Goal: Task Accomplishment & Management: Manage account settings

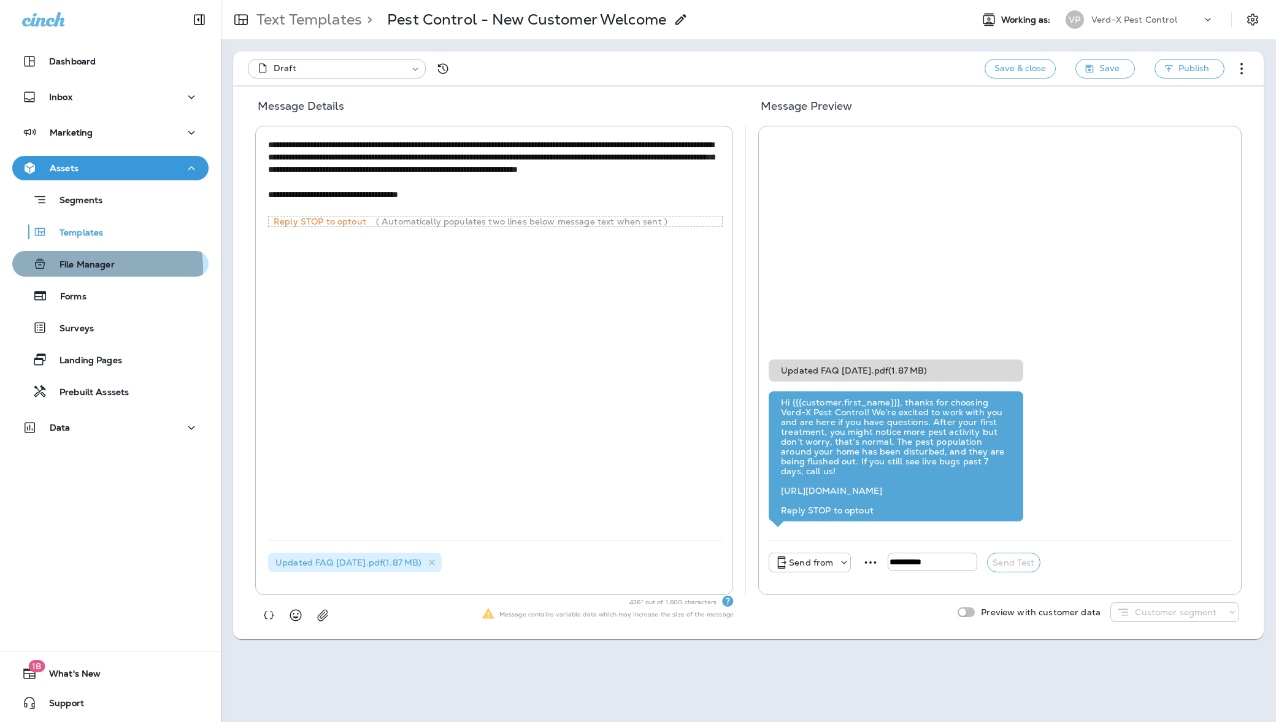
click at [98, 268] on p "File Manager" at bounding box center [80, 265] width 67 height 12
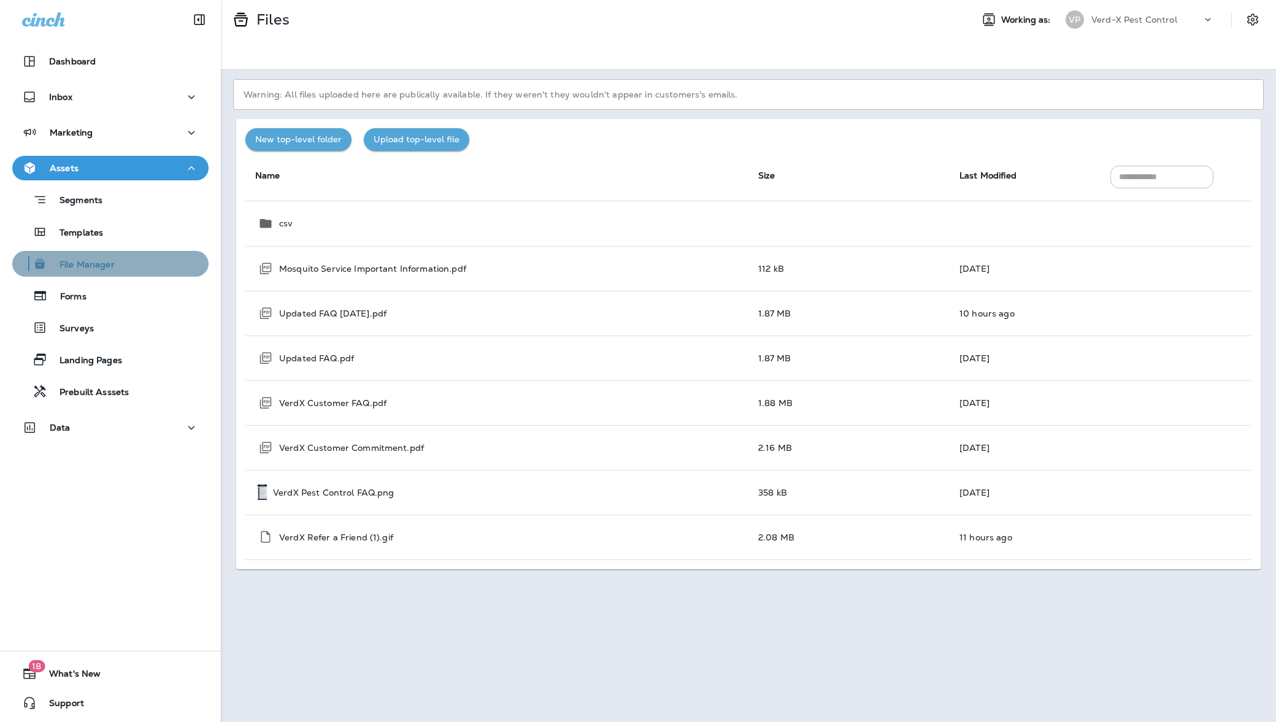
click at [117, 263] on div "File Manager" at bounding box center [110, 264] width 186 height 18
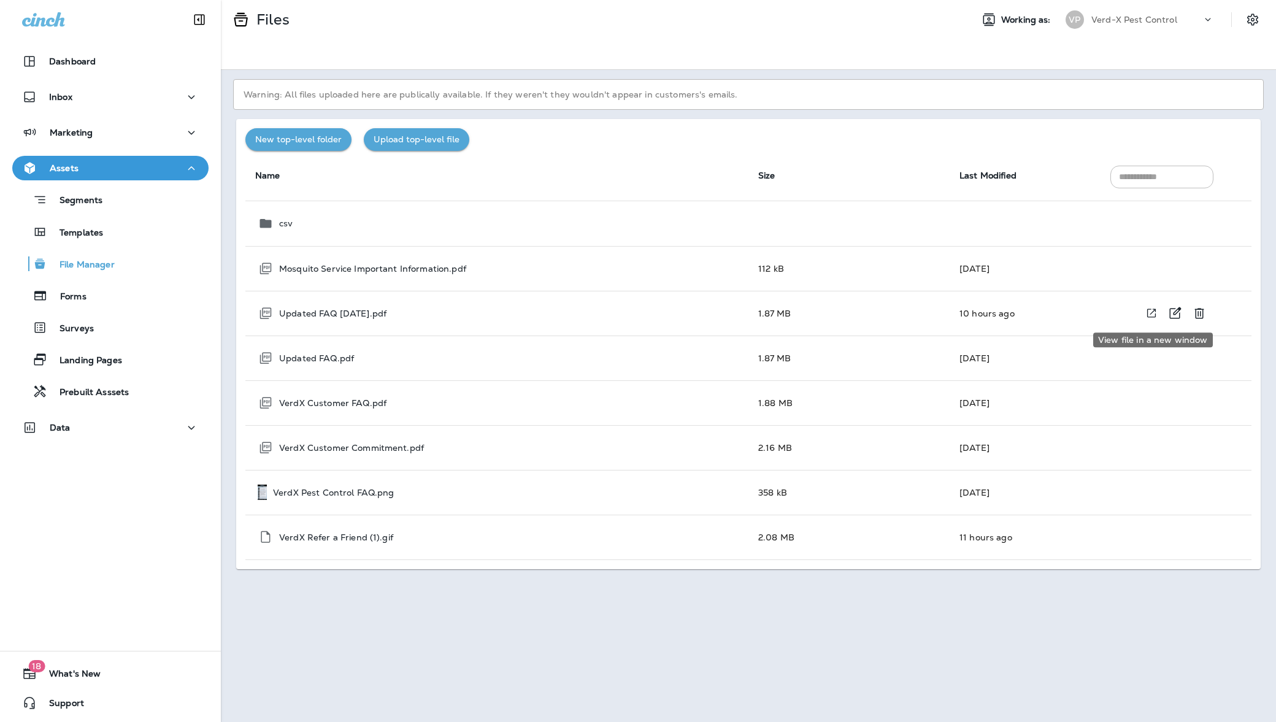
click at [1150, 316] on icon "View file in a new window" at bounding box center [1151, 313] width 9 height 9
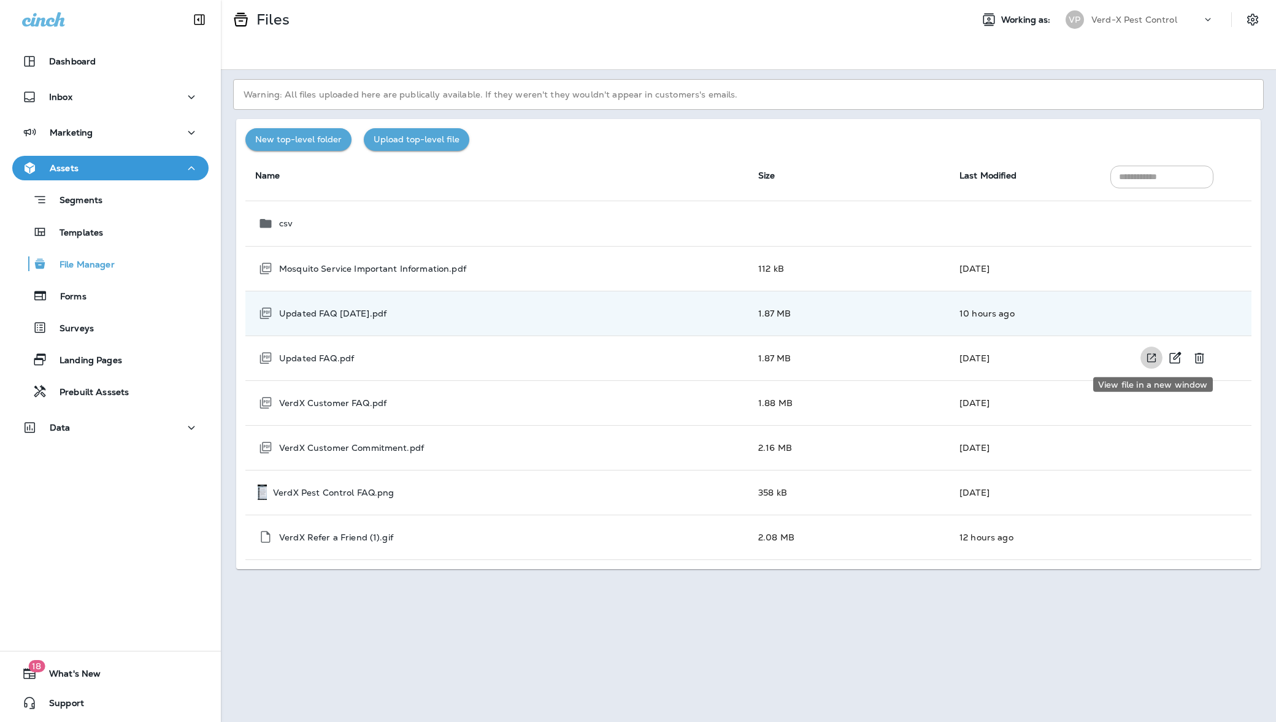
click at [1150, 359] on icon "View file in a new window" at bounding box center [1151, 358] width 12 height 13
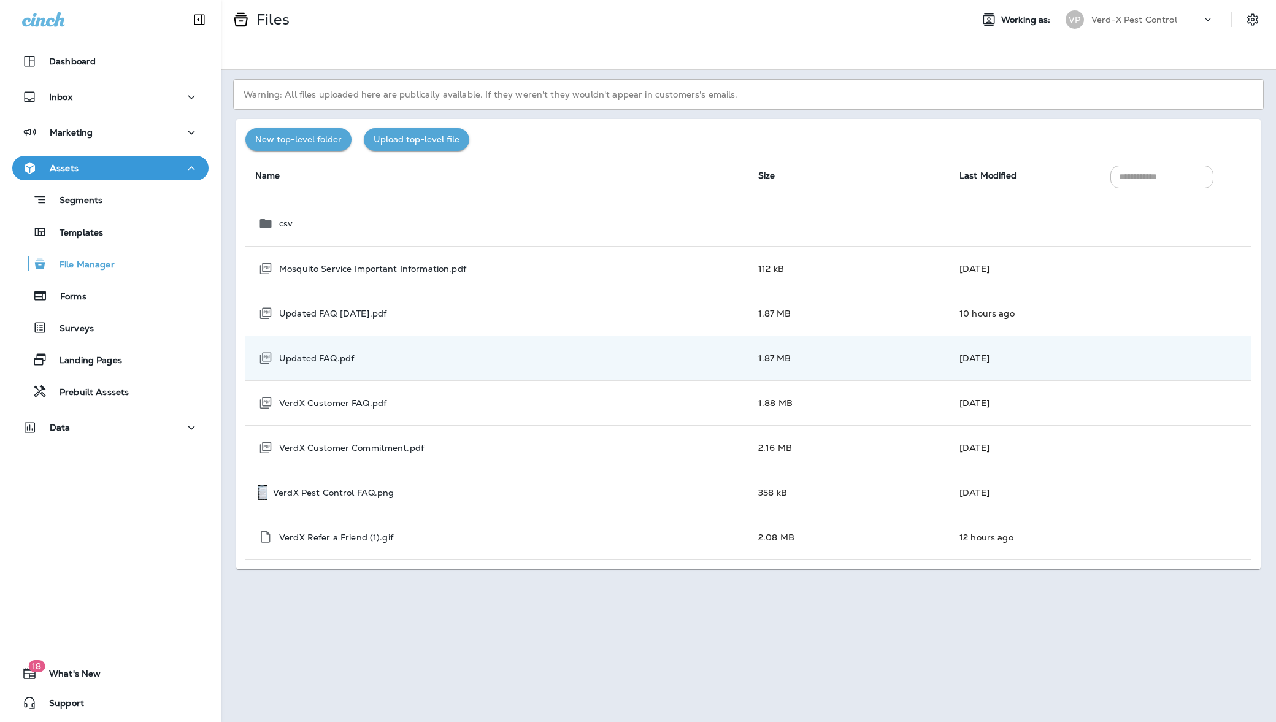
click at [229, 53] on div at bounding box center [748, 54] width 1055 height 31
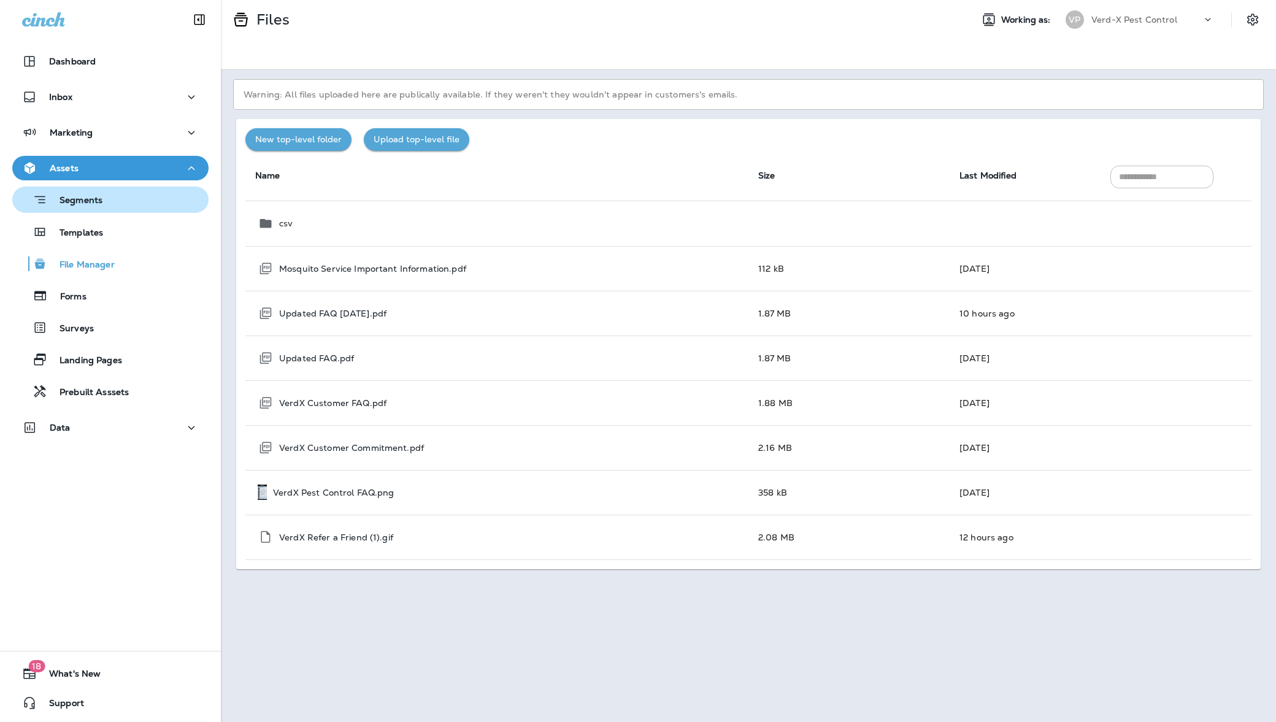
click at [110, 201] on div "Segments" at bounding box center [110, 199] width 186 height 19
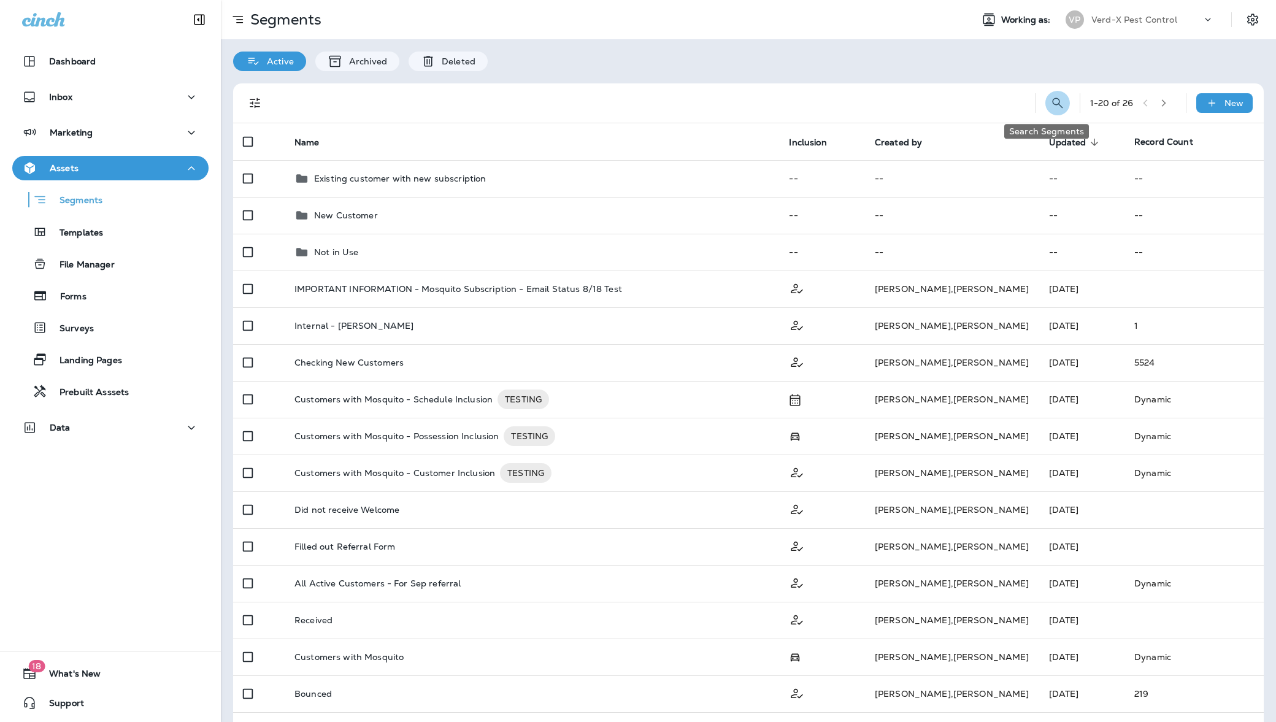
click at [1050, 107] on icon "Search Segments" at bounding box center [1057, 103] width 15 height 15
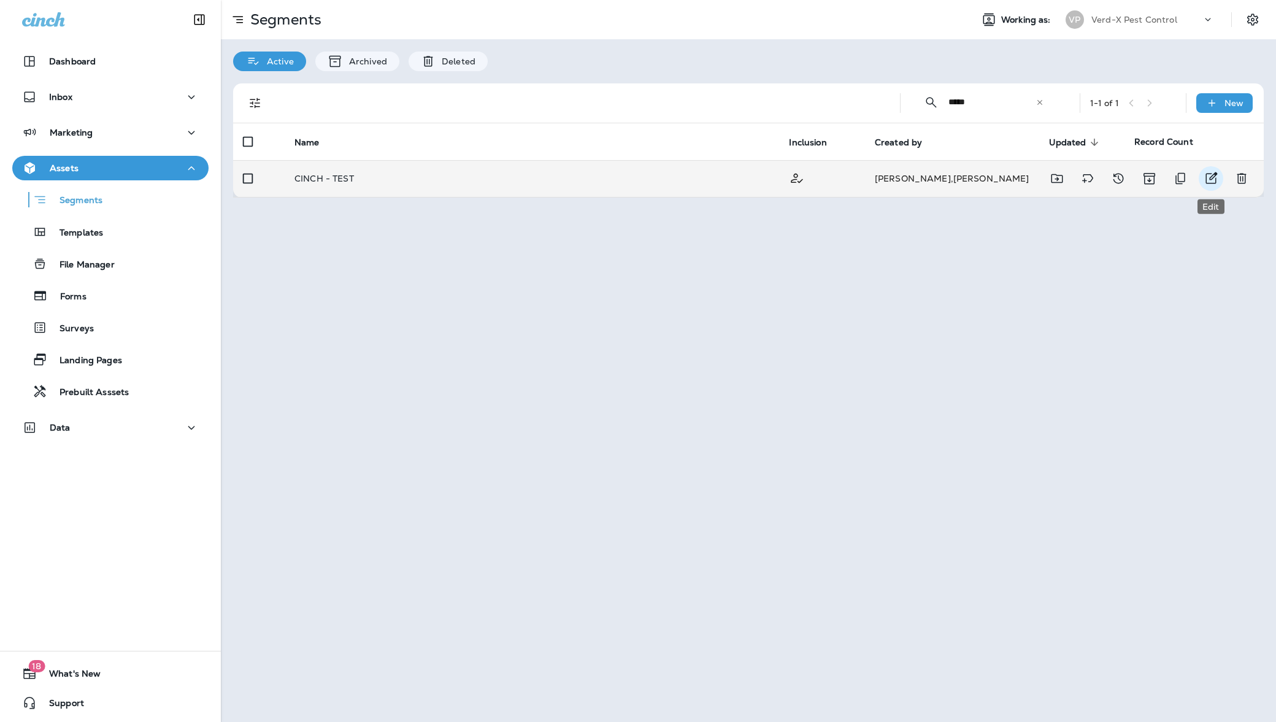
type input "*****"
click at [1213, 182] on icon "Edit" at bounding box center [1211, 178] width 15 height 15
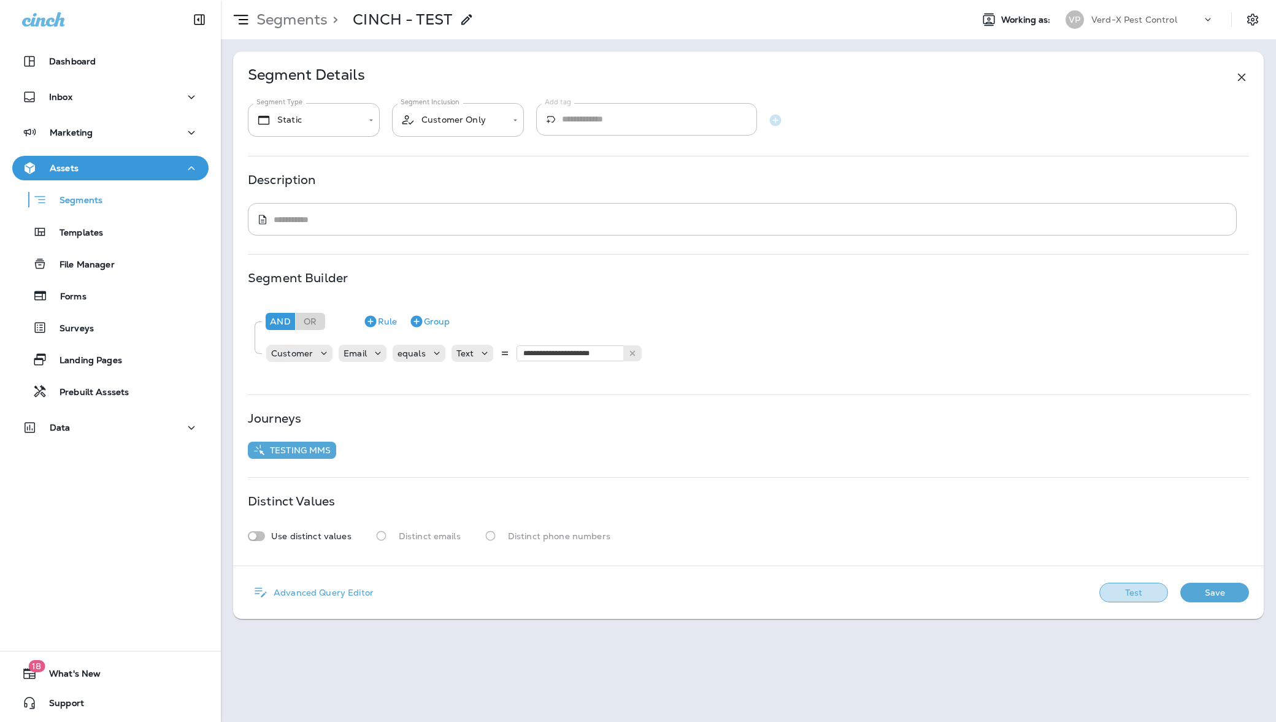
click at [1131, 591] on button "Test" at bounding box center [1133, 593] width 69 height 20
click at [1045, 590] on button "View Sample" at bounding box center [1046, 593] width 81 height 20
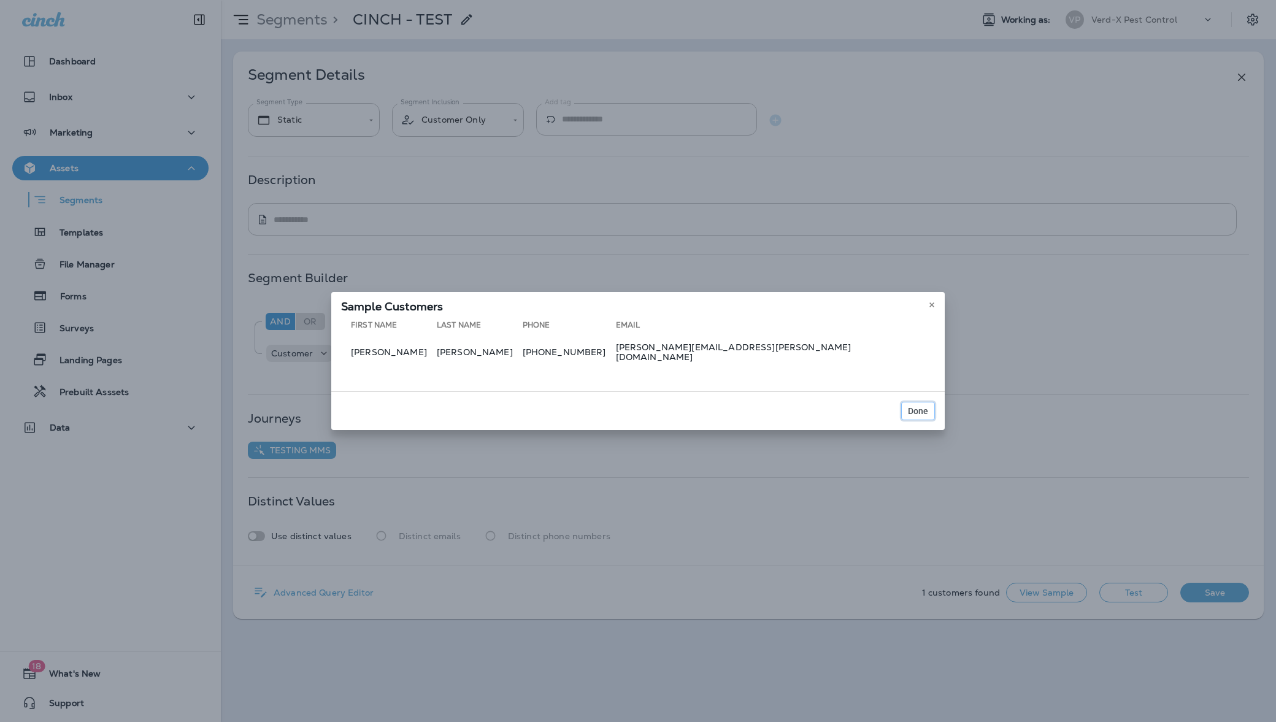
click at [926, 407] on span "Done" at bounding box center [918, 411] width 20 height 9
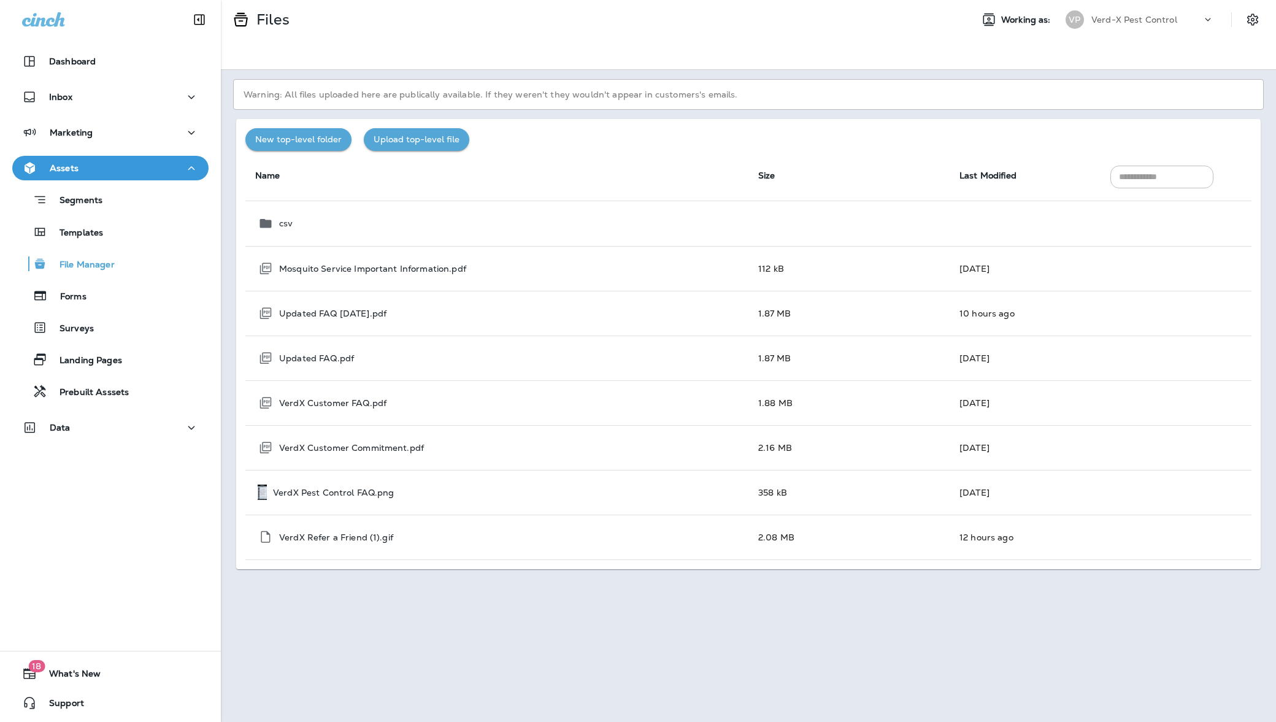
click at [447, 139] on button "Upload top-level file" at bounding box center [417, 139] width 106 height 23
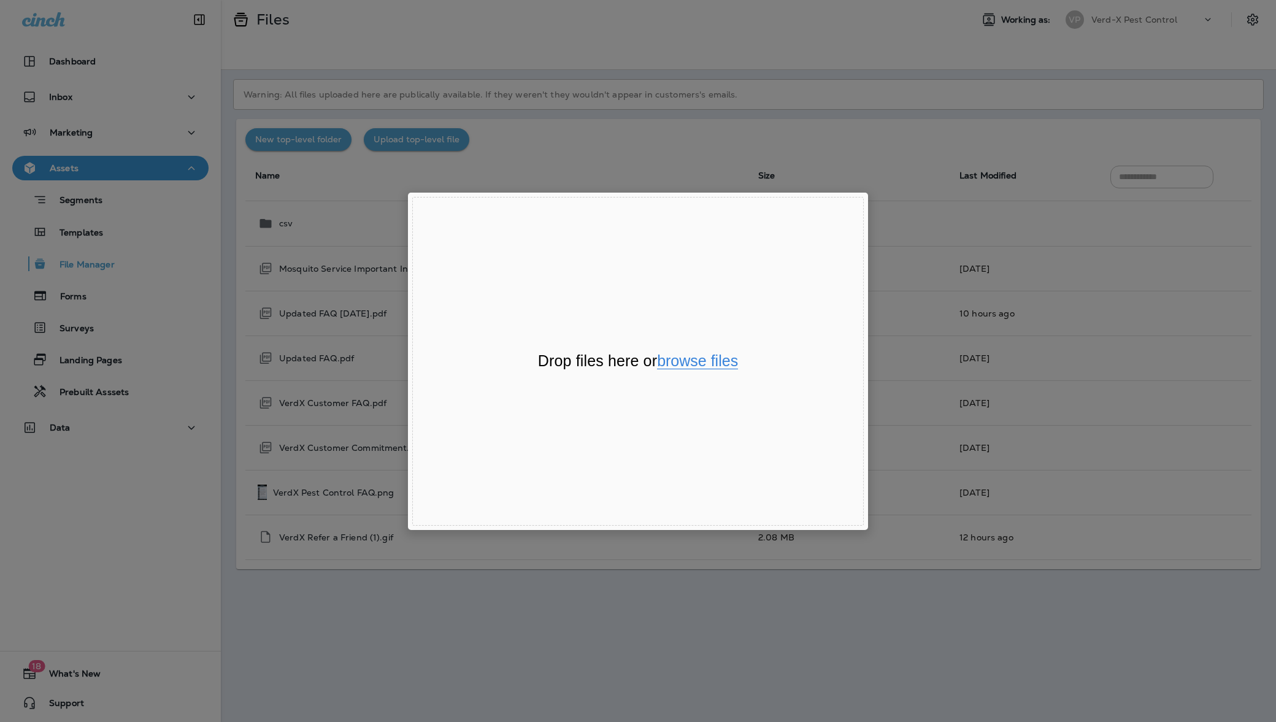
click at [701, 357] on button "browse files" at bounding box center [697, 361] width 81 height 16
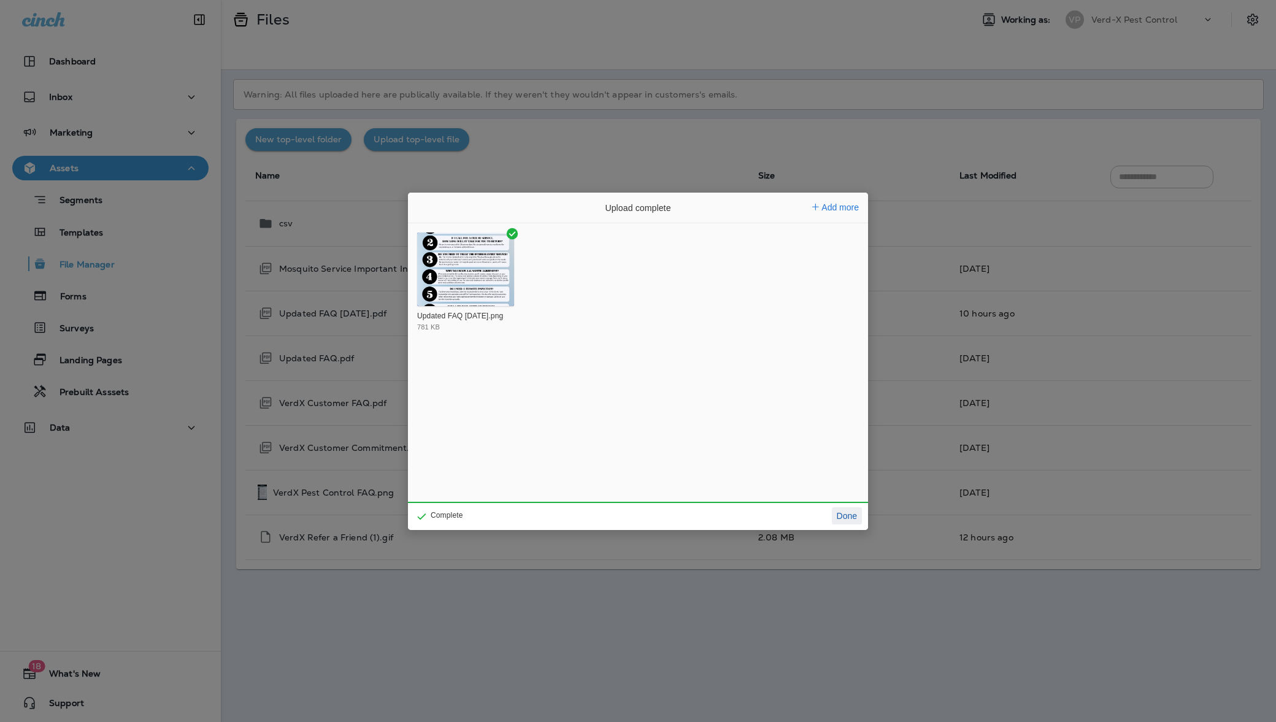
click at [856, 515] on button "Done" at bounding box center [847, 515] width 30 height 17
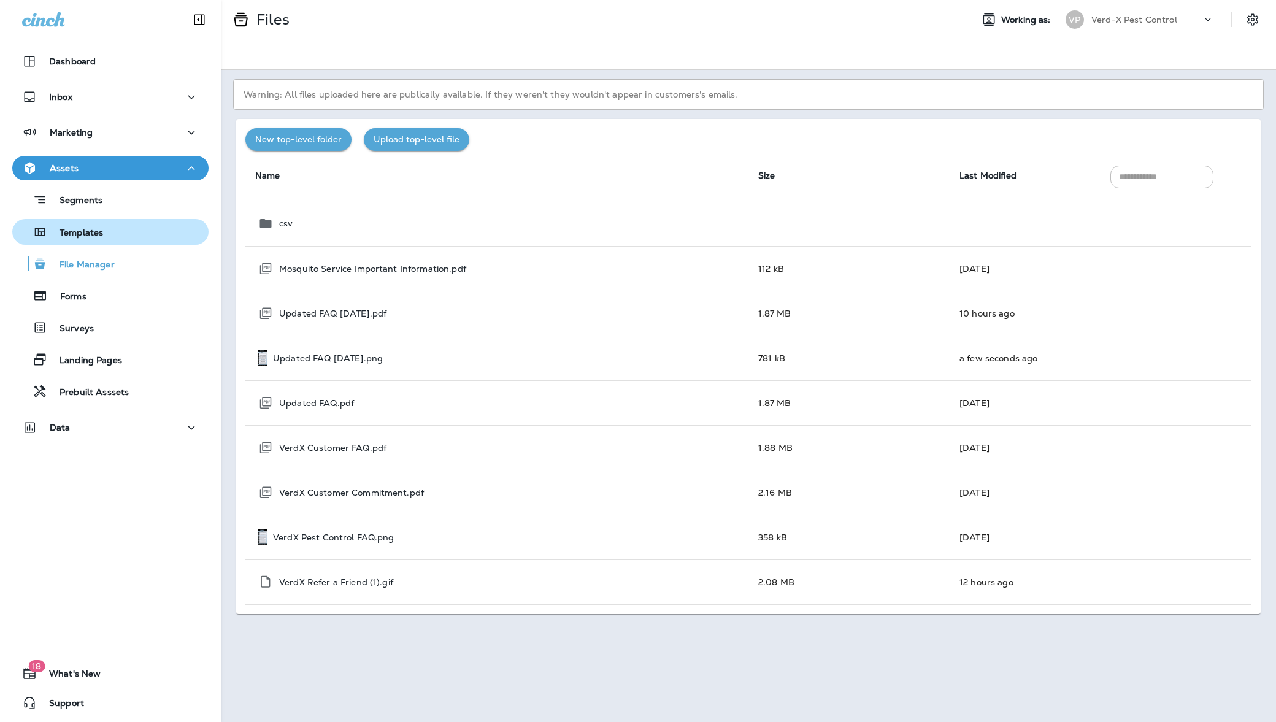
click at [96, 234] on p "Templates" at bounding box center [75, 234] width 56 height 12
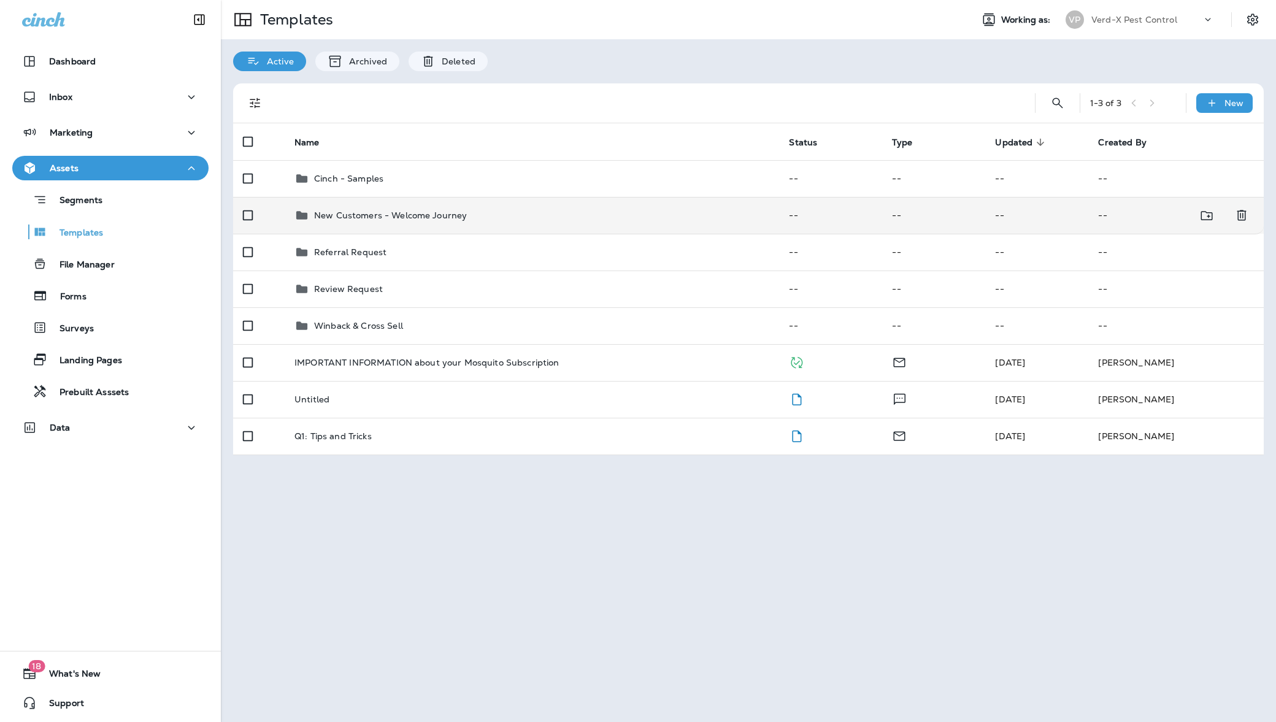
click at [476, 217] on div "New Customers - Welcome Journey" at bounding box center [531, 215] width 475 height 15
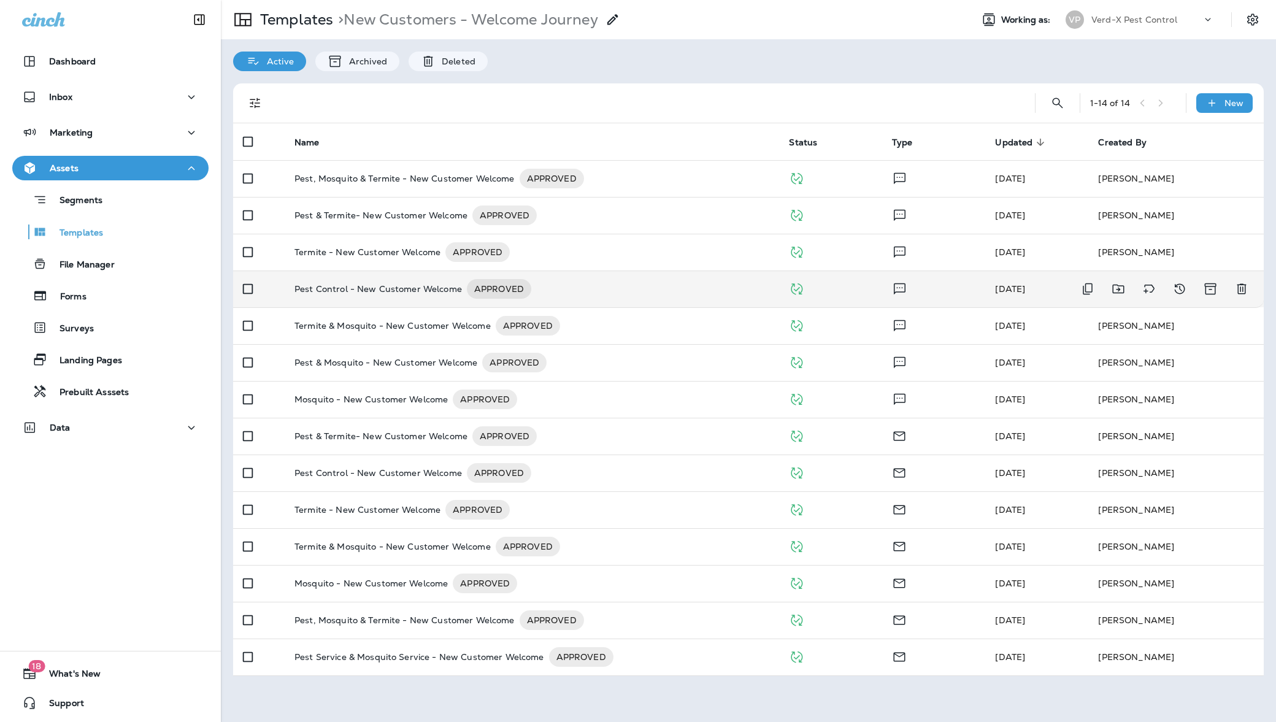
click at [595, 285] on div "Pest Control - New Customer Welcome APPROVED" at bounding box center [531, 289] width 475 height 20
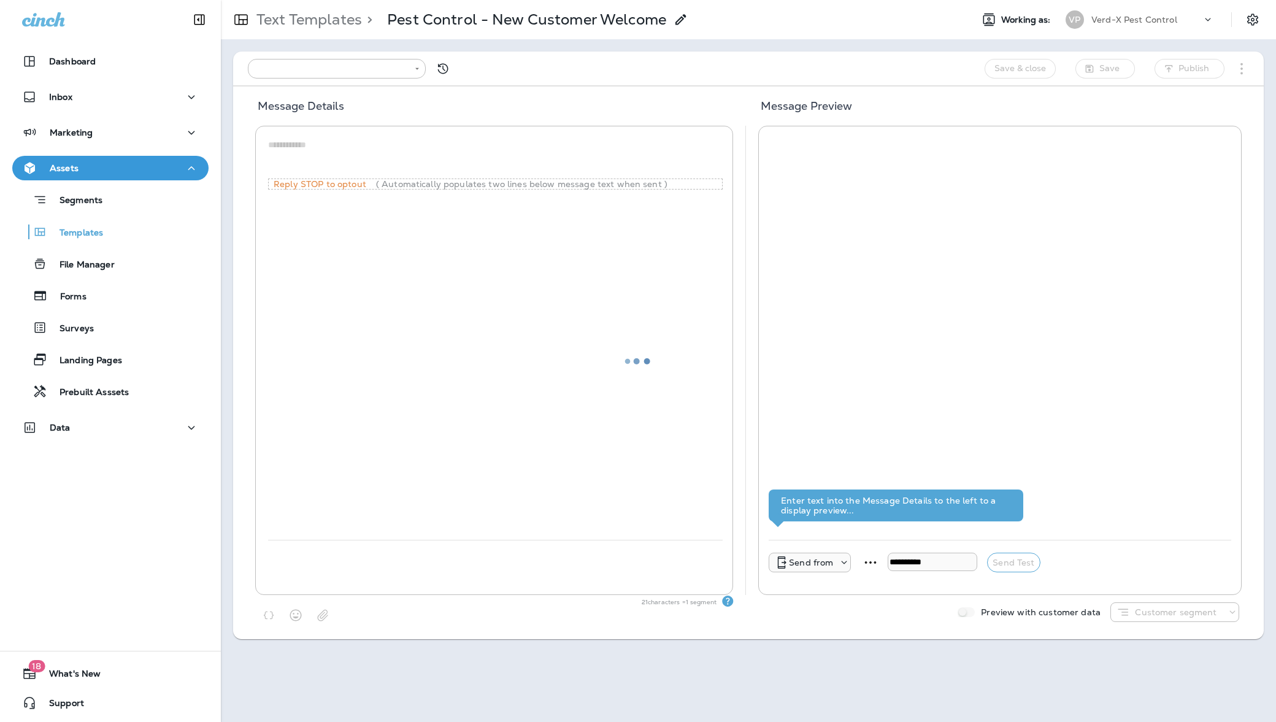
type input "**********"
type textarea "**********"
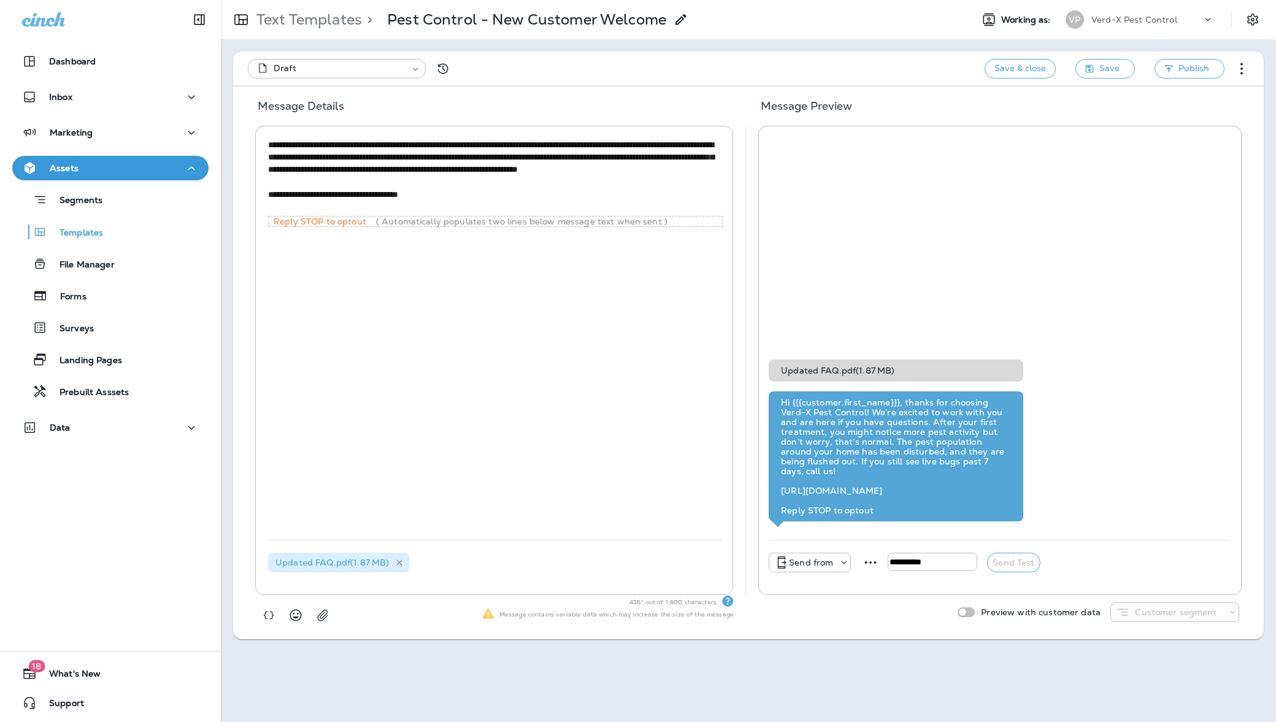
click at [397, 561] on icon at bounding box center [399, 563] width 10 height 10
click at [332, 621] on div at bounding box center [296, 615] width 76 height 22
click at [326, 616] on use "button" at bounding box center [322, 616] width 10 height 12
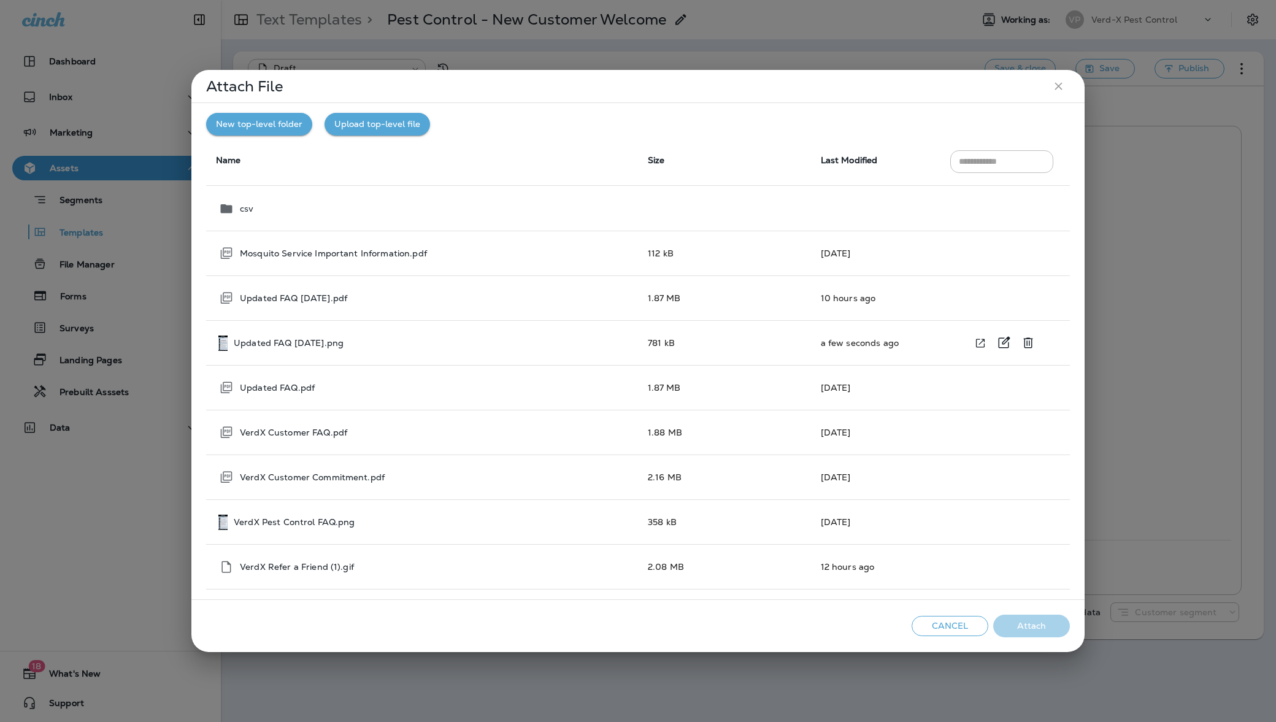
click at [835, 347] on td "a few seconds ago" at bounding box center [875, 343] width 129 height 45
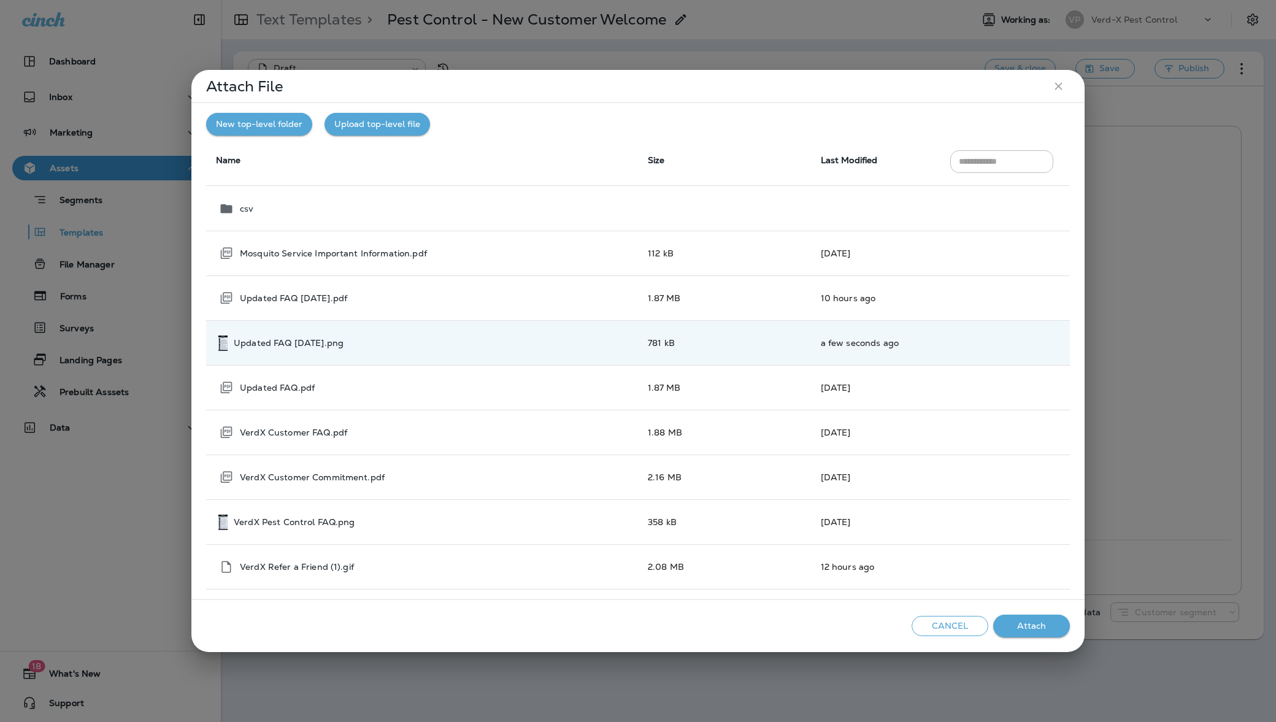
click at [1037, 624] on button "Attach" at bounding box center [1031, 626] width 77 height 23
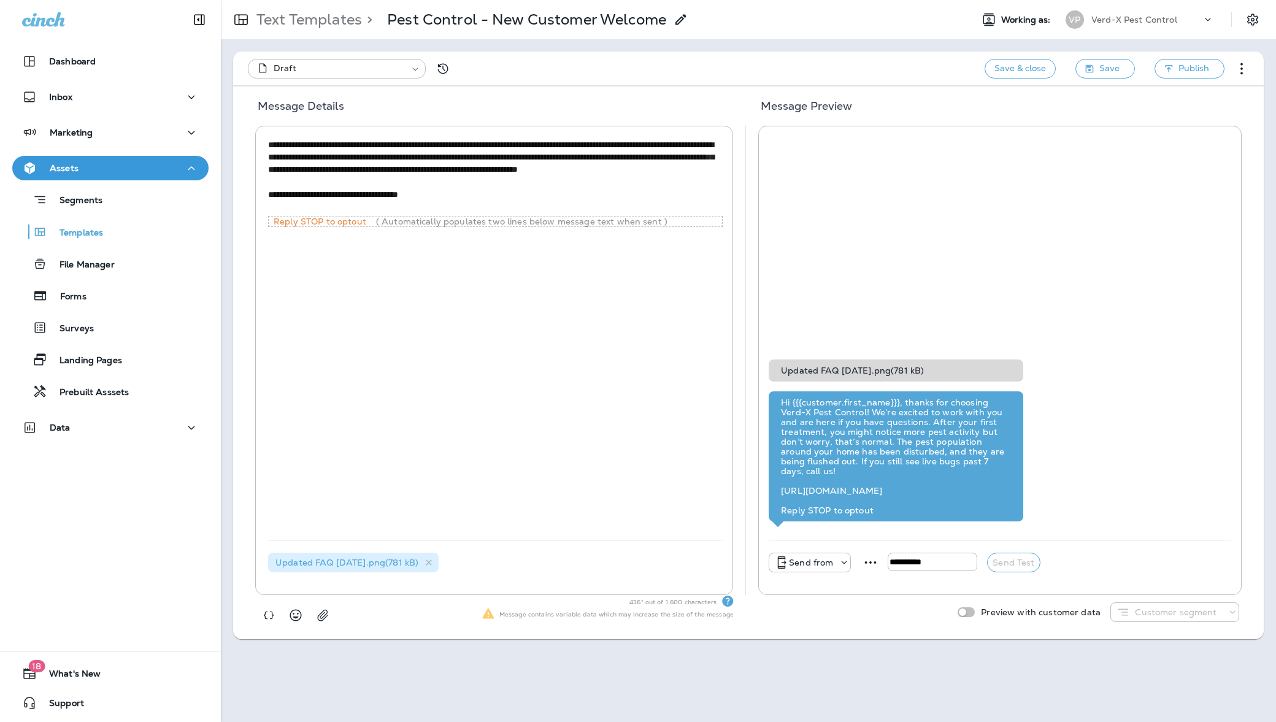
click at [373, 565] on span "Updated FAQ August25.png ( 781 kB )" at bounding box center [346, 562] width 143 height 11
click at [1196, 74] on span "Publish" at bounding box center [1193, 68] width 31 height 15
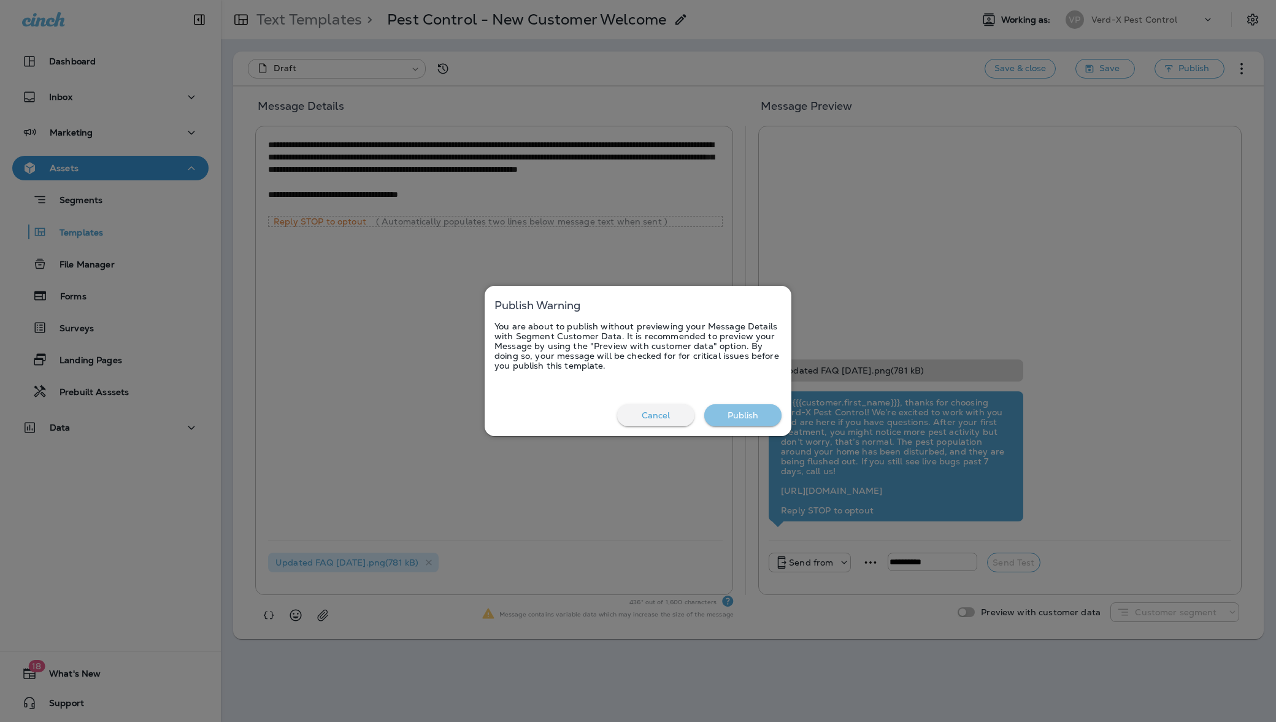
click at [745, 415] on button "Publish" at bounding box center [742, 415] width 77 height 23
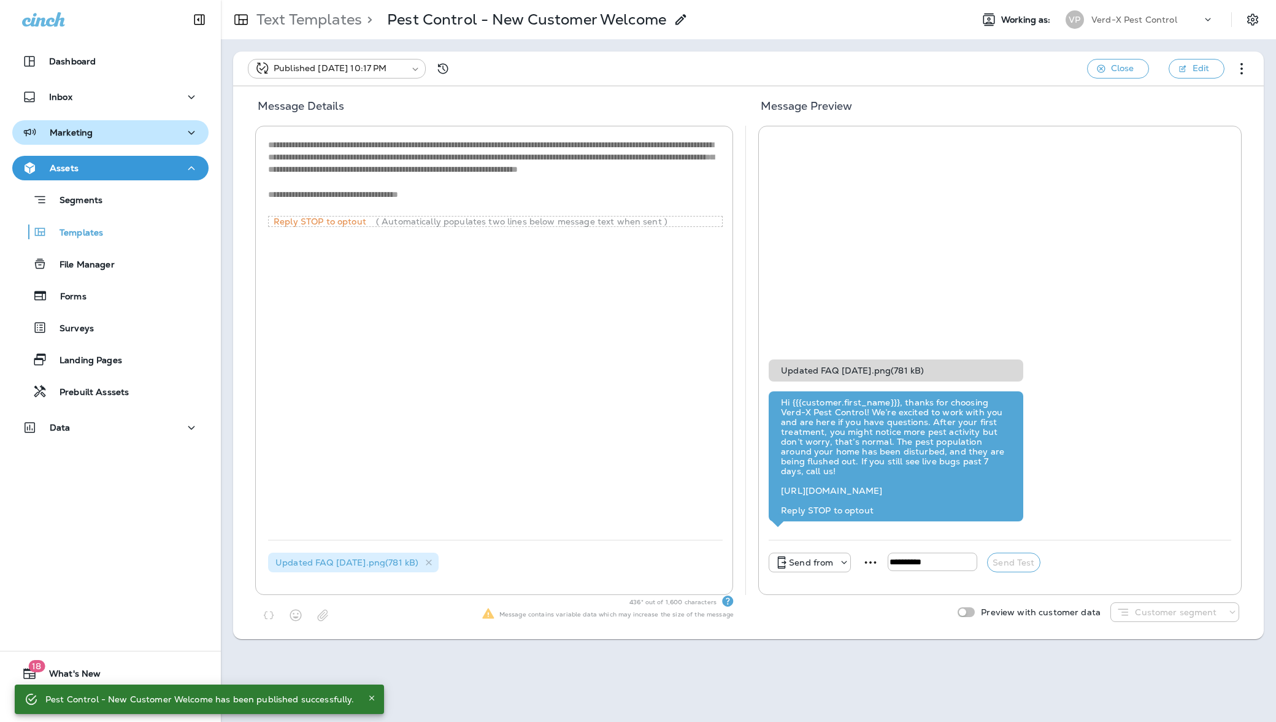
click at [123, 125] on div "Marketing" at bounding box center [110, 132] width 177 height 15
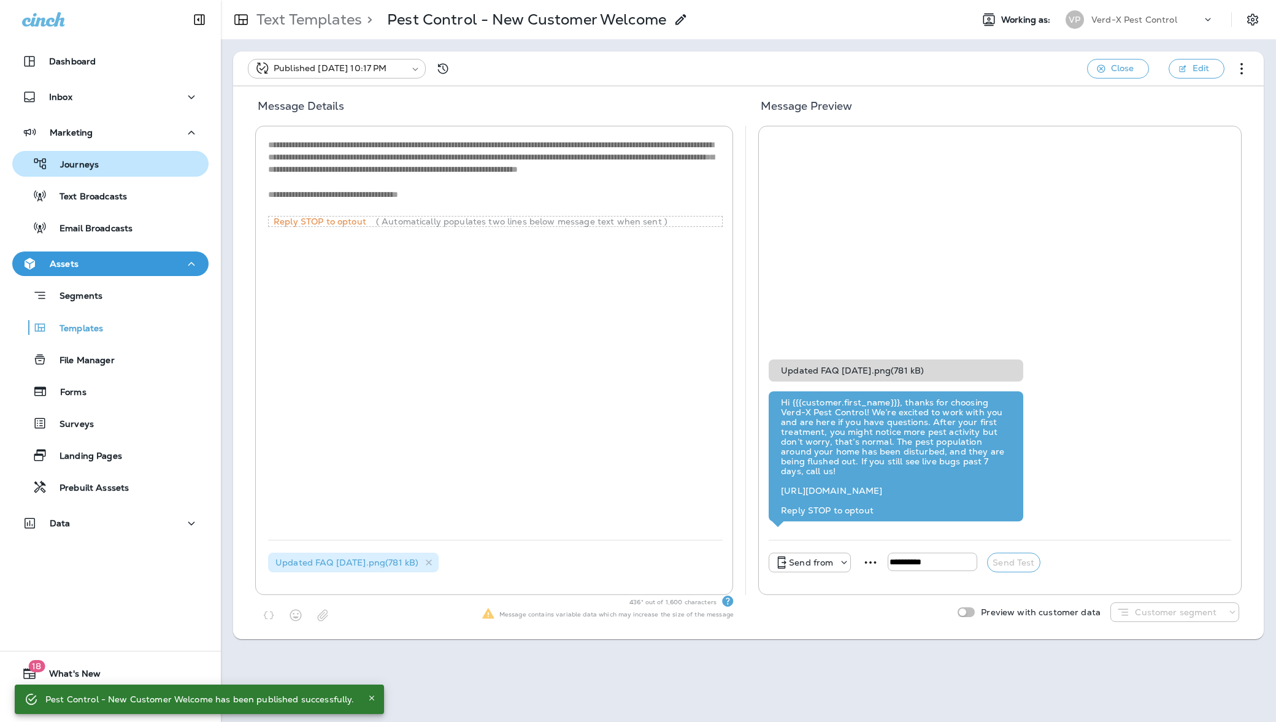
click at [96, 163] on p "Journeys" at bounding box center [73, 165] width 51 height 12
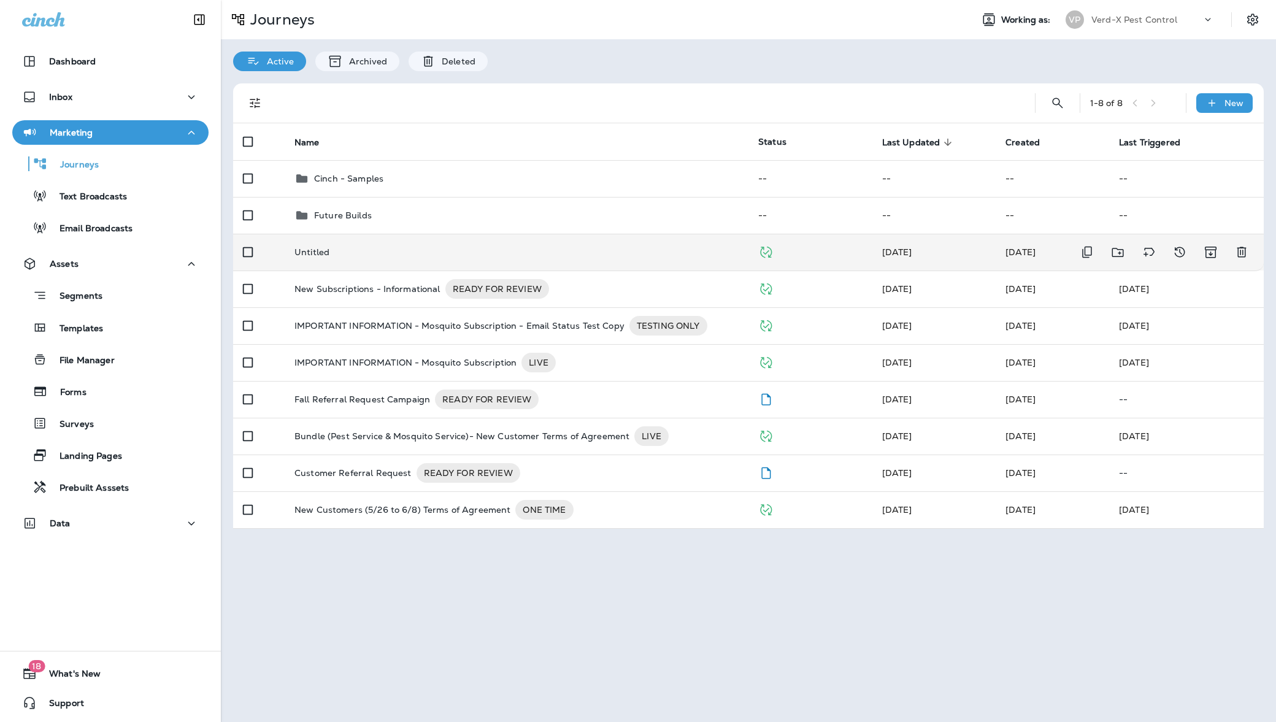
click at [601, 265] on td "Untitled" at bounding box center [517, 252] width 464 height 37
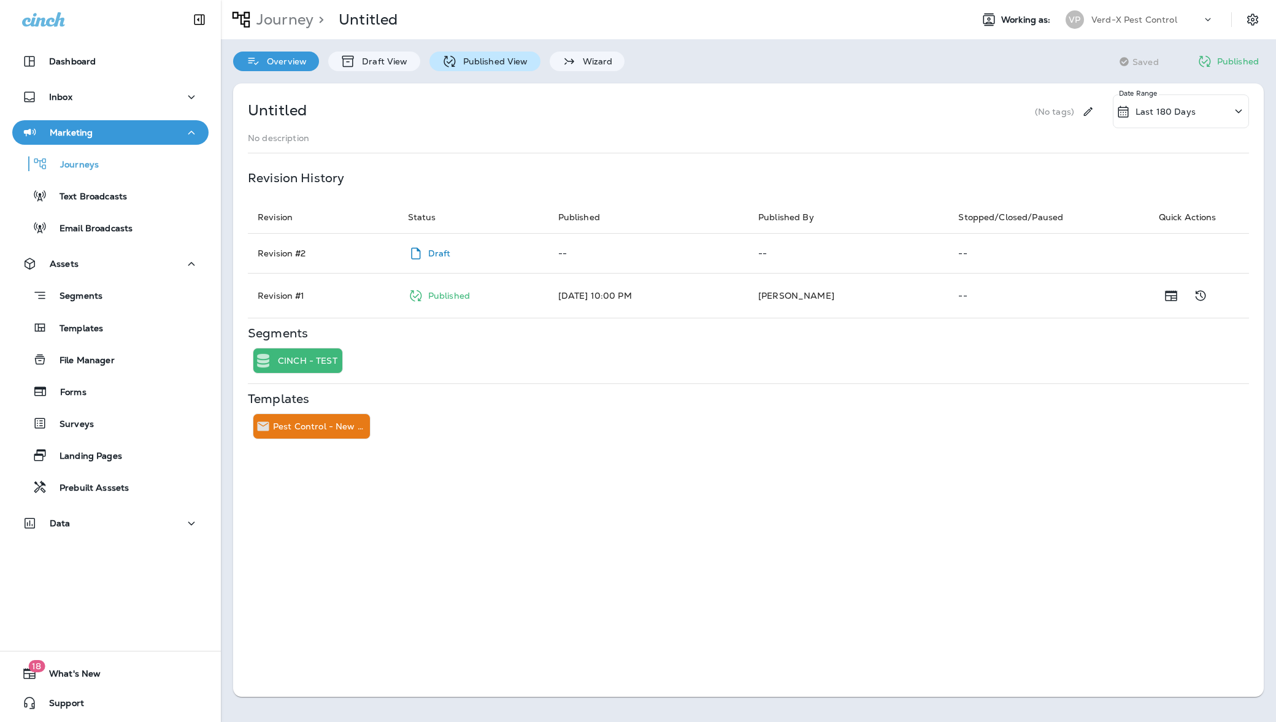
click at [496, 56] on p "Published View" at bounding box center [492, 61] width 71 height 10
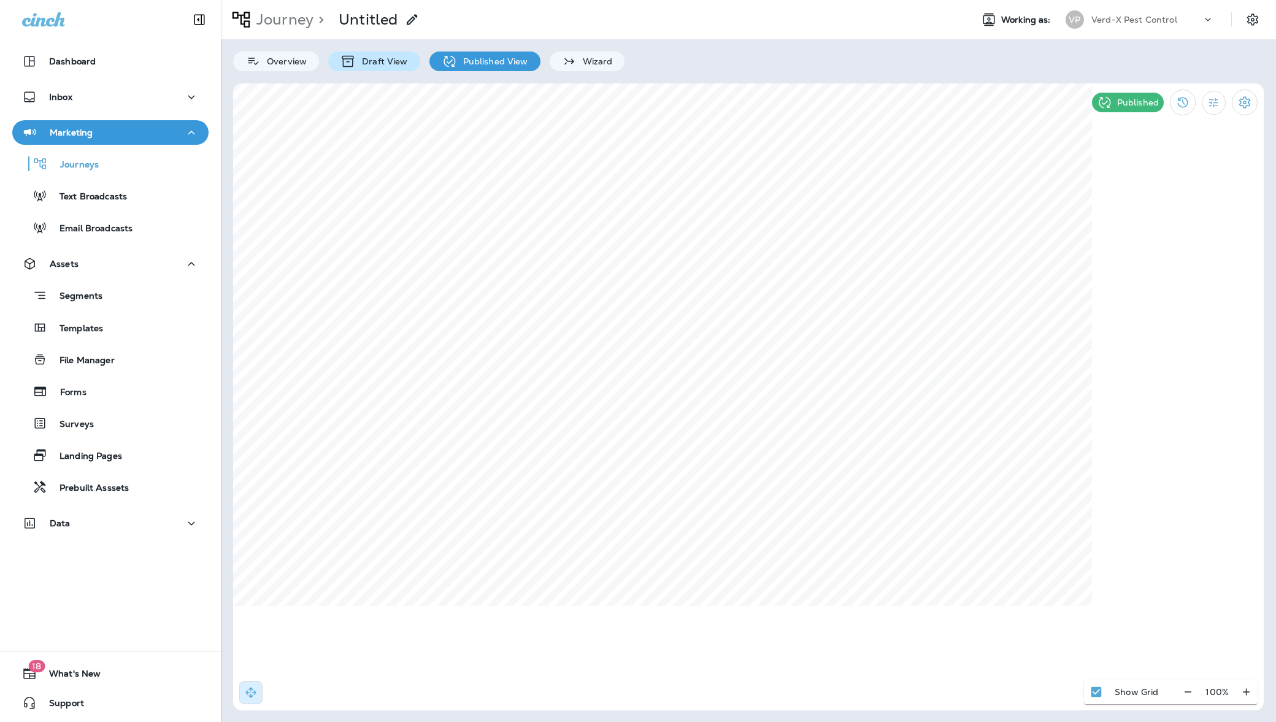
click at [383, 60] on p "Draft View" at bounding box center [382, 61] width 52 height 10
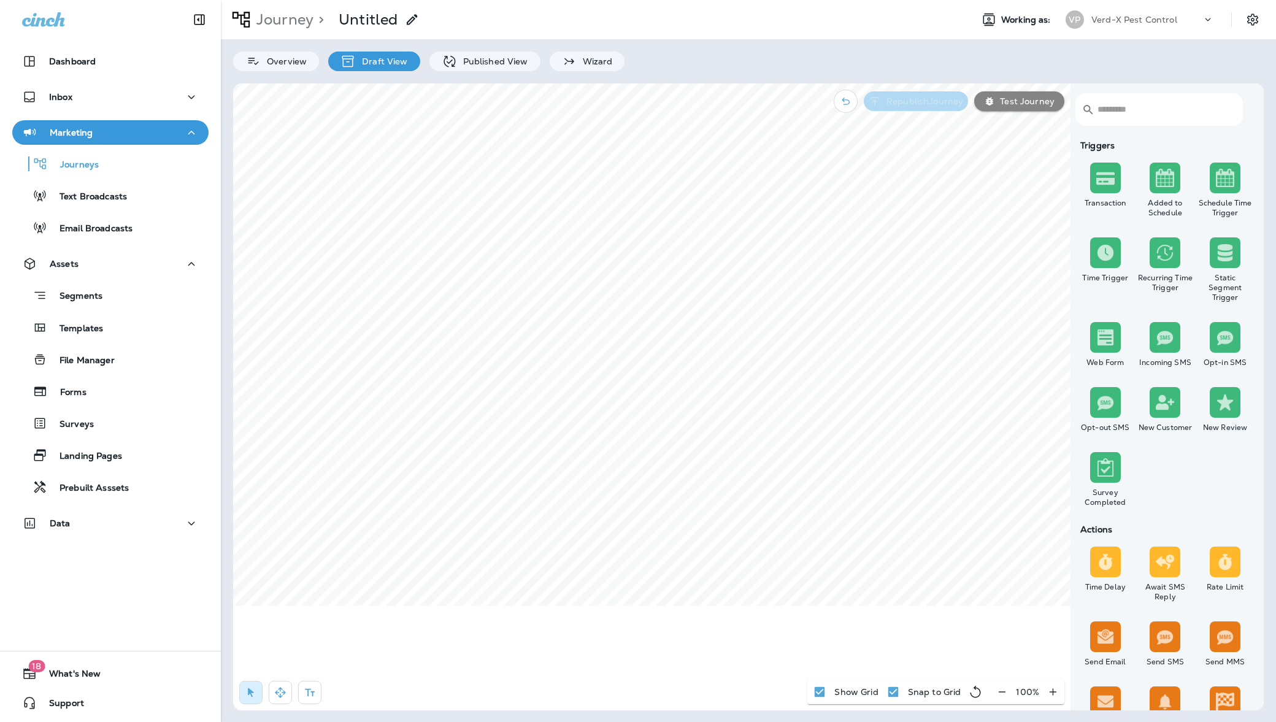
click at [943, 99] on p "Republish Journey" at bounding box center [923, 101] width 82 height 10
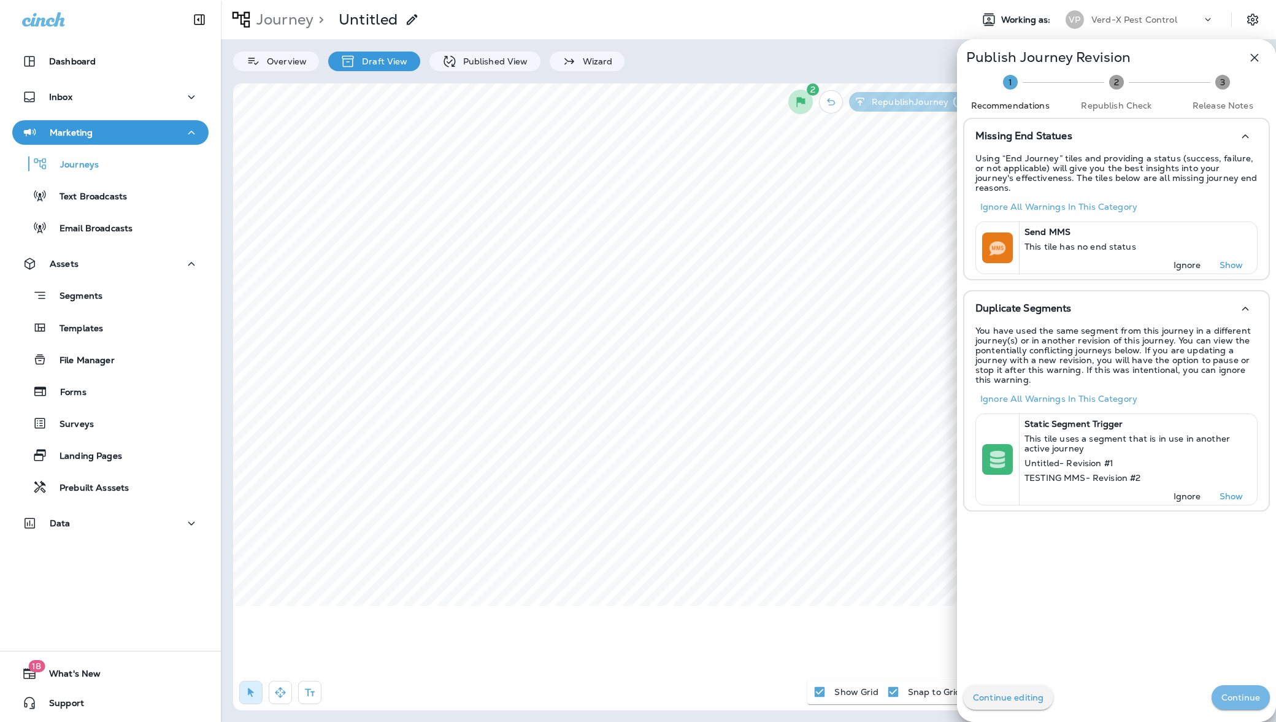
click at [1226, 693] on p "Continue" at bounding box center [1240, 698] width 39 height 10
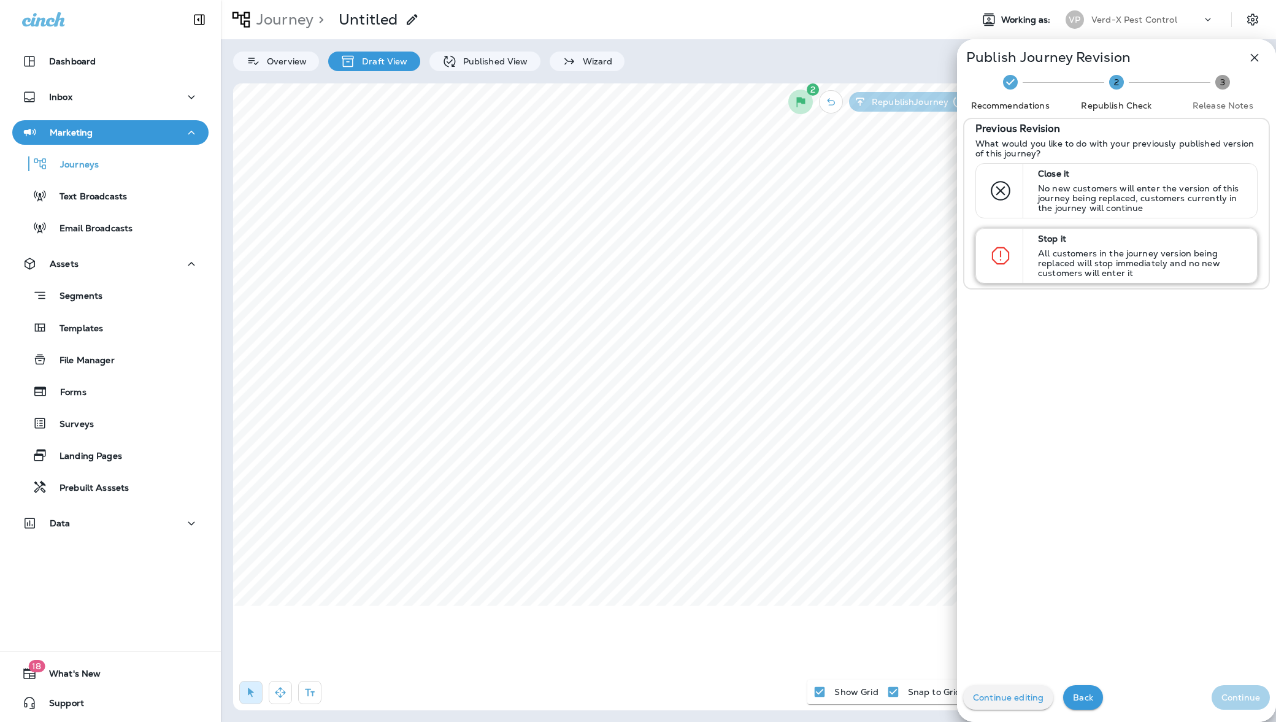
click at [1171, 269] on p "All customers in the journey version being replaced will stop immediately and n…" at bounding box center [1142, 262] width 208 height 29
click at [1236, 690] on button "Continue" at bounding box center [1241, 697] width 58 height 25
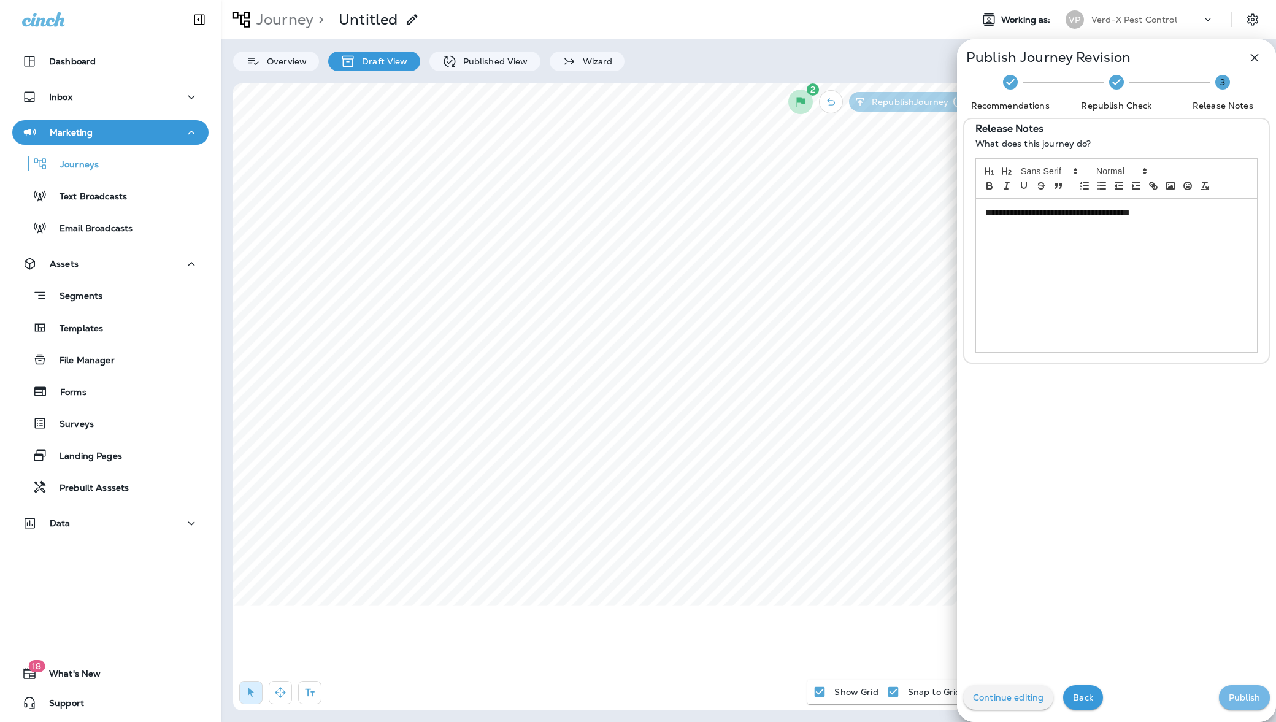
click at [1236, 690] on button "Publish" at bounding box center [1244, 697] width 51 height 25
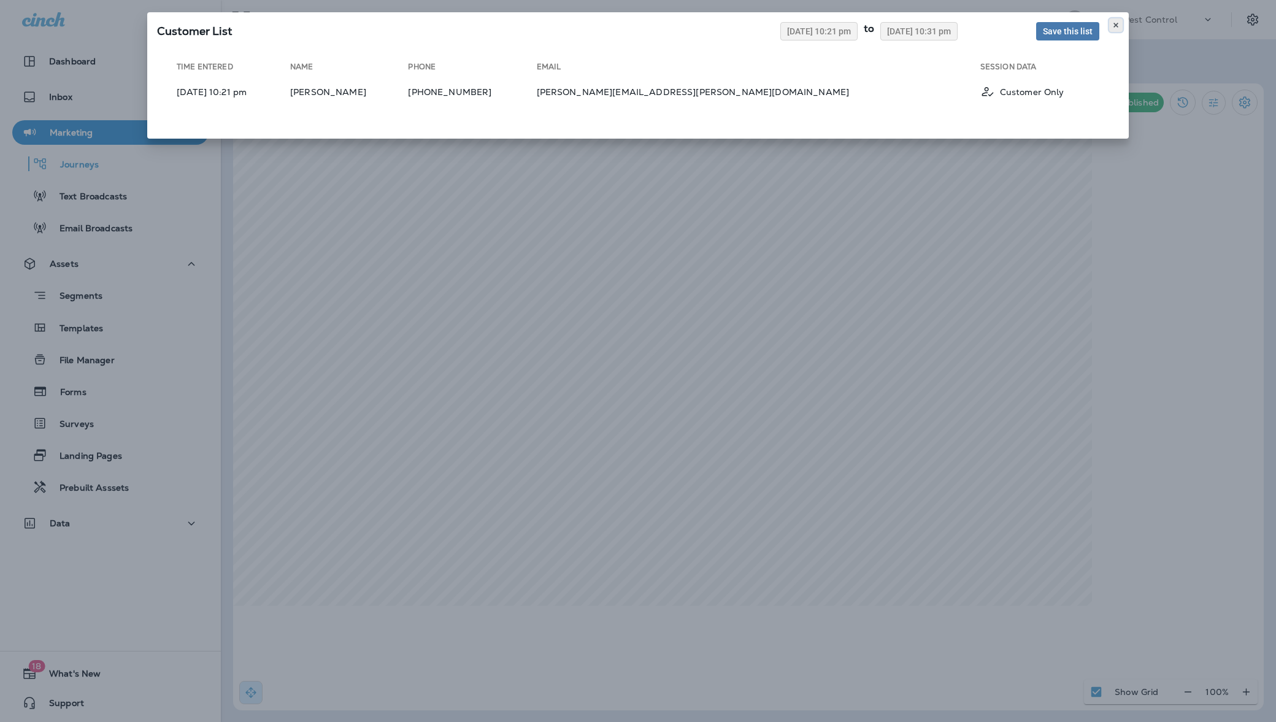
click at [1120, 20] on button at bounding box center [1115, 24] width 13 height 13
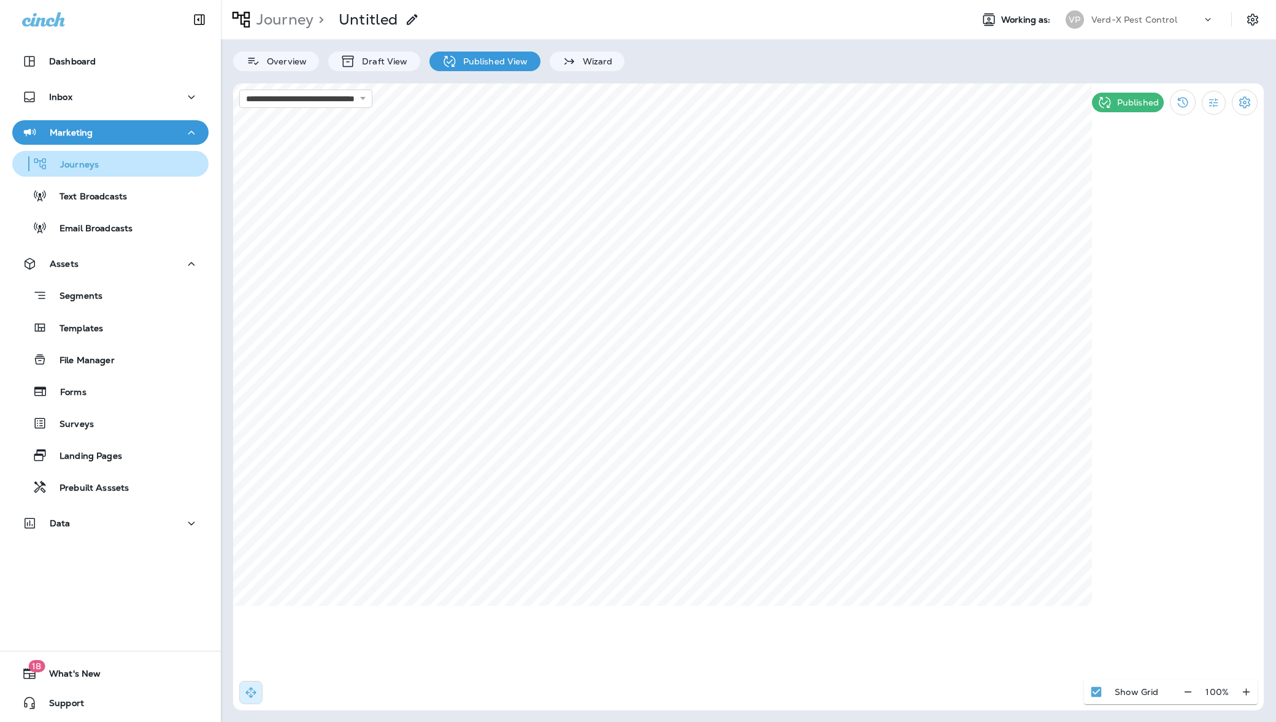
click at [113, 165] on div "Journeys" at bounding box center [110, 164] width 186 height 18
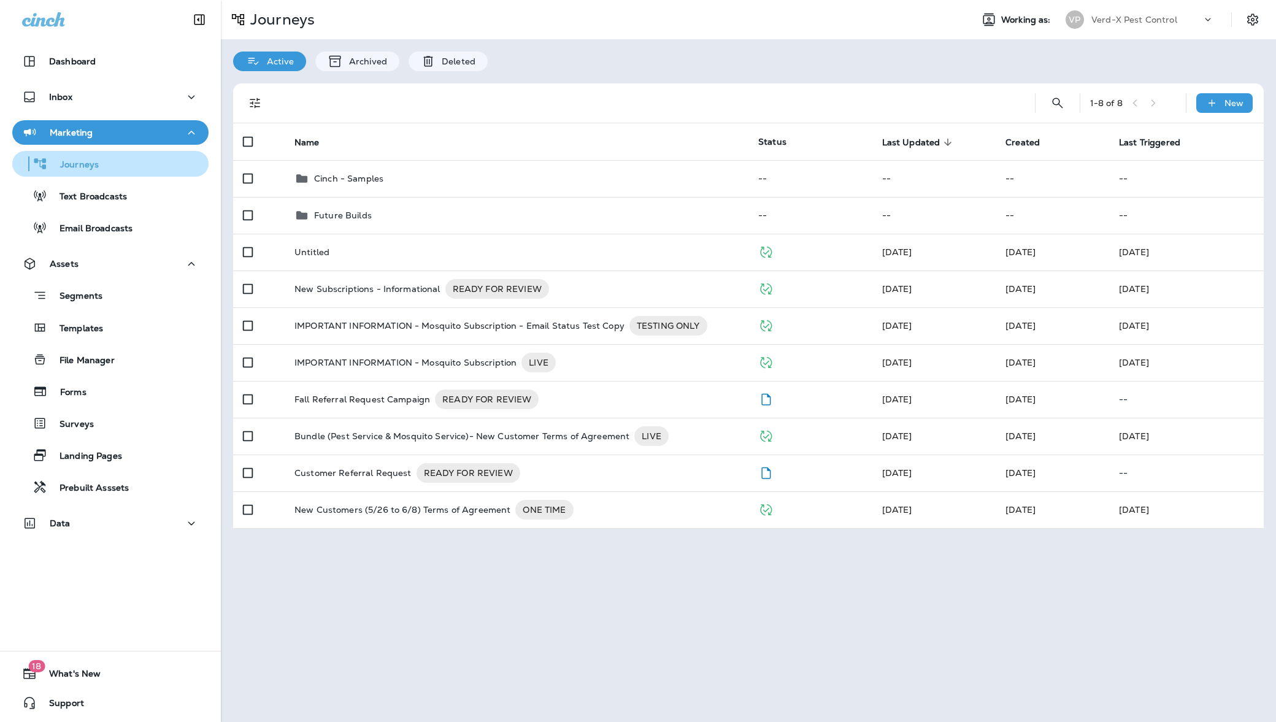
click at [128, 155] on div "Journeys" at bounding box center [110, 164] width 186 height 18
click at [148, 127] on div "Marketing" at bounding box center [110, 132] width 177 height 15
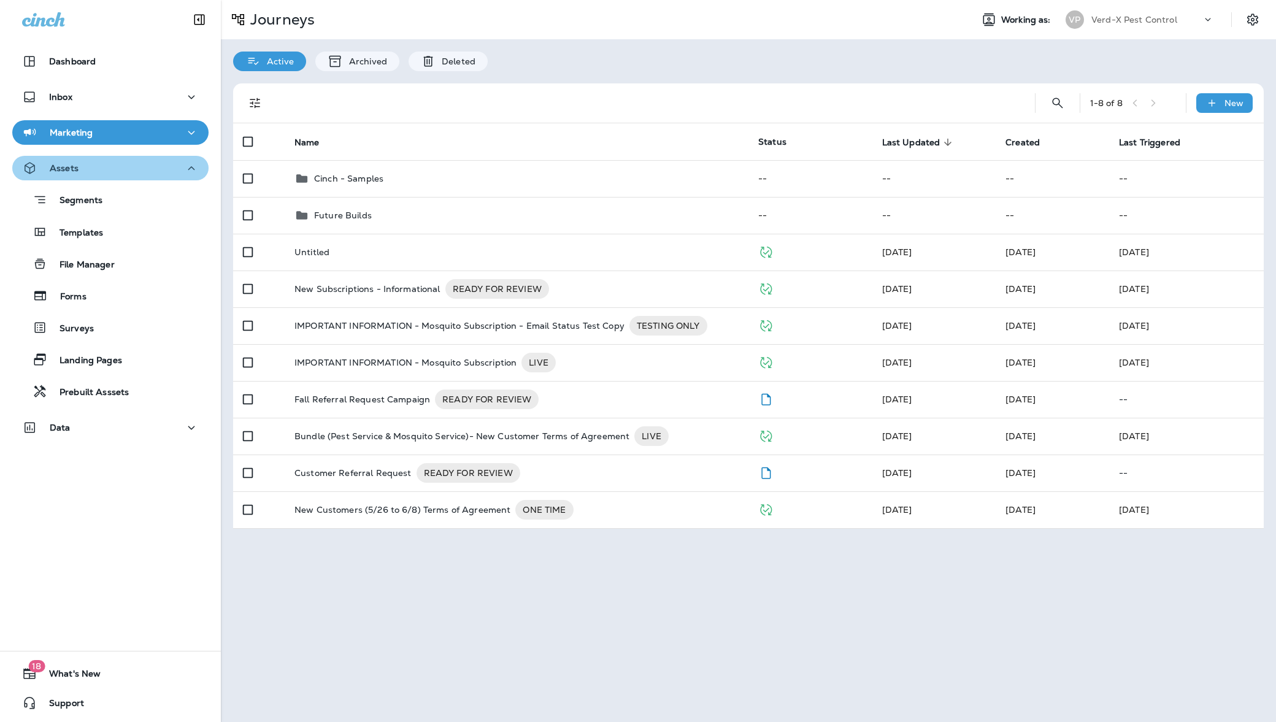
click at [126, 166] on div "Assets" at bounding box center [110, 168] width 177 height 15
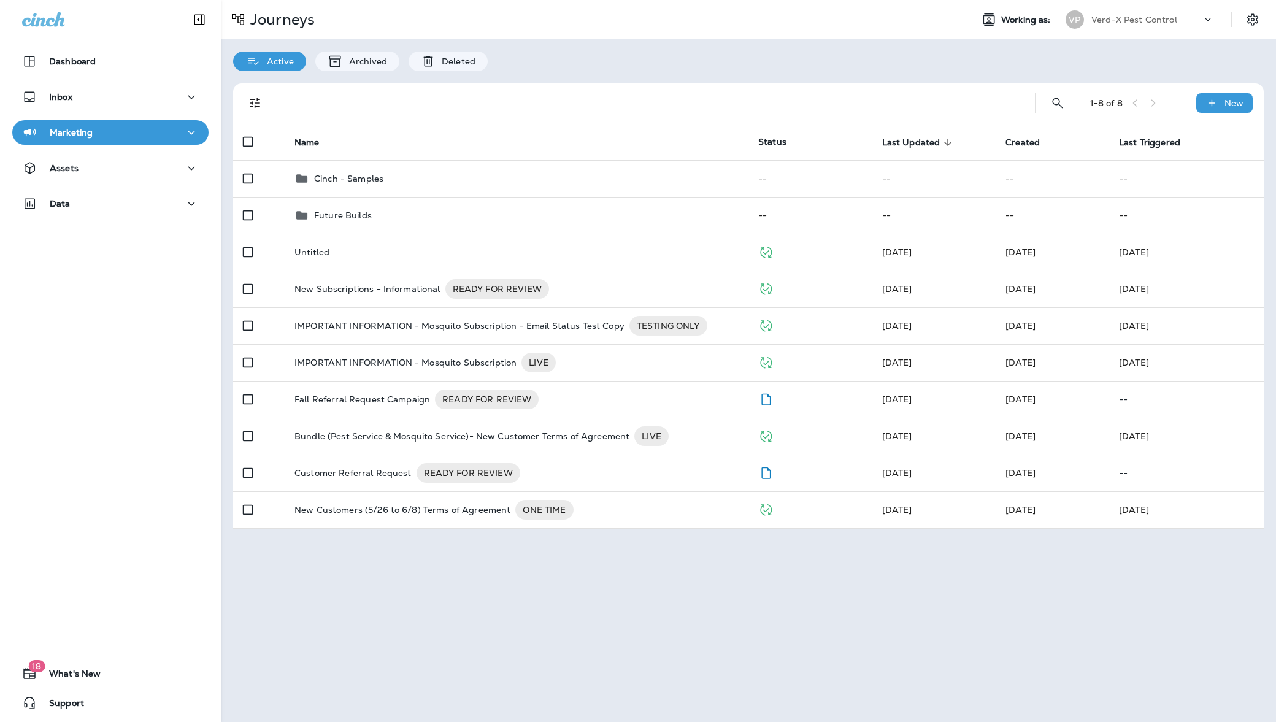
click at [131, 130] on div "Marketing" at bounding box center [110, 132] width 177 height 15
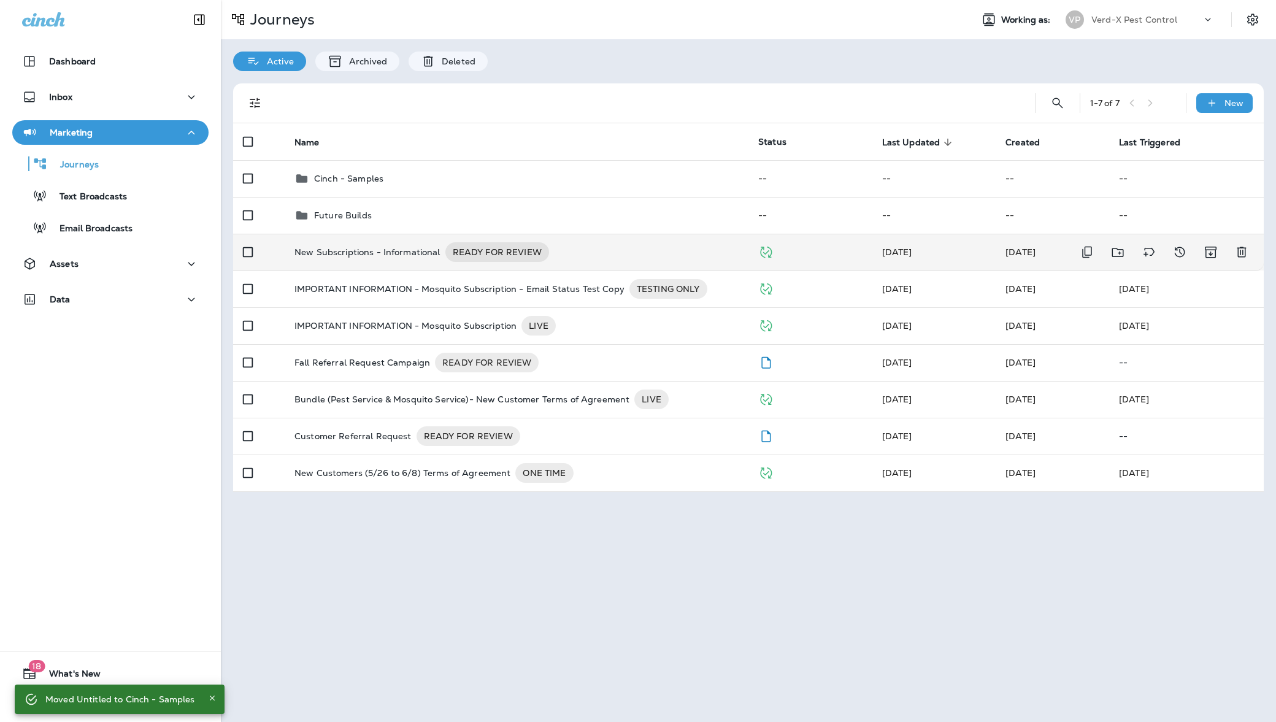
click at [375, 259] on p "New Subscriptions - Informational" at bounding box center [367, 252] width 146 height 20
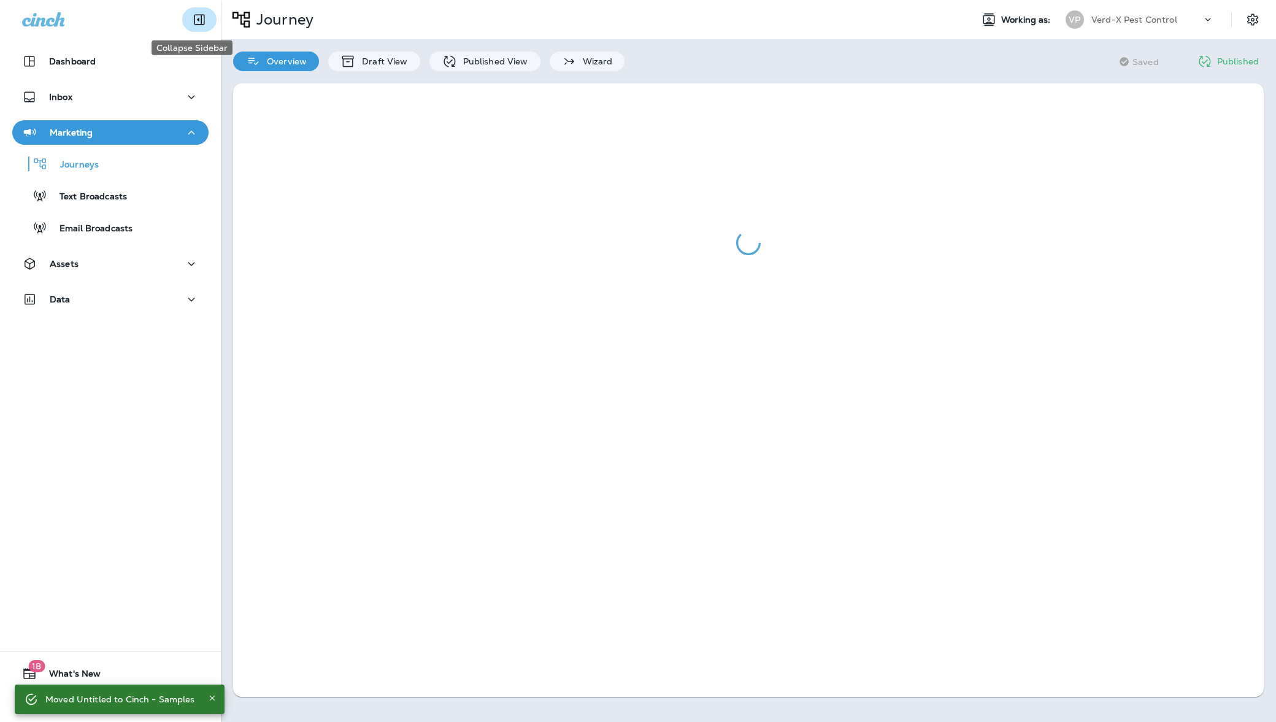
click at [196, 20] on icon "Collapse Sidebar" at bounding box center [199, 20] width 10 height 10
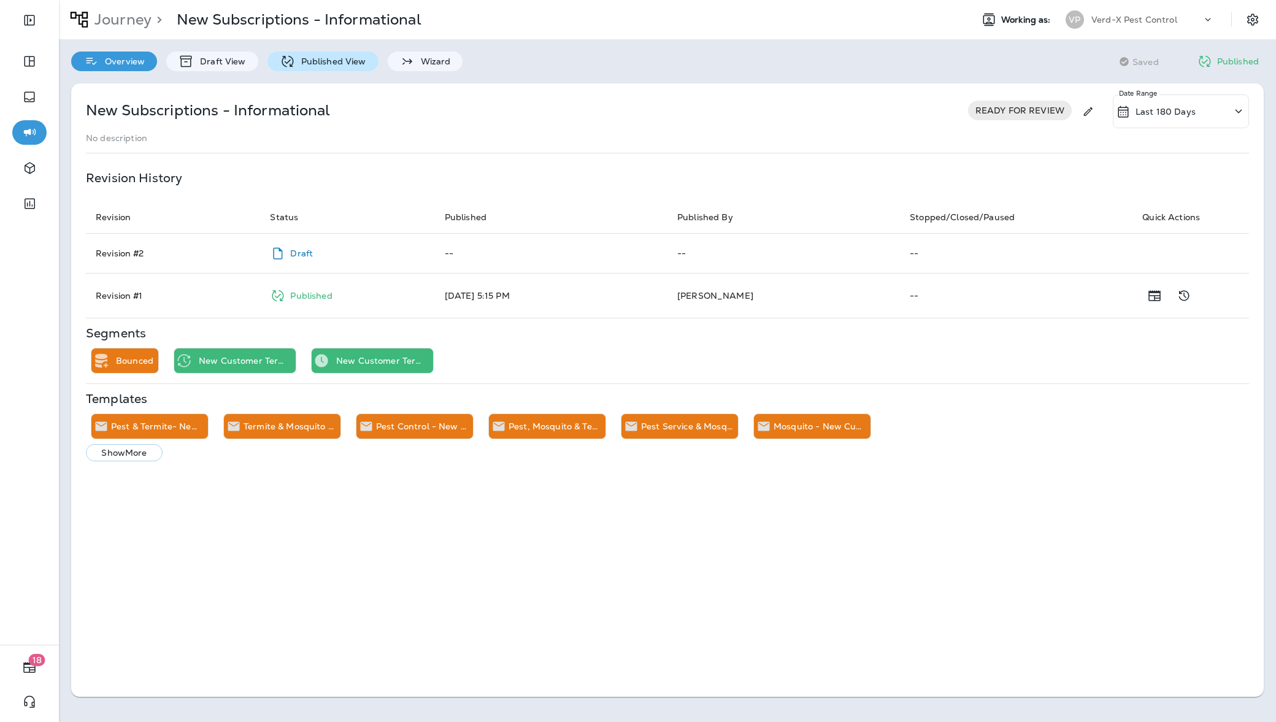
click at [343, 63] on p "Published View" at bounding box center [330, 61] width 71 height 10
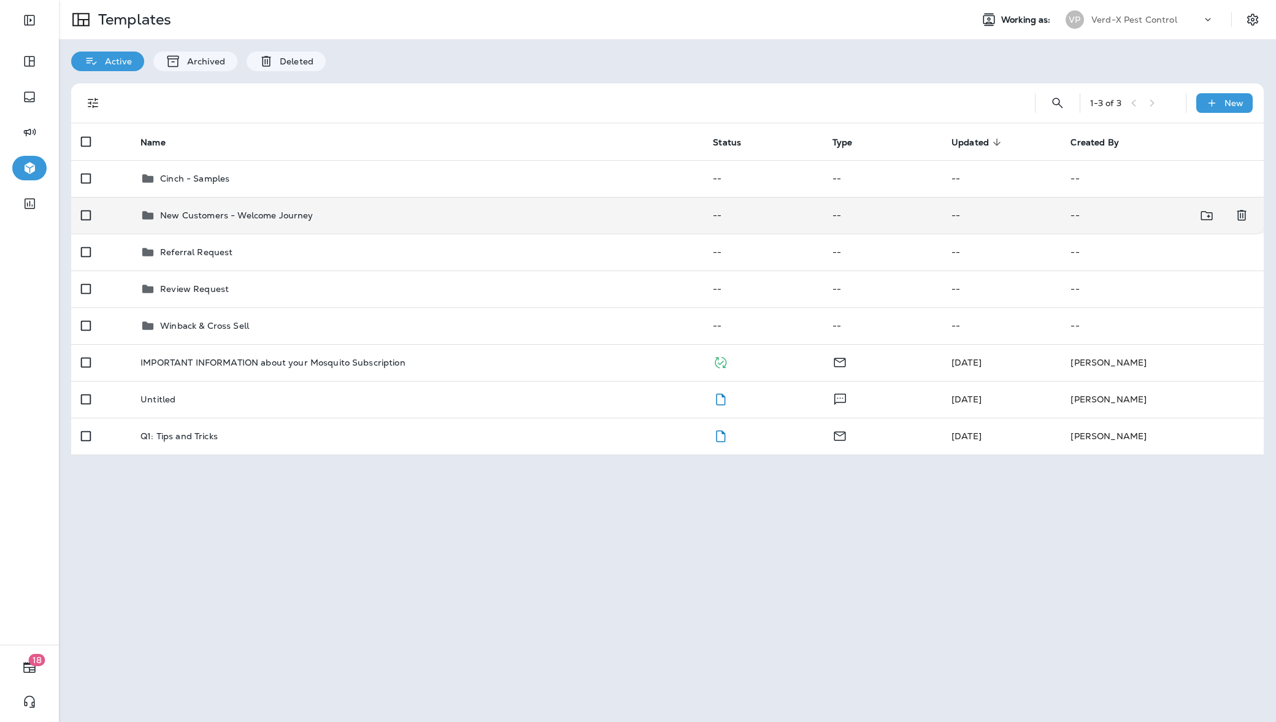
click at [432, 221] on div "New Customers - Welcome Journey" at bounding box center [416, 215] width 553 height 15
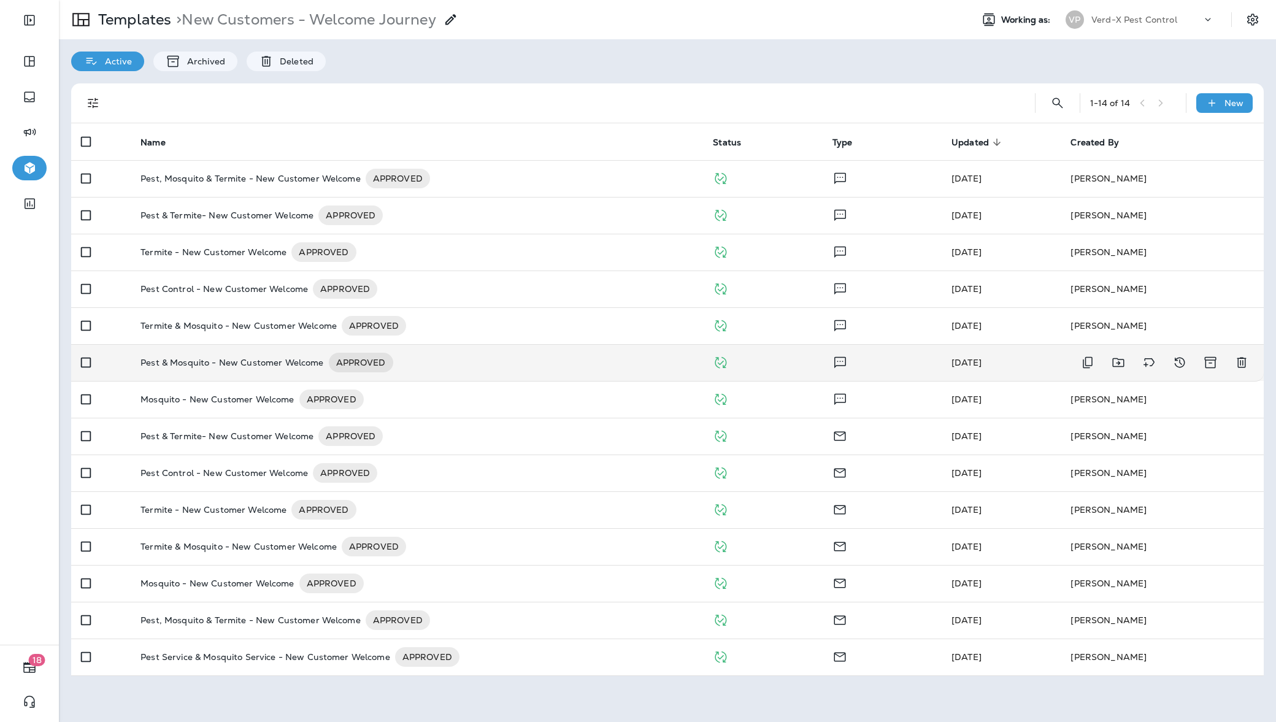
click at [469, 351] on td "Pest & Mosquito - New Customer Welcome APPROVED" at bounding box center [417, 362] width 572 height 37
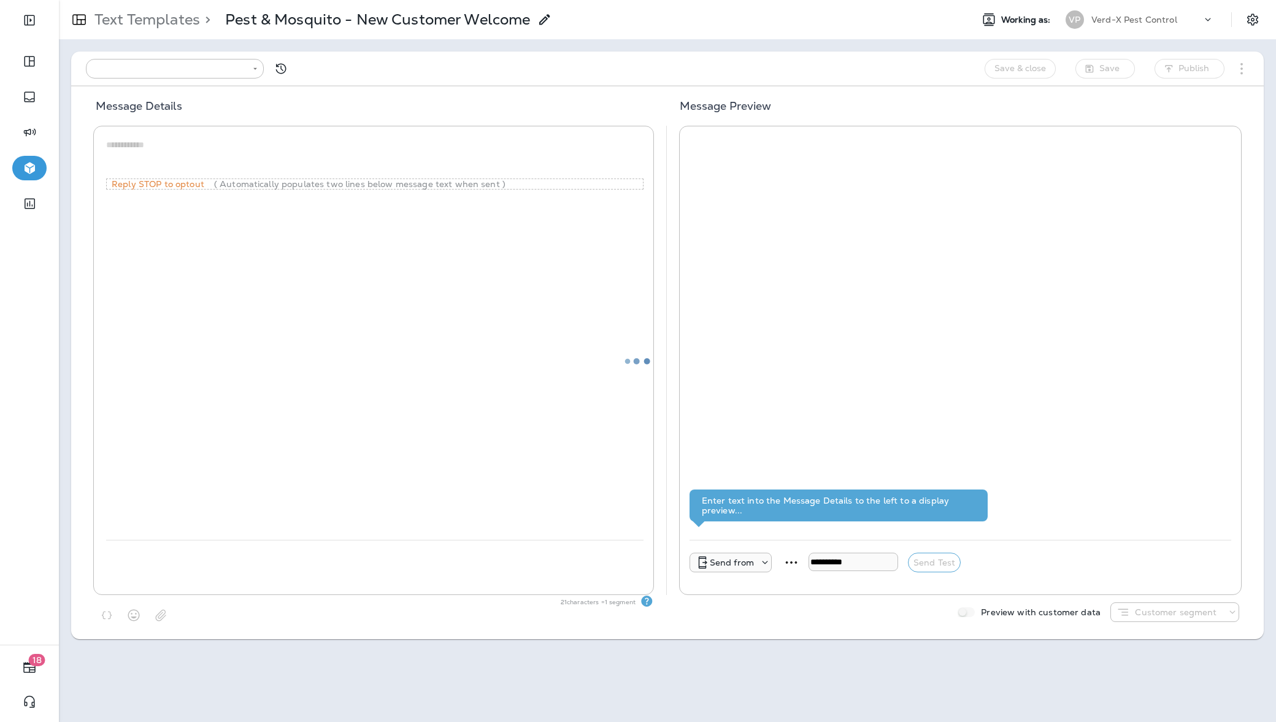
type input "**********"
type textarea "**********"
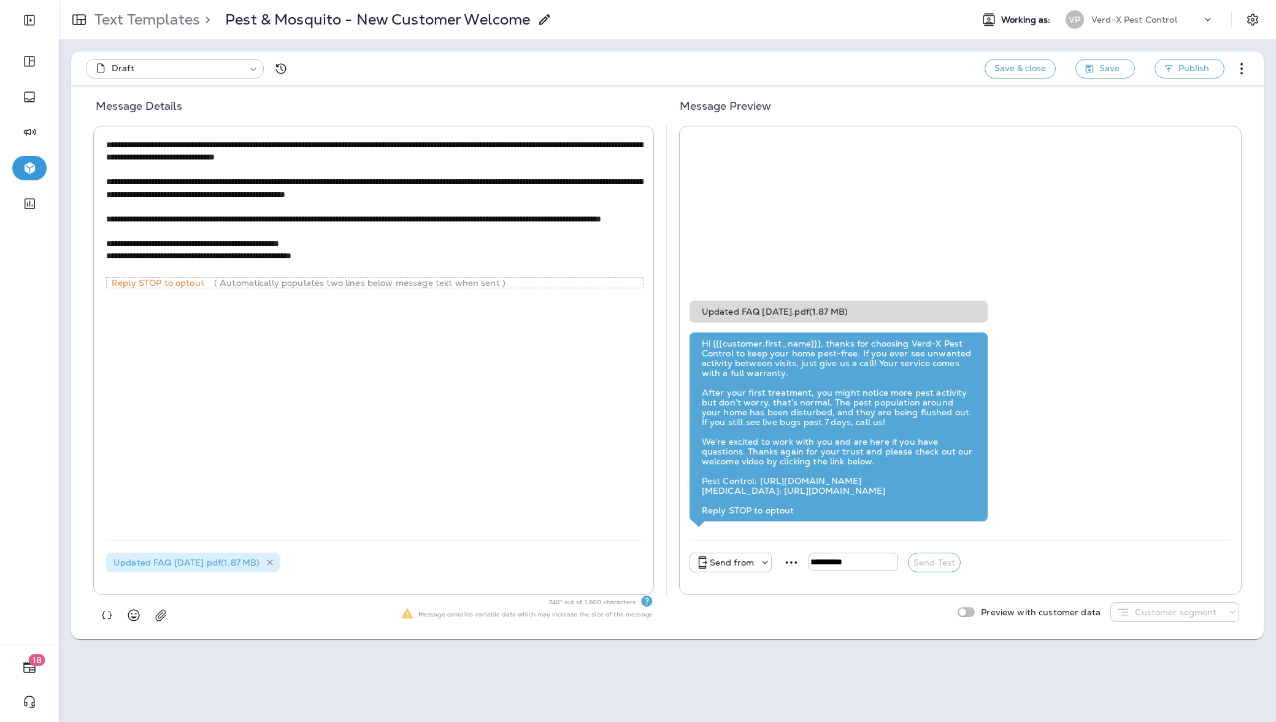
click at [274, 561] on icon at bounding box center [270, 563] width 6 height 6
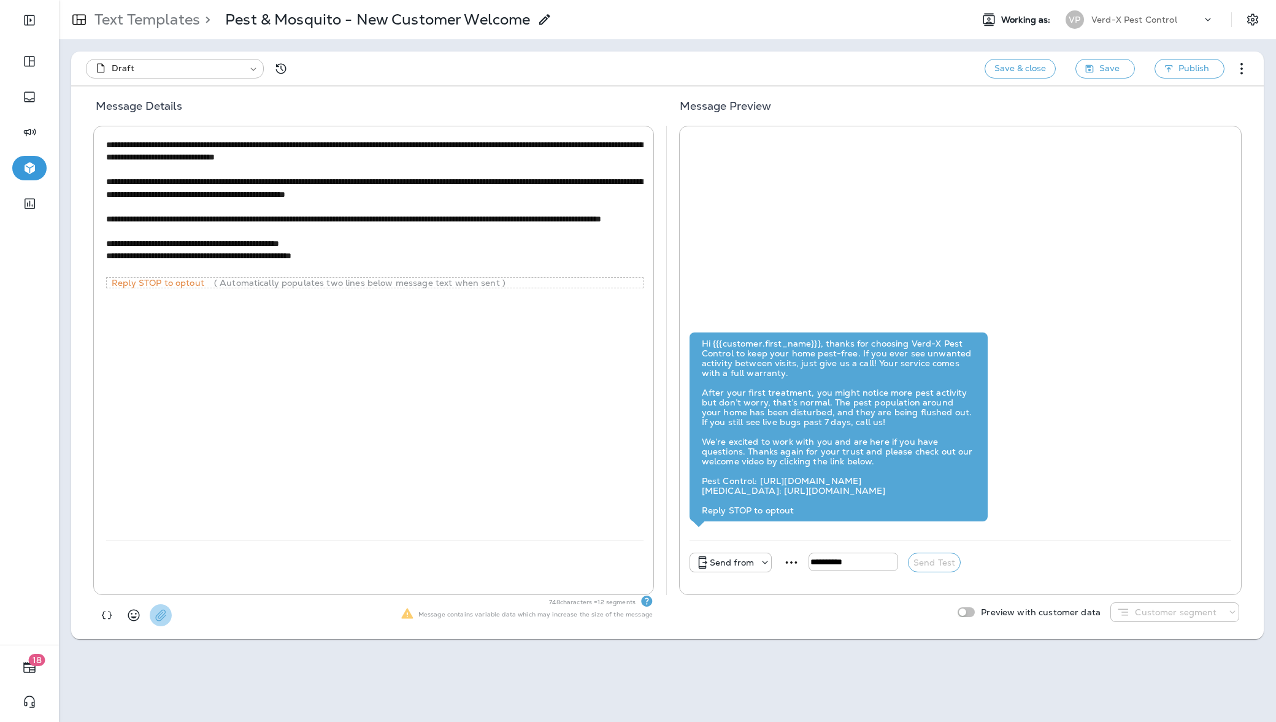
click at [167, 612] on button "button" at bounding box center [161, 615] width 22 height 22
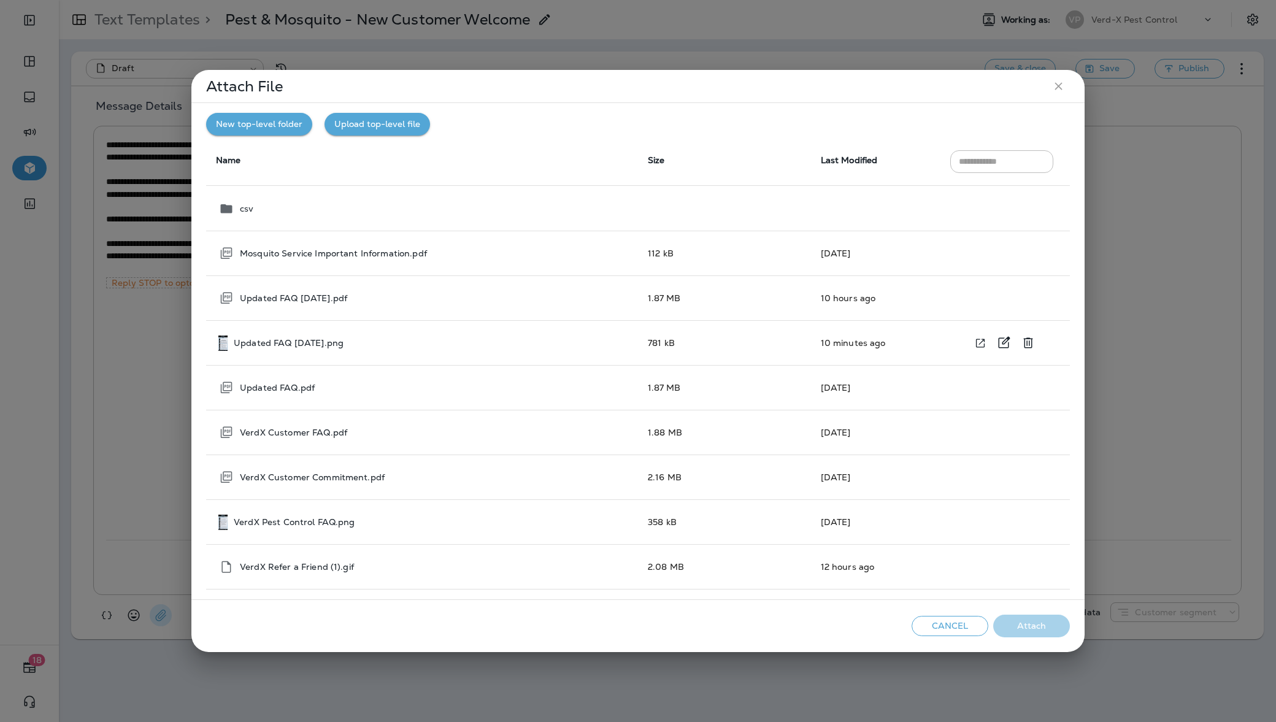
click at [417, 345] on div "Updated FAQ [DATE].png" at bounding box center [423, 343] width 410 height 15
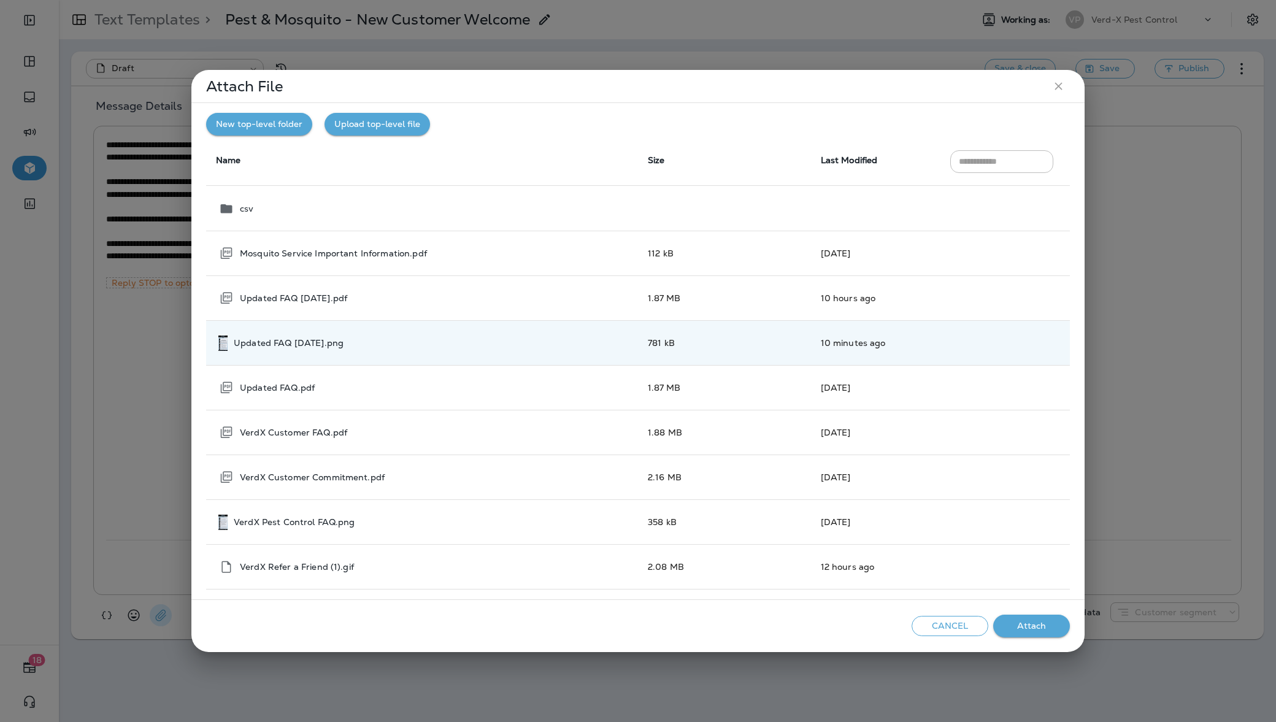
click at [1010, 621] on button "Attach" at bounding box center [1031, 626] width 77 height 23
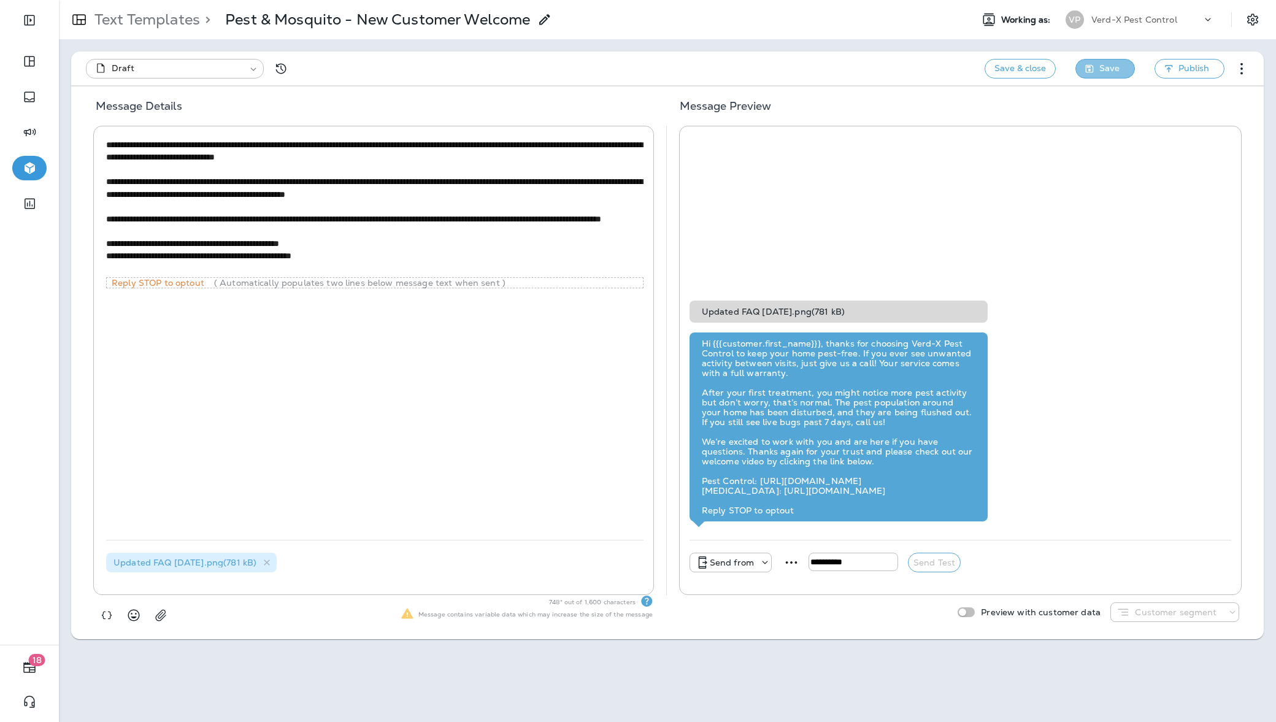
click at [1115, 66] on span "Save" at bounding box center [1109, 68] width 20 height 15
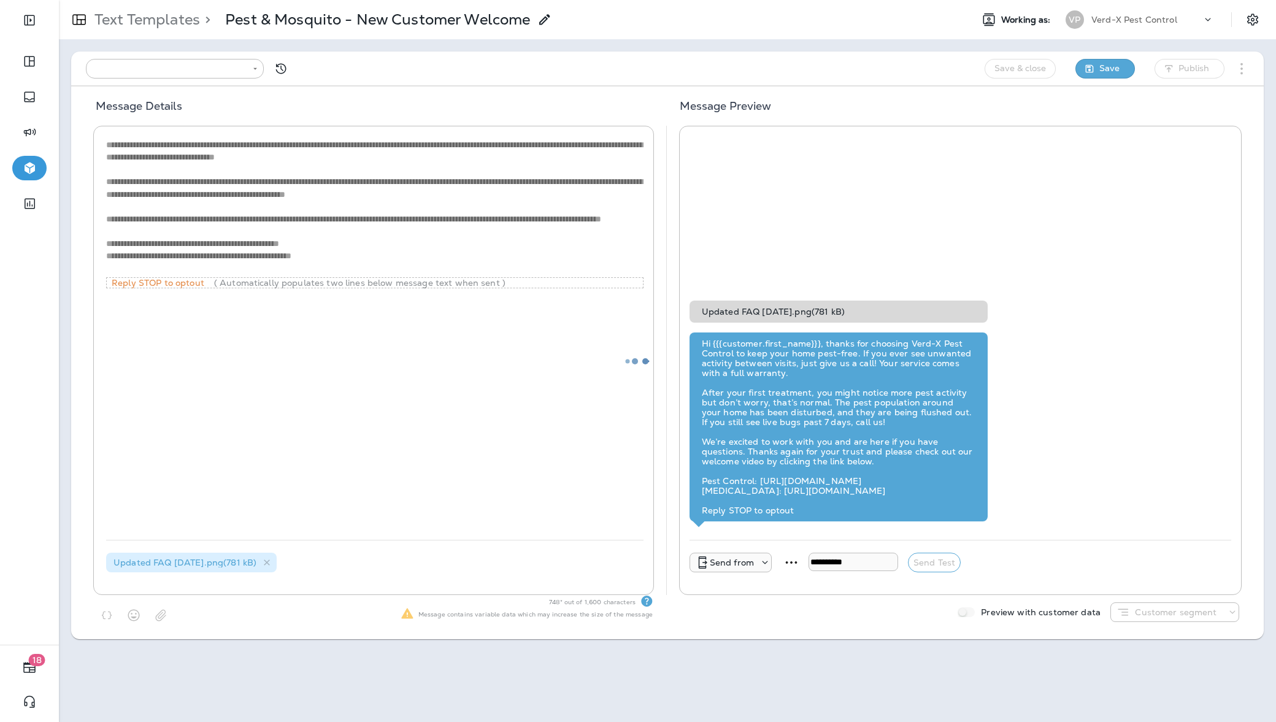
type input "**********"
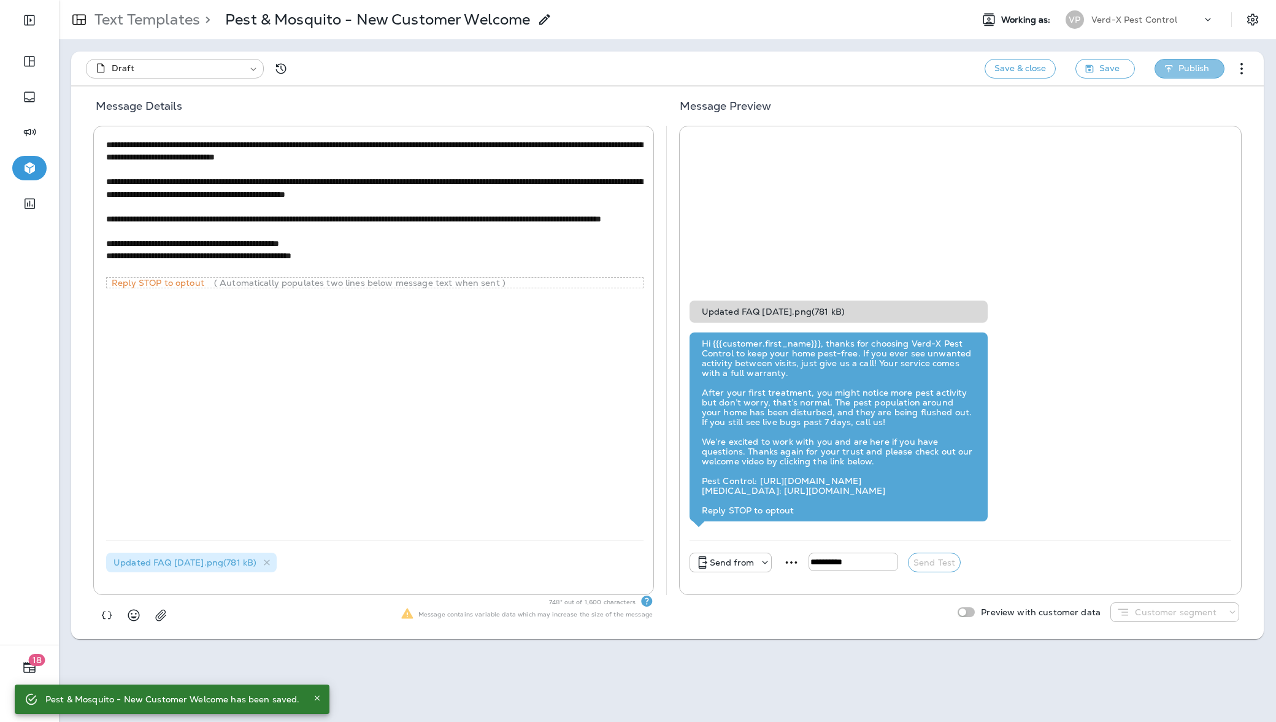
click at [1194, 75] on span "Publish" at bounding box center [1193, 68] width 31 height 15
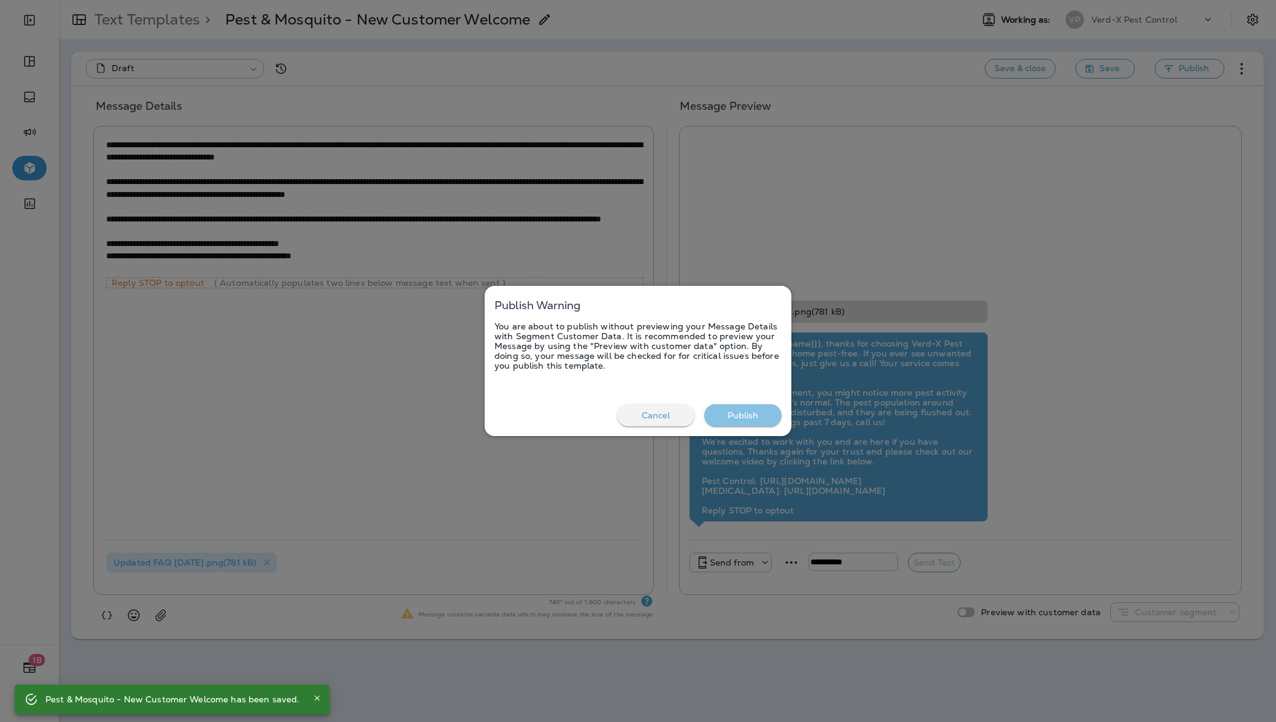
click at [746, 415] on button "Publish" at bounding box center [742, 415] width 77 height 23
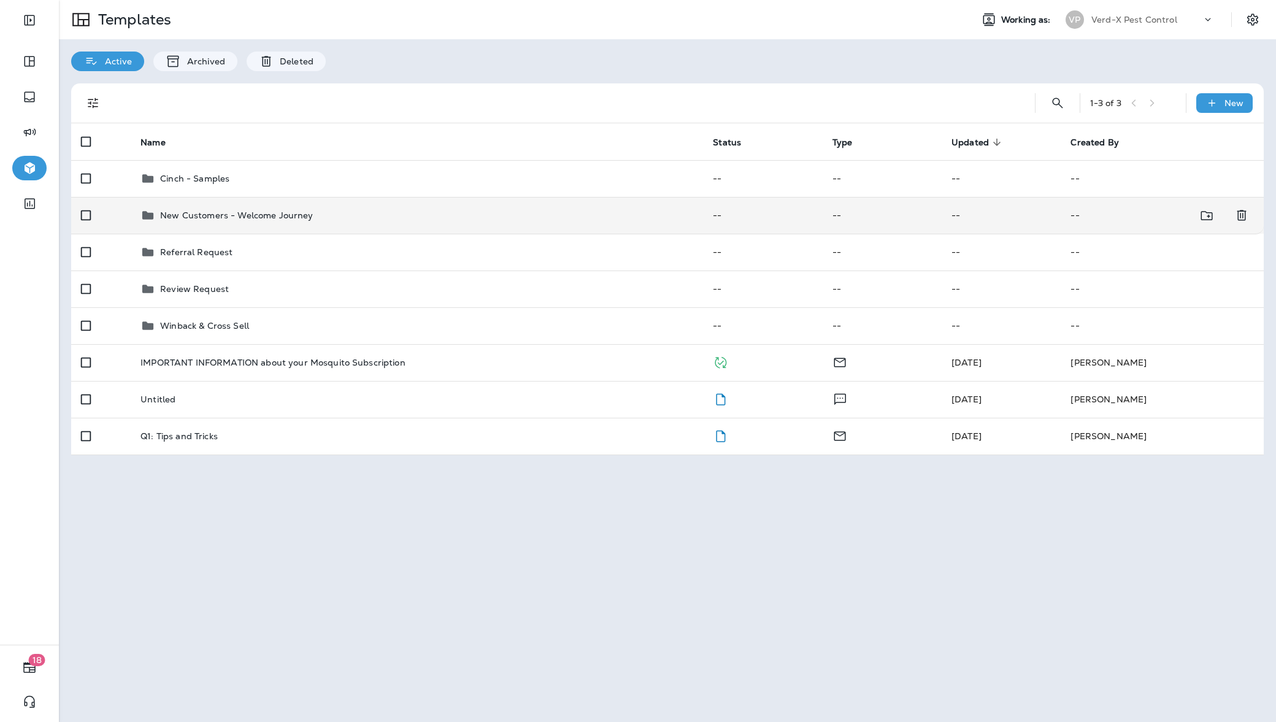
click at [406, 209] on div "New Customers - Welcome Journey" at bounding box center [416, 215] width 553 height 15
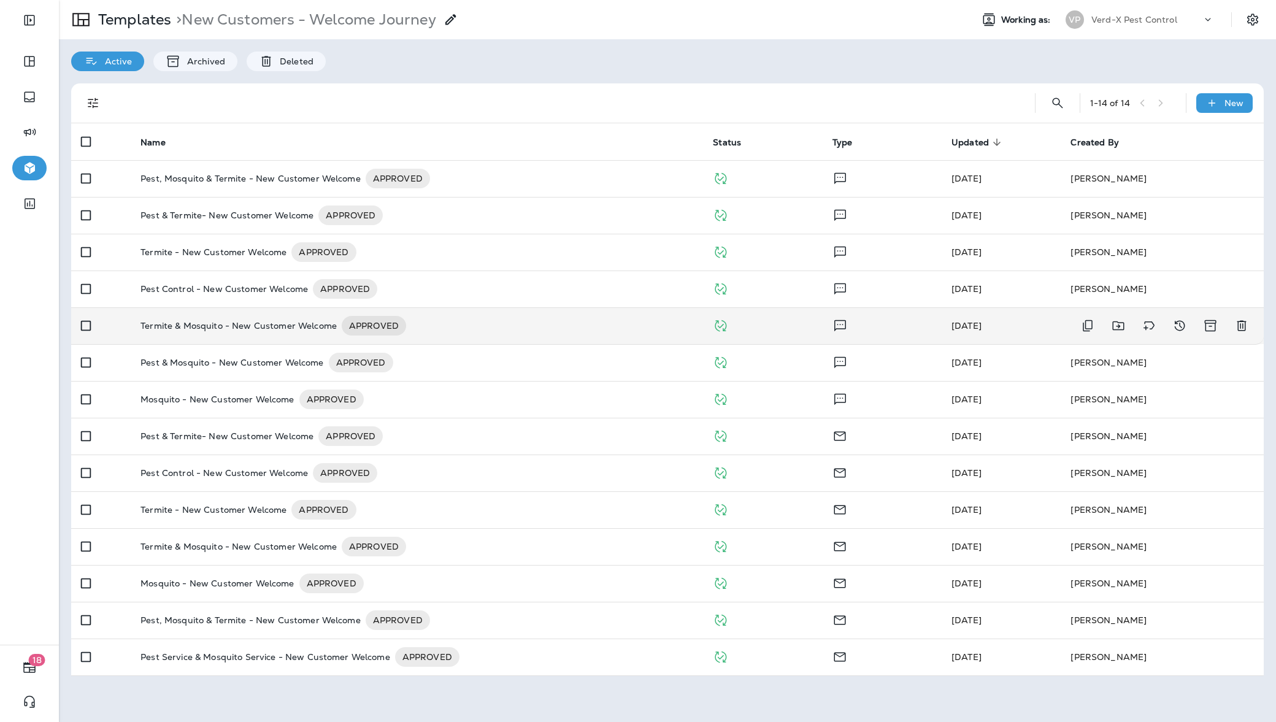
click at [483, 324] on div "Termite & Mosquito - New Customer Welcome APPROVED" at bounding box center [416, 326] width 553 height 20
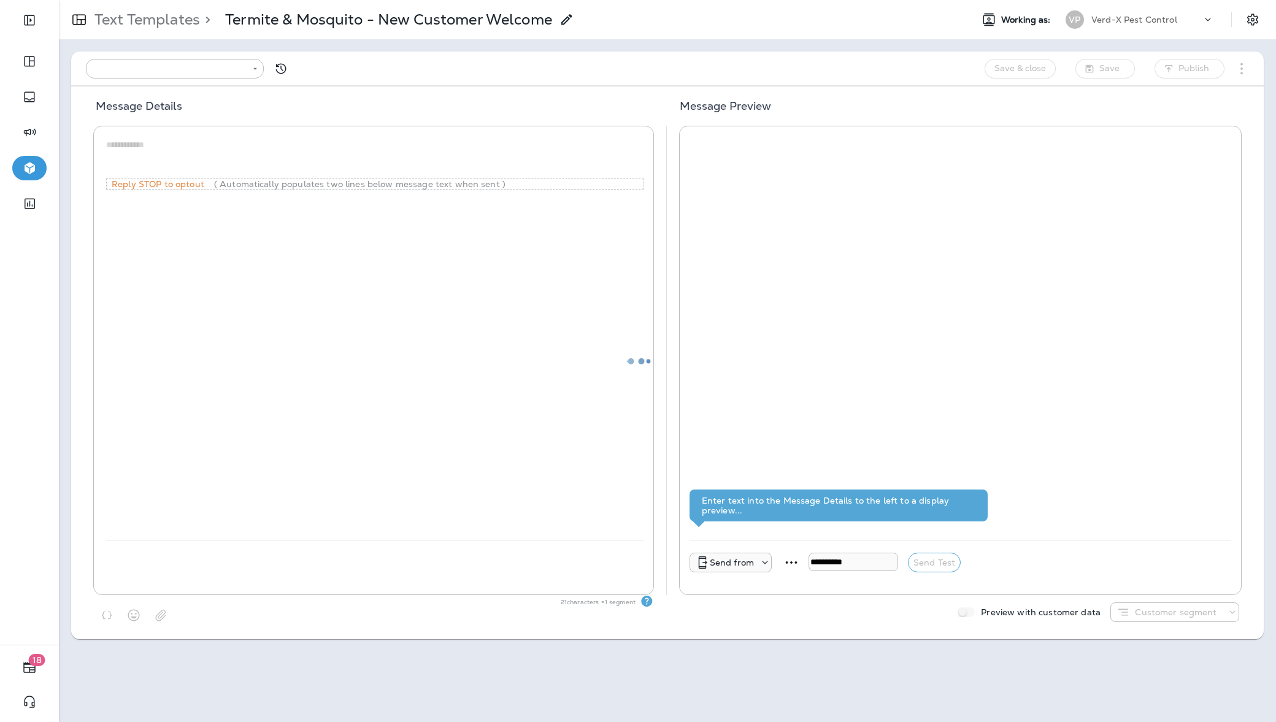
type input "**********"
type textarea "**********"
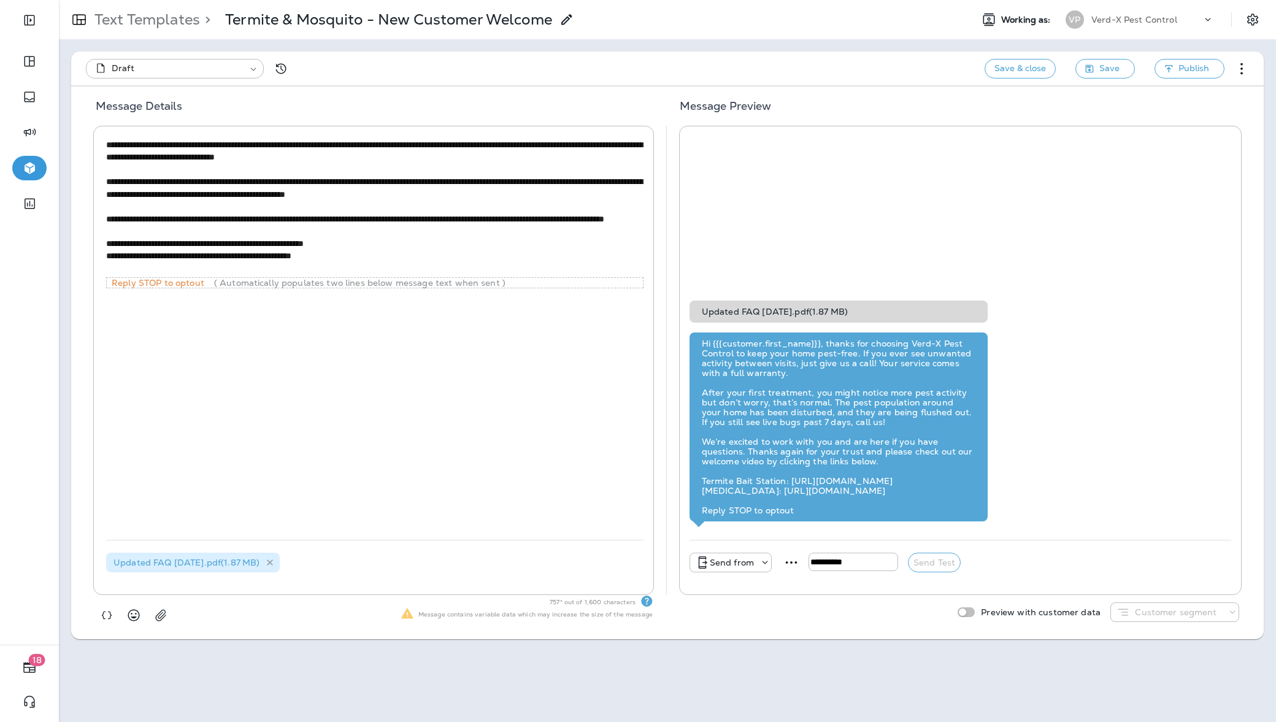
click at [275, 562] on icon at bounding box center [270, 563] width 10 height 10
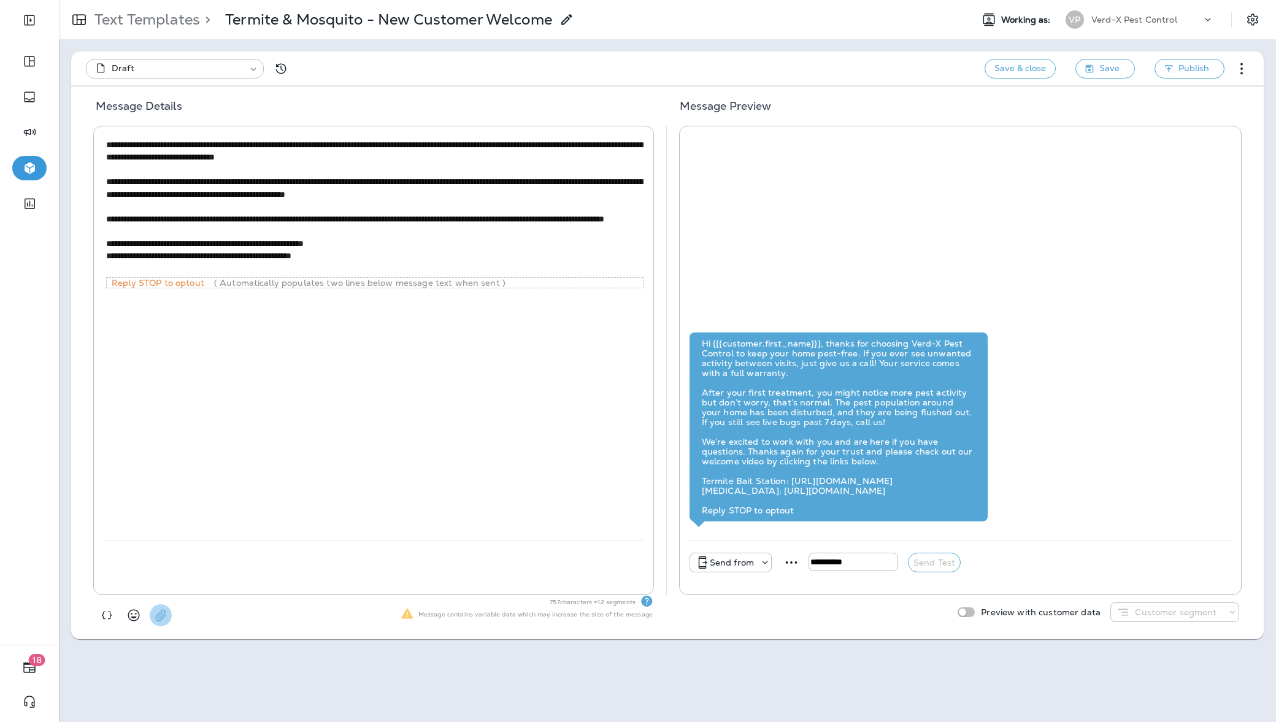
click at [165, 611] on use "button" at bounding box center [160, 616] width 10 height 12
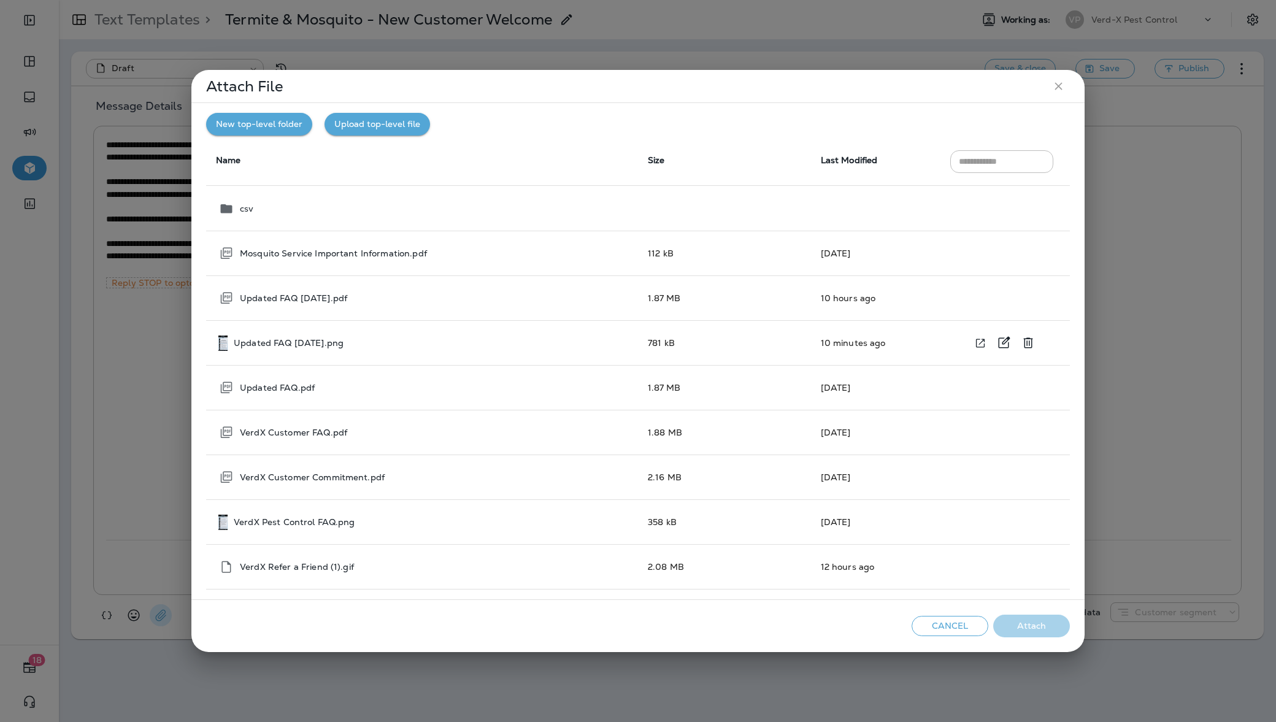
click at [338, 342] on p "Updated FAQ August25.png" at bounding box center [289, 343] width 110 height 10
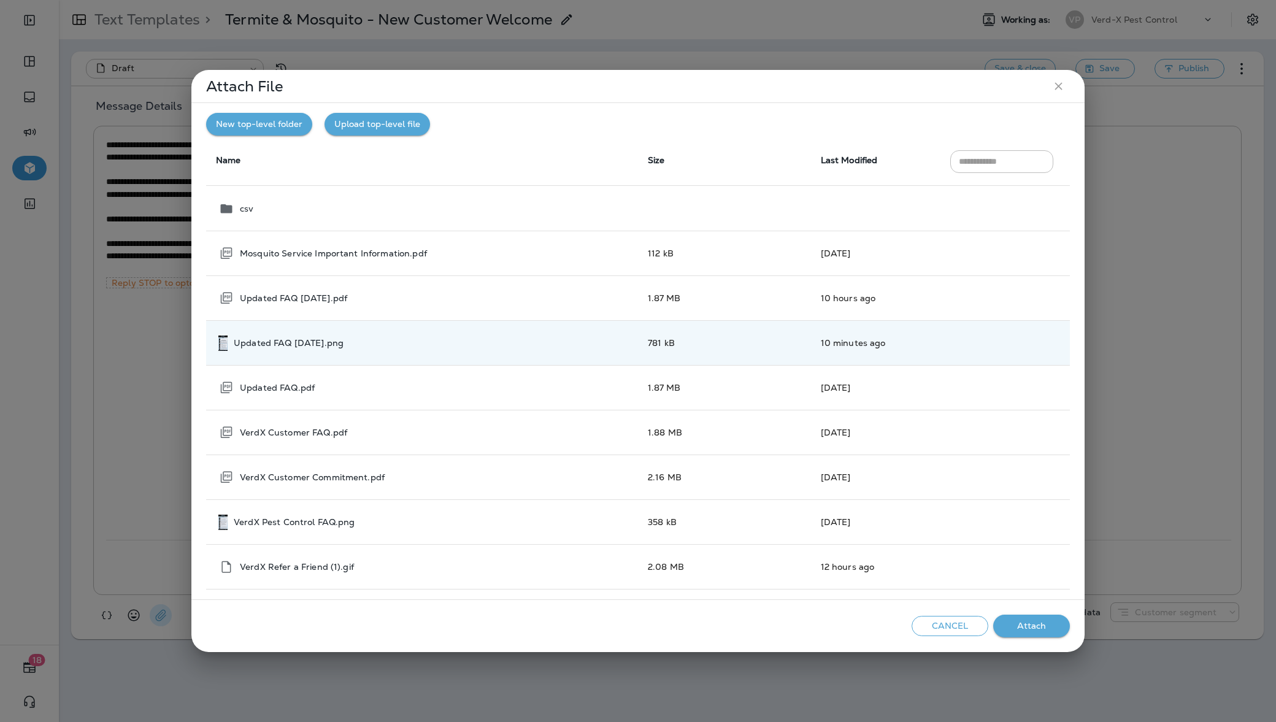
click at [1013, 619] on button "Attach" at bounding box center [1031, 626] width 77 height 23
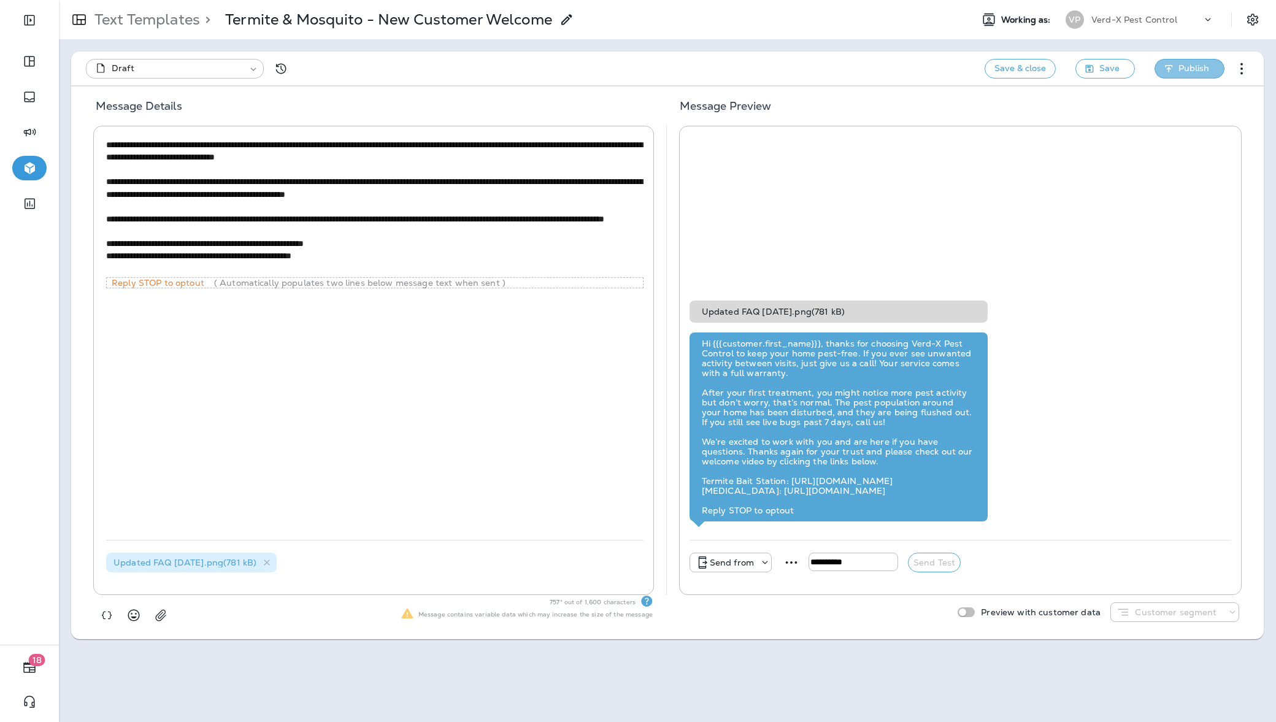
click at [1193, 67] on span "Publish" at bounding box center [1193, 68] width 31 height 15
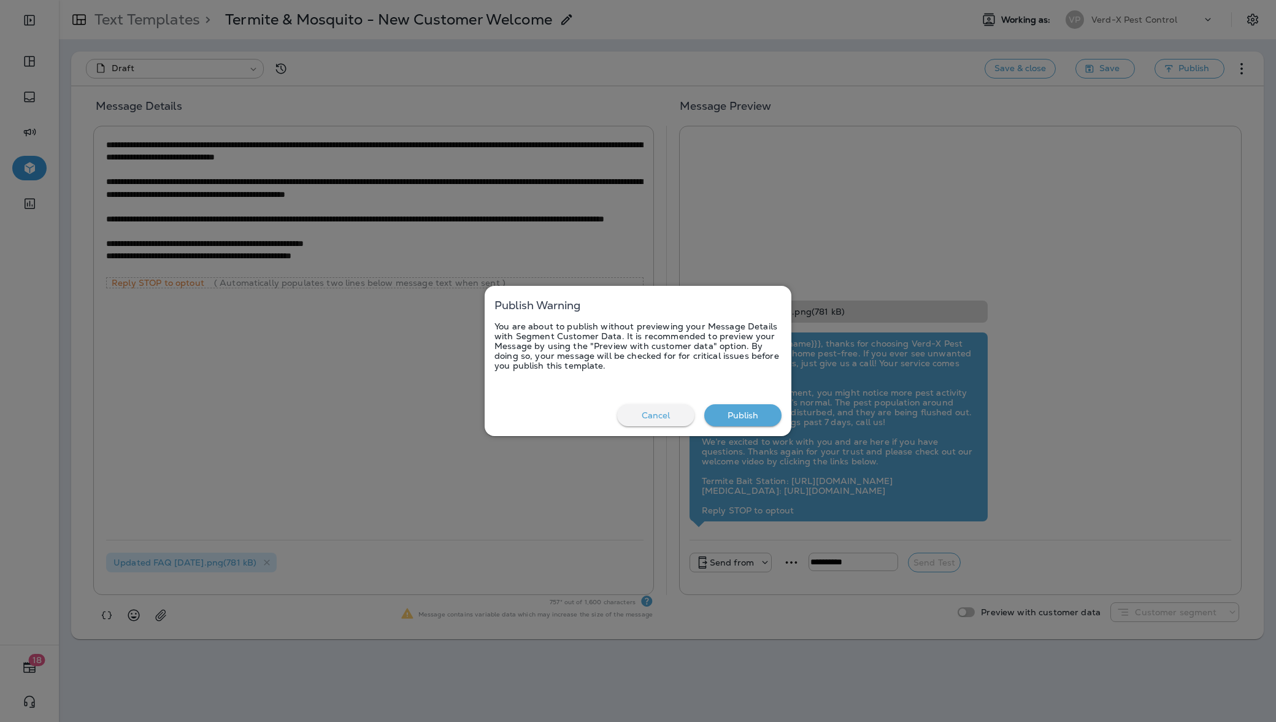
click at [764, 413] on button "Publish" at bounding box center [742, 415] width 77 height 23
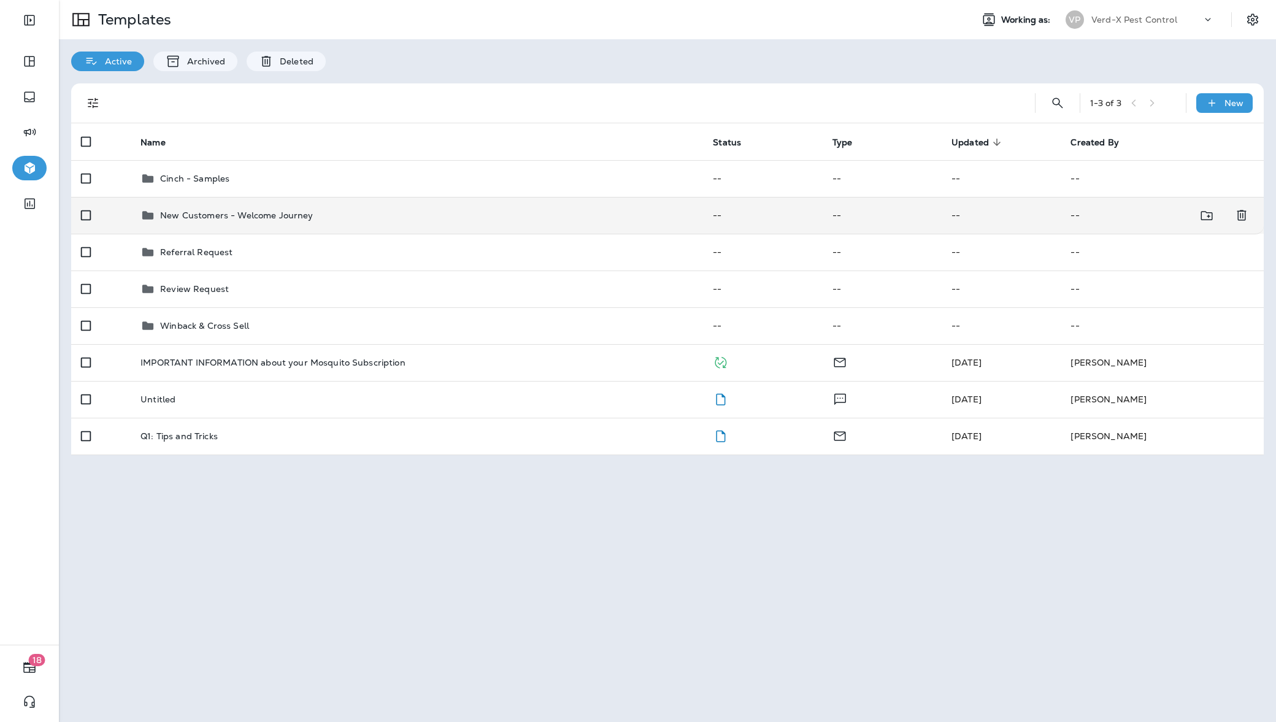
click at [312, 213] on div "New Customers - Welcome Journey" at bounding box center [416, 215] width 553 height 15
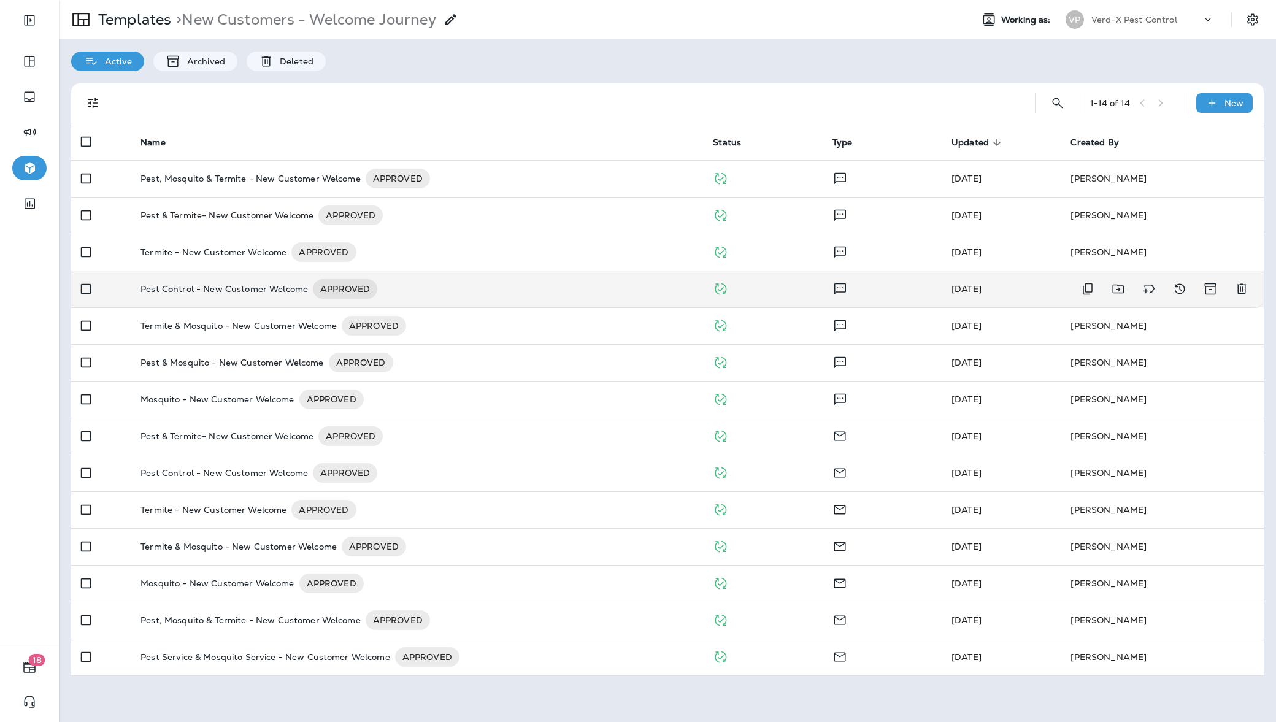
click at [481, 289] on div "Pest Control - New Customer Welcome APPROVED" at bounding box center [416, 289] width 553 height 20
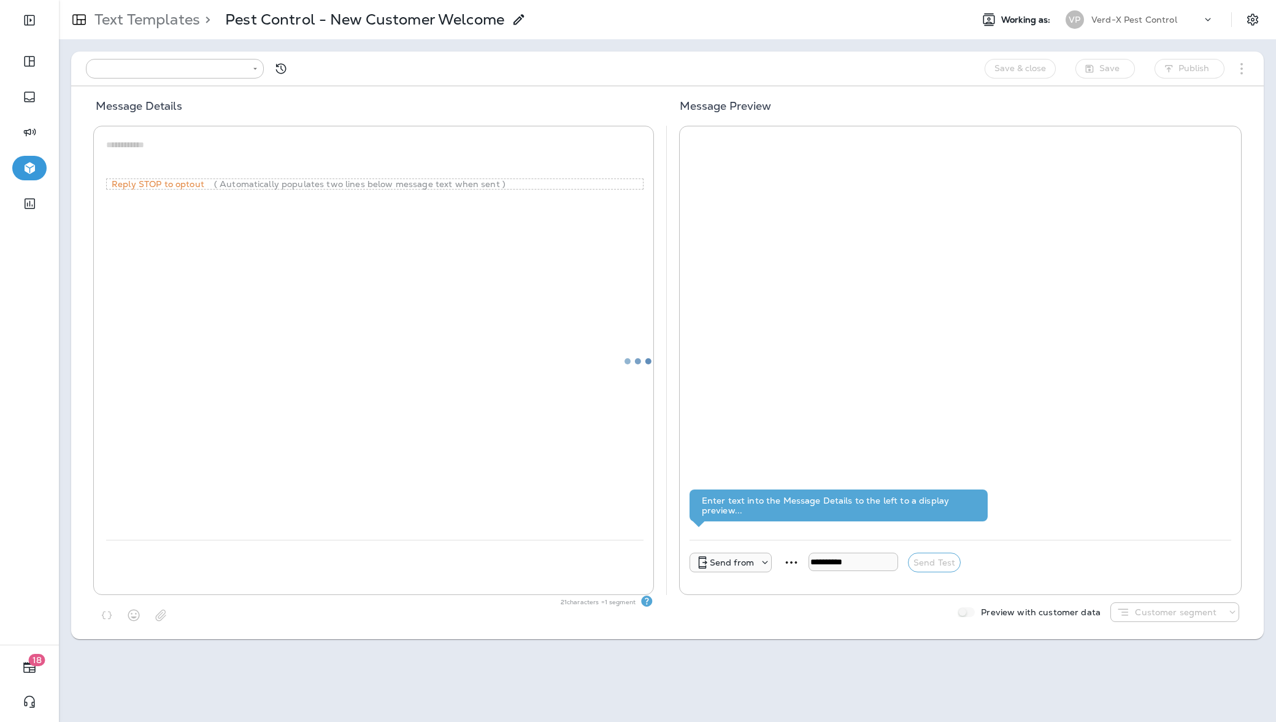
type input "**********"
type textarea "**********"
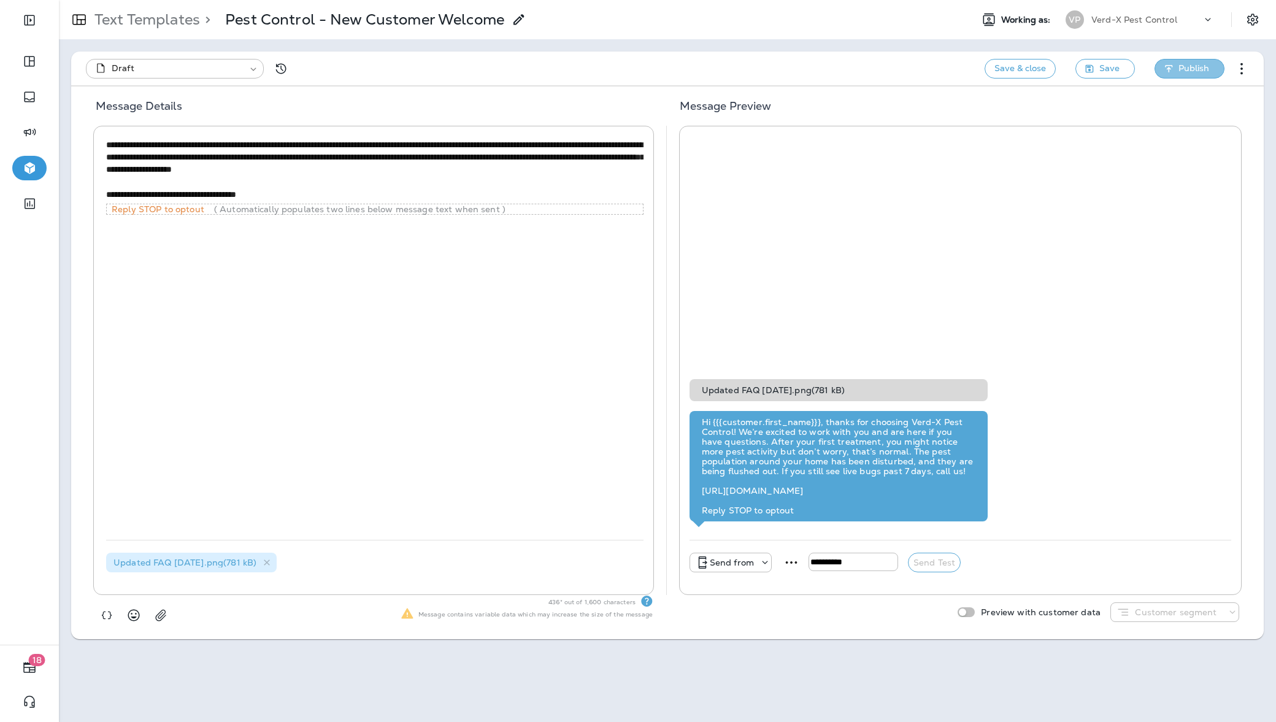
click at [1177, 69] on button "Publish" at bounding box center [1190, 69] width 70 height 20
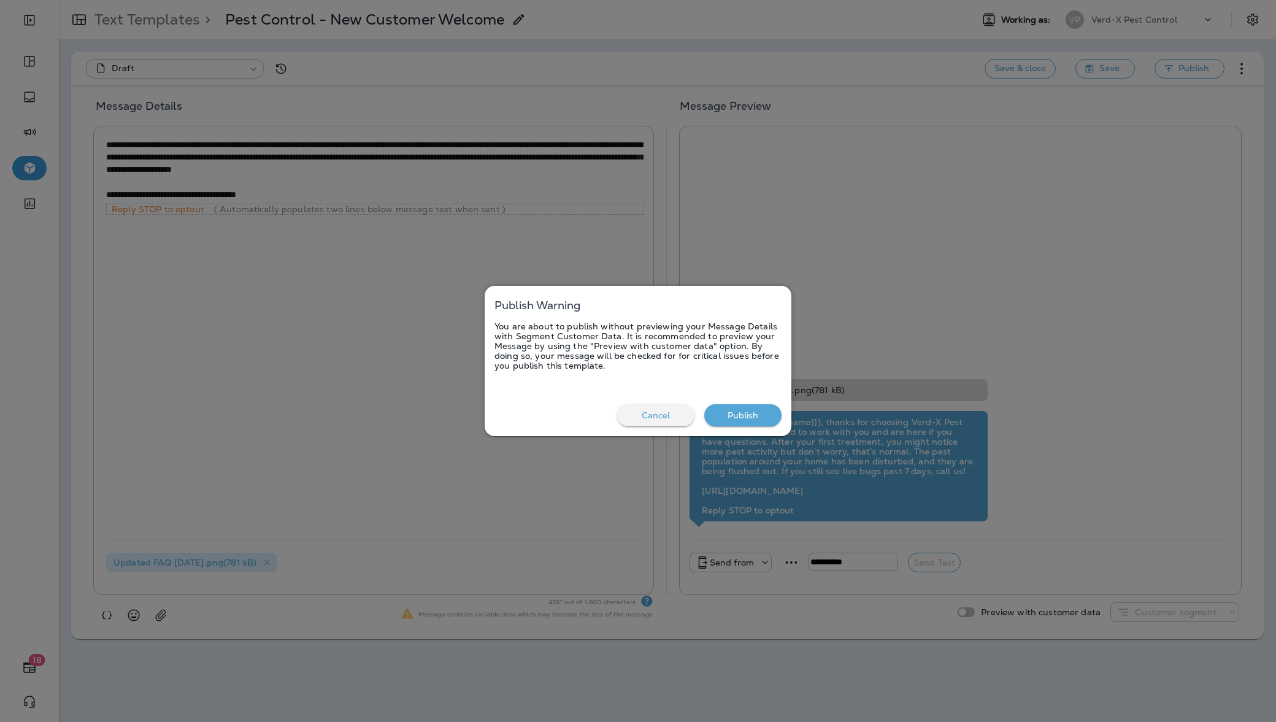
click at [745, 409] on button "Publish" at bounding box center [742, 415] width 77 height 23
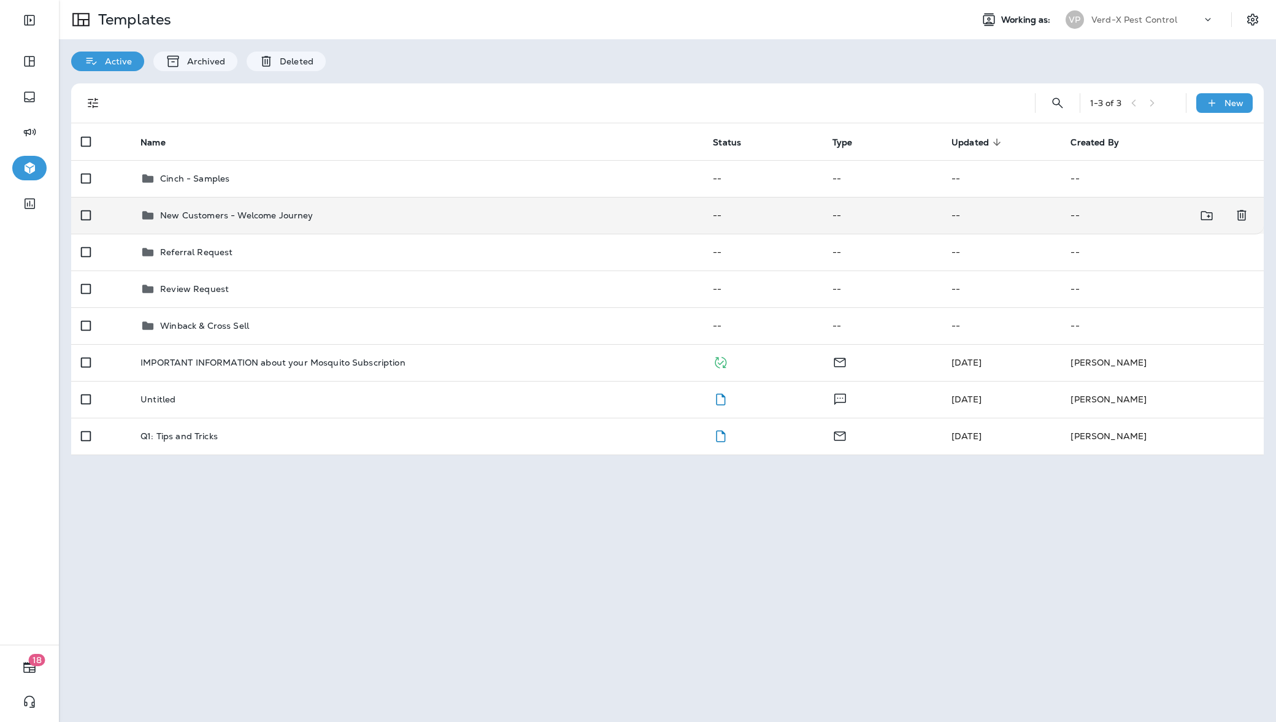
click at [277, 218] on p "New Customers - Welcome Journey" at bounding box center [236, 215] width 153 height 10
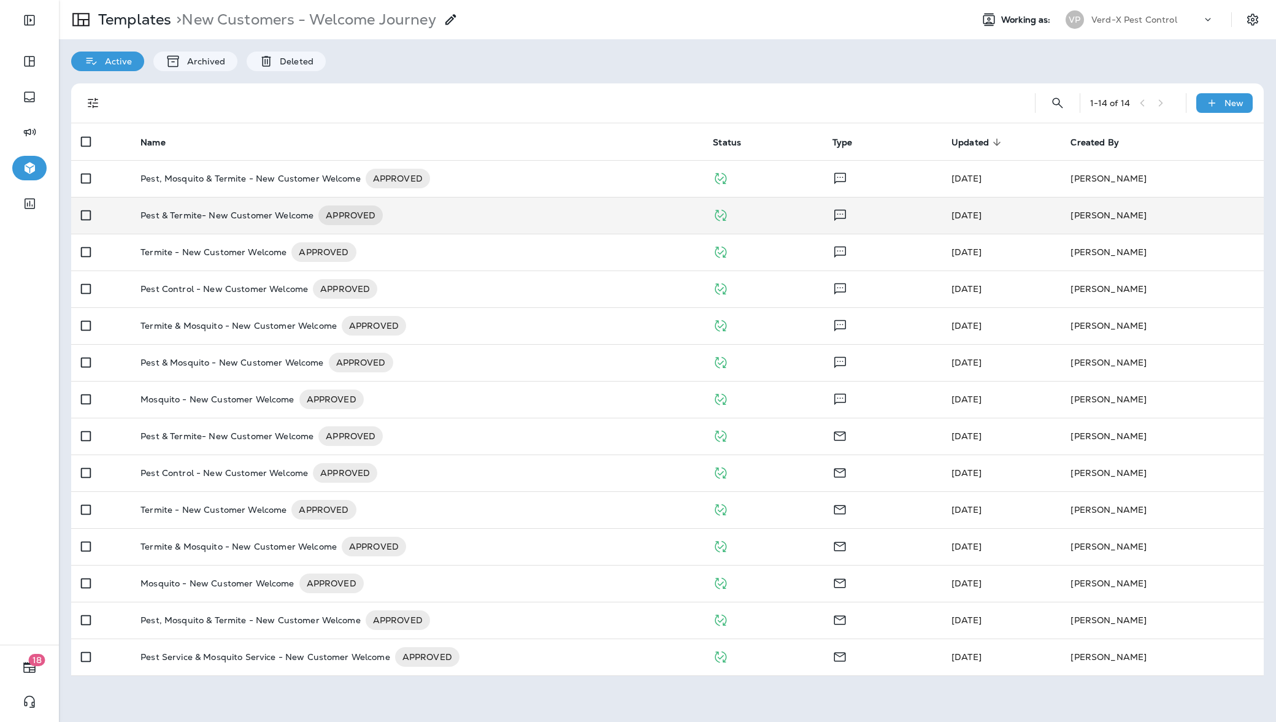
click at [273, 216] on p "Pest & Termite- New Customer Welcome" at bounding box center [226, 216] width 173 height 20
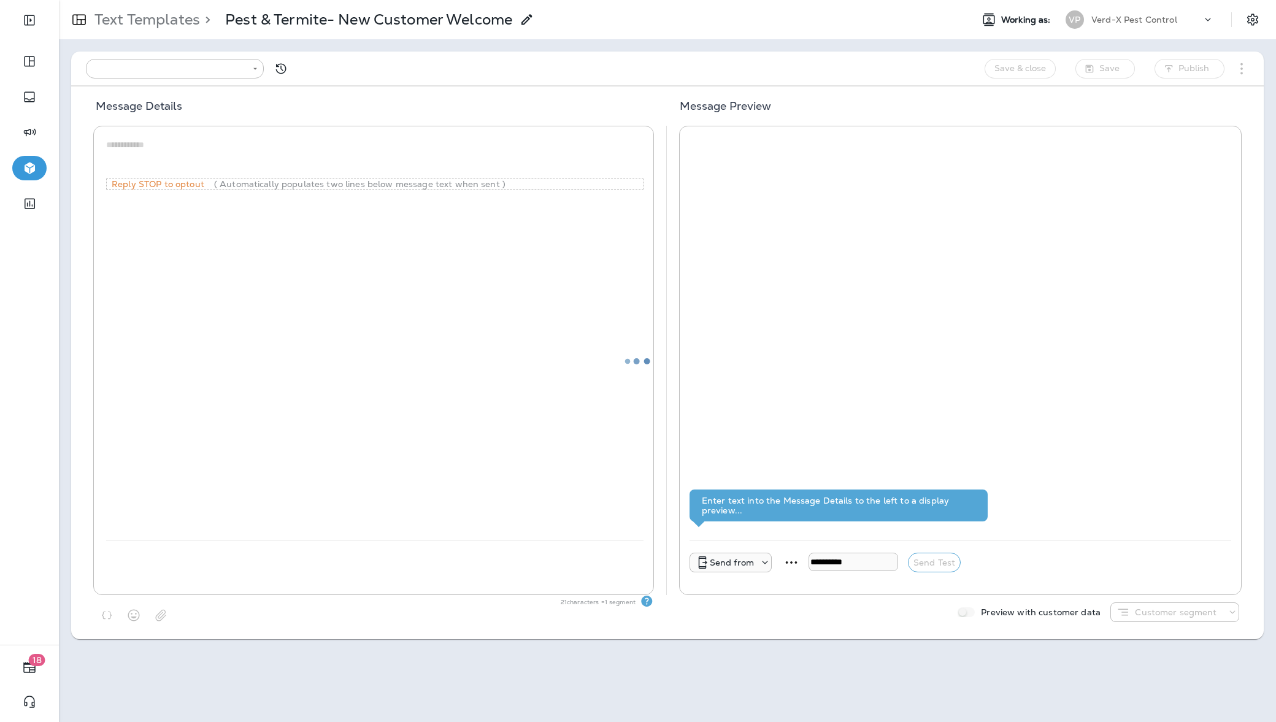
type input "**********"
type textarea "**********"
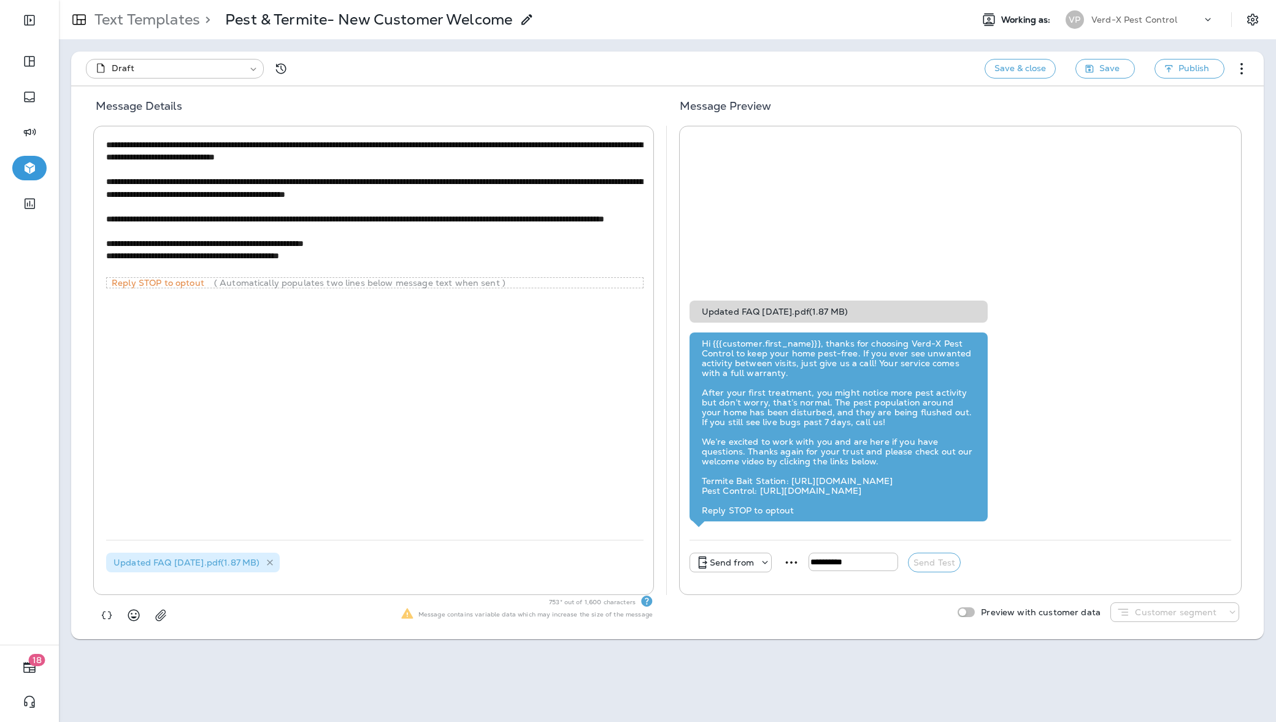
click at [275, 564] on icon at bounding box center [270, 563] width 10 height 10
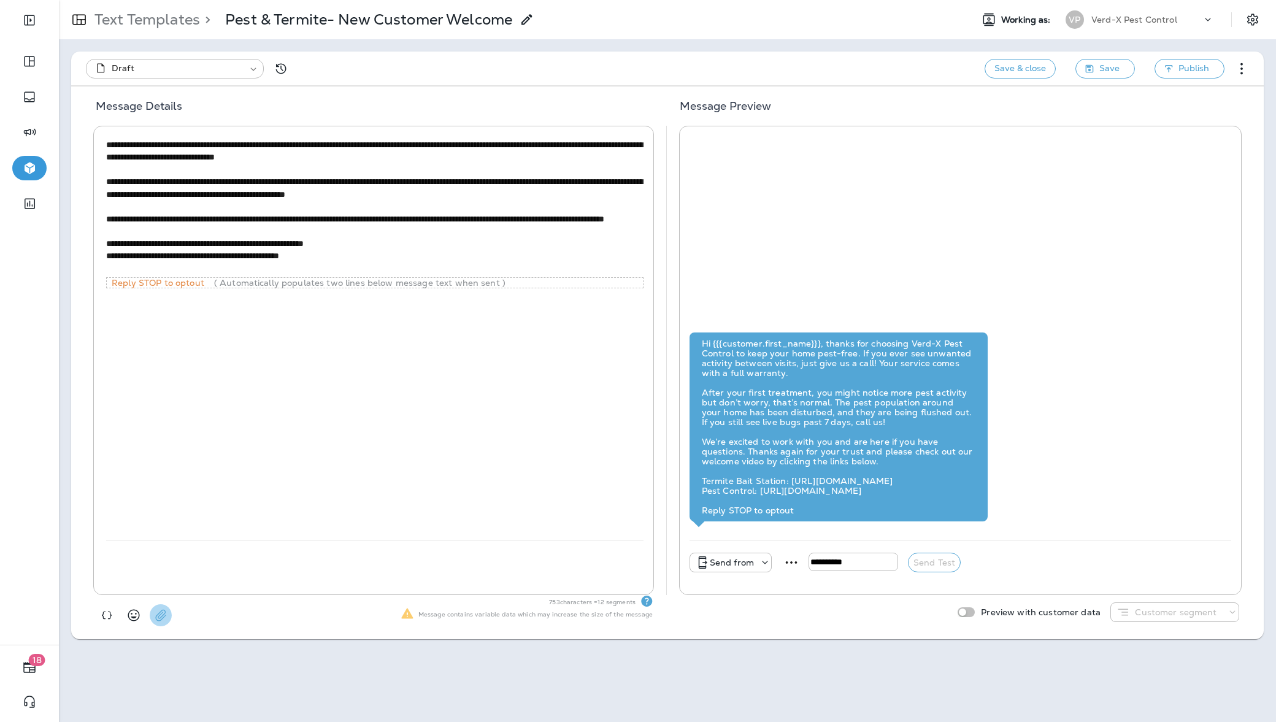
click at [164, 612] on icon "button" at bounding box center [161, 615] width 12 height 12
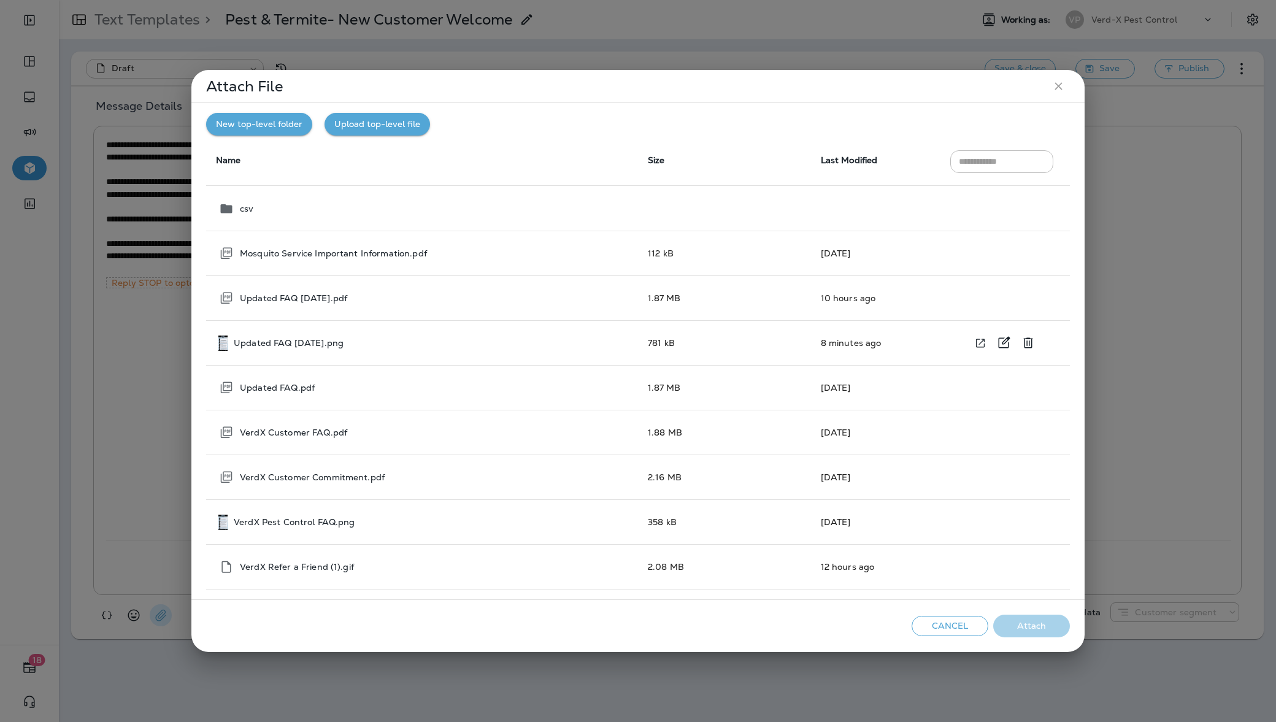
click at [351, 348] on div "Updated FAQ [DATE].png" at bounding box center [423, 343] width 410 height 15
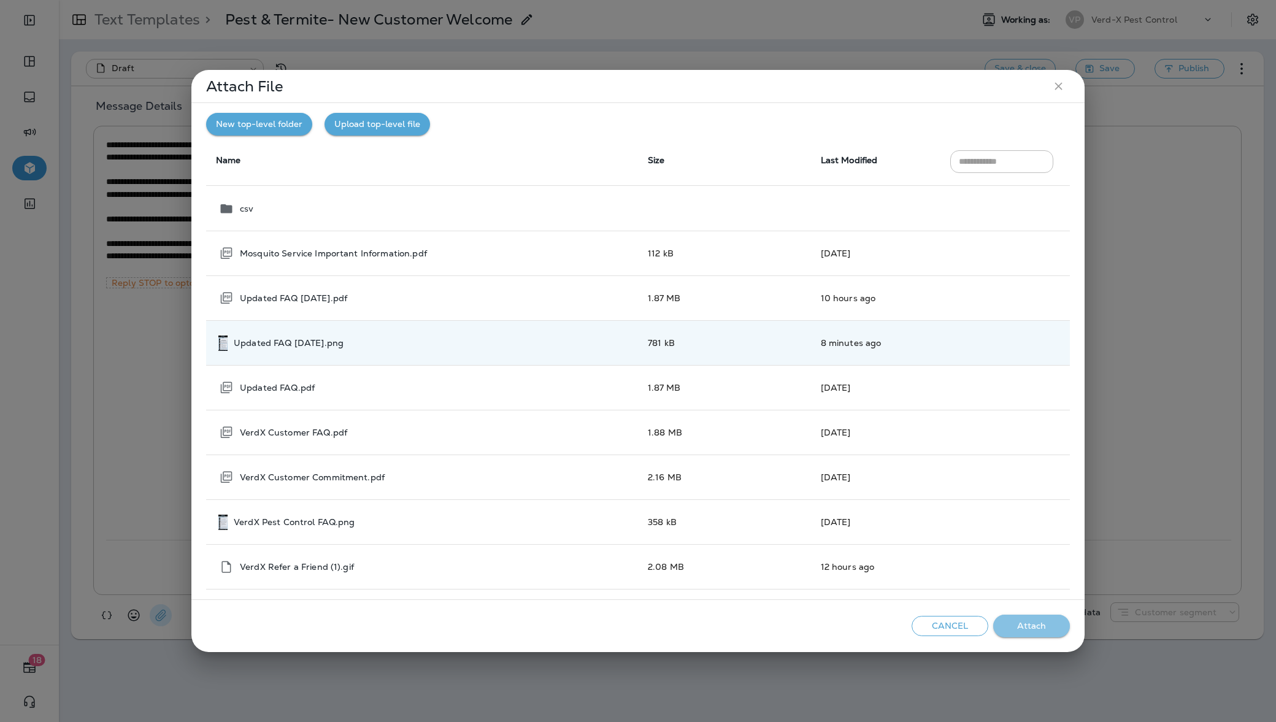
click at [1018, 621] on button "Attach" at bounding box center [1031, 626] width 77 height 23
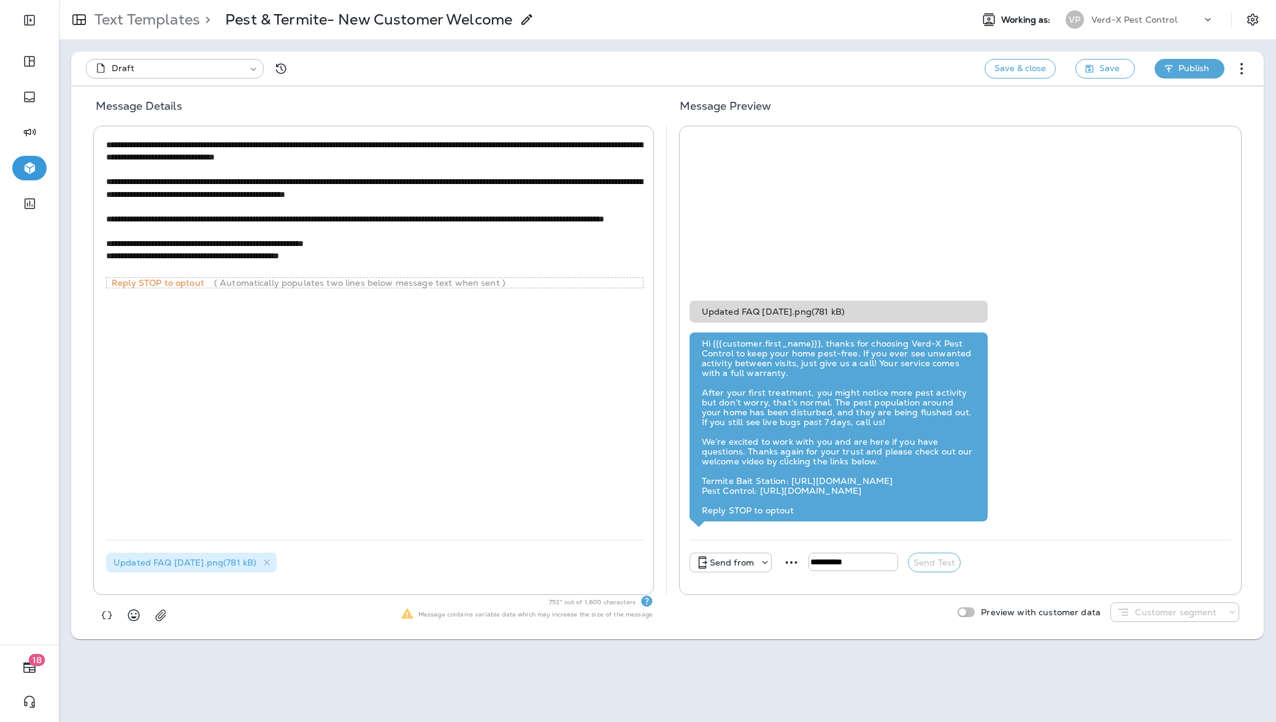
click at [1205, 66] on span "Publish" at bounding box center [1193, 68] width 31 height 15
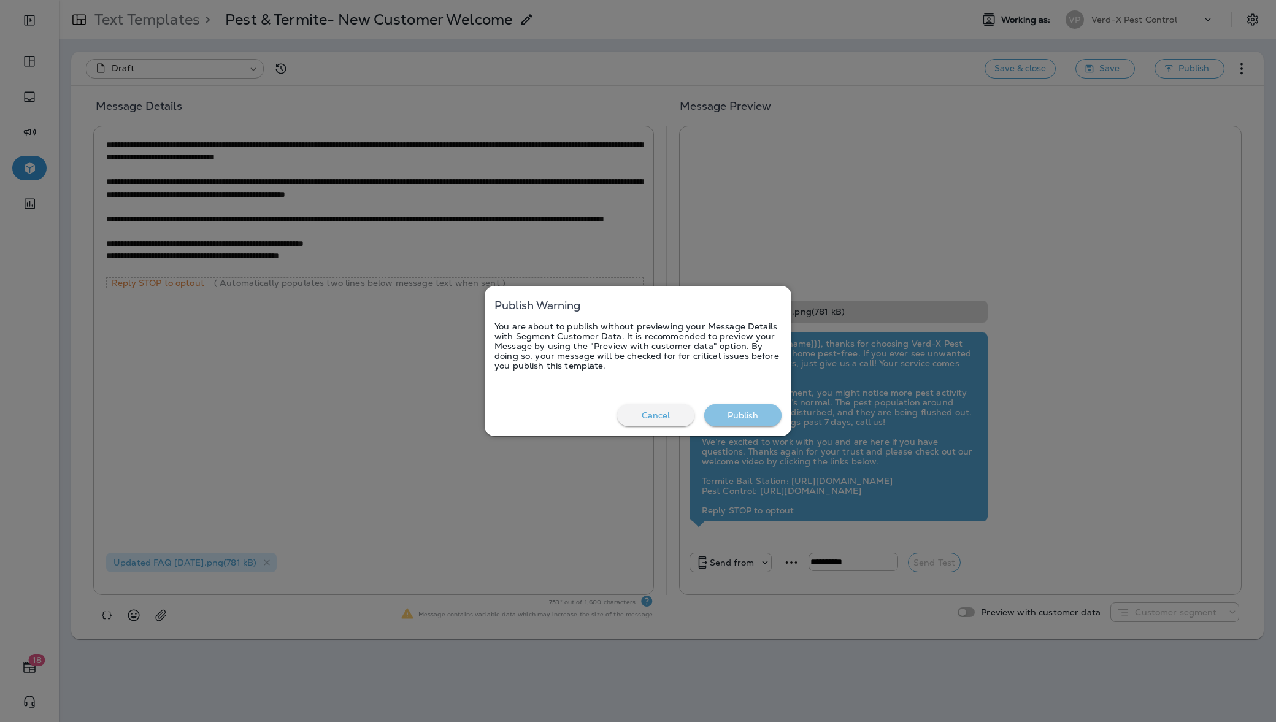
click at [755, 410] on button "Publish" at bounding box center [742, 415] width 77 height 23
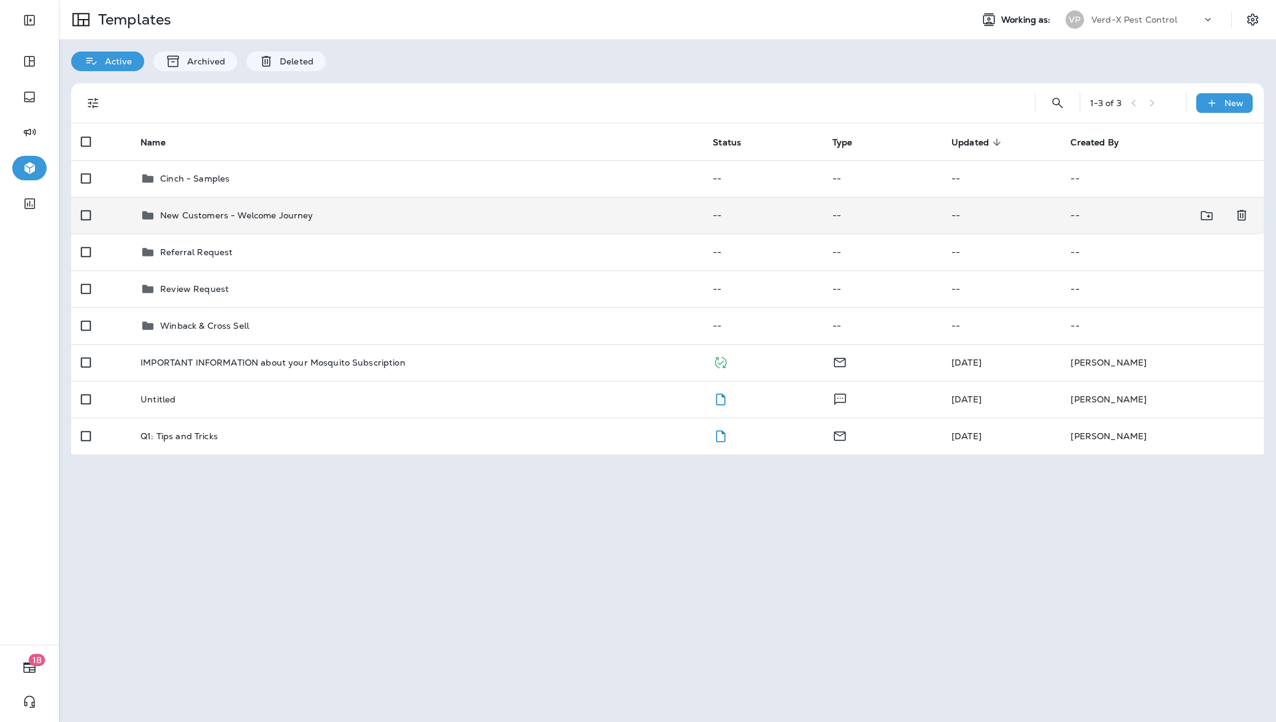
click at [250, 221] on div "New Customers - Welcome Journey" at bounding box center [236, 215] width 153 height 15
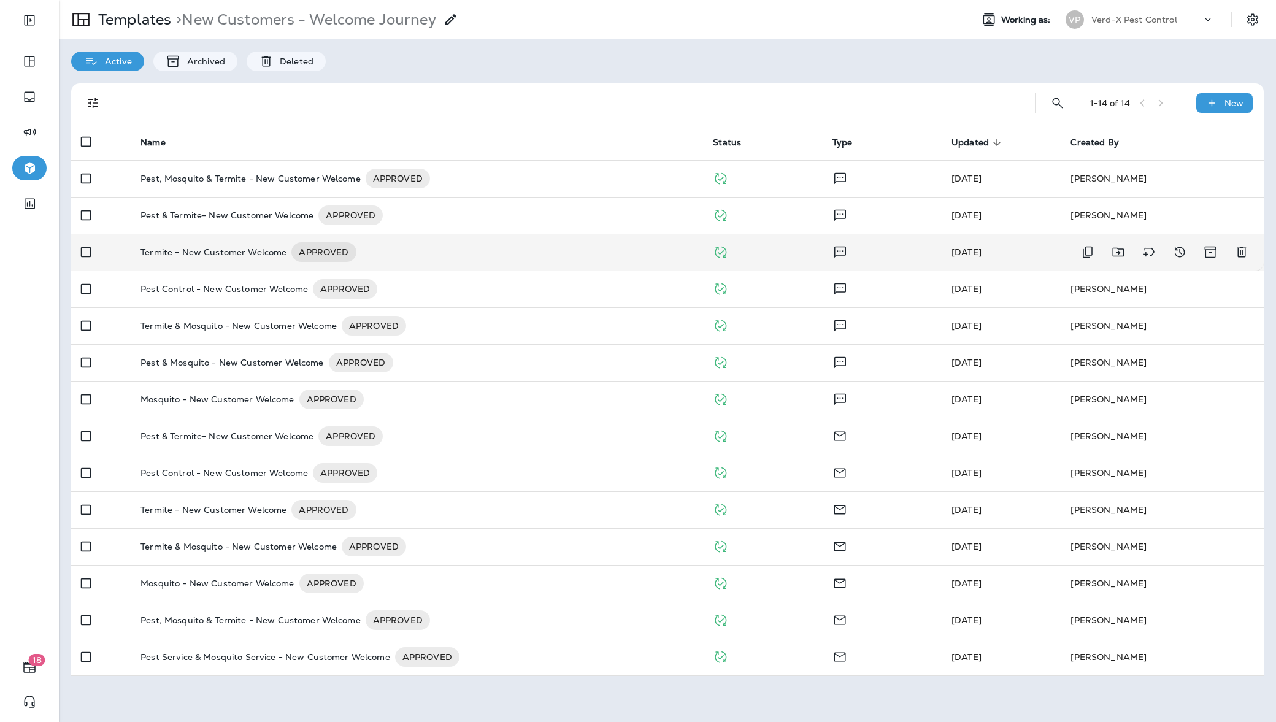
click at [244, 257] on p "Termite - New Customer Welcome" at bounding box center [213, 252] width 146 height 20
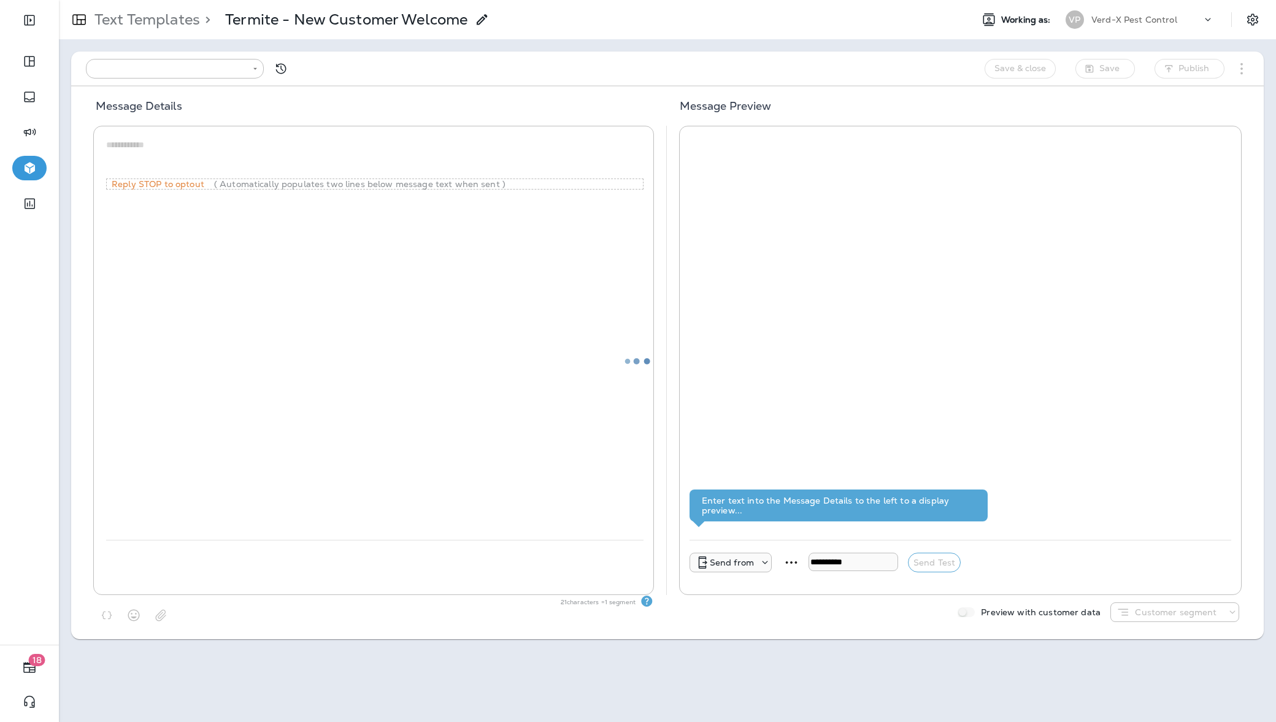
type input "**********"
type textarea "**********"
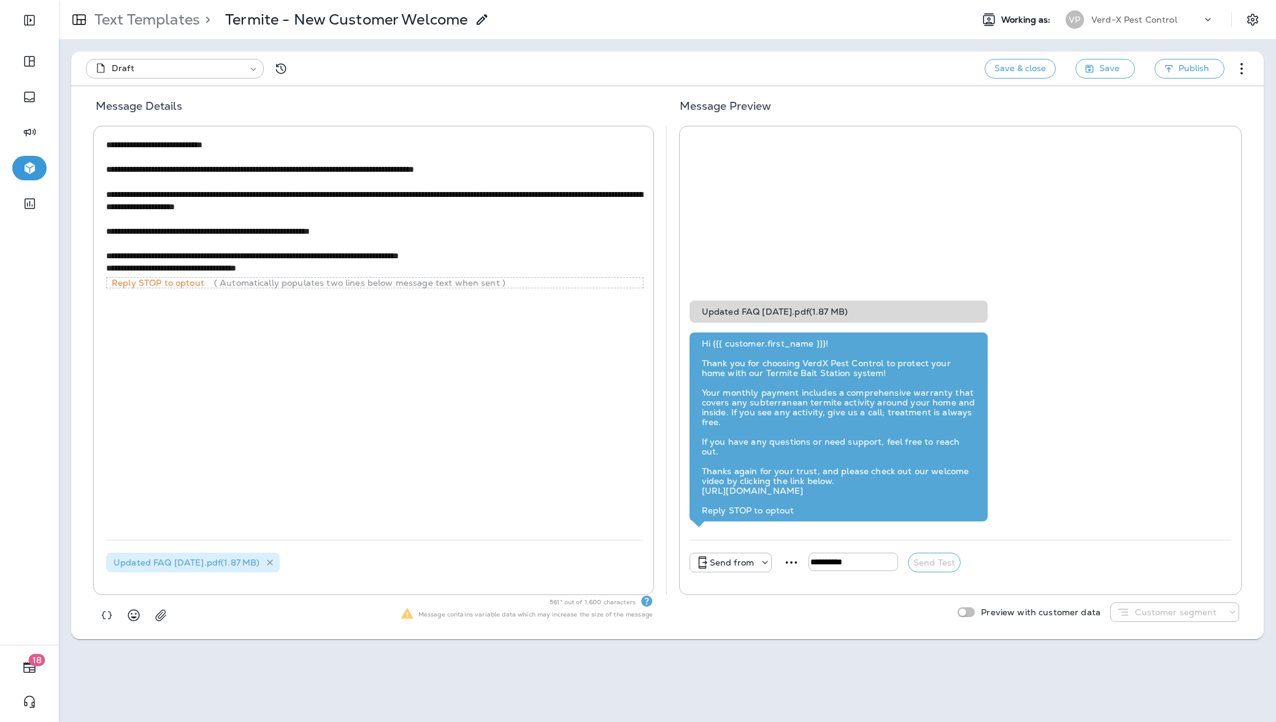
click at [275, 559] on icon at bounding box center [270, 563] width 10 height 10
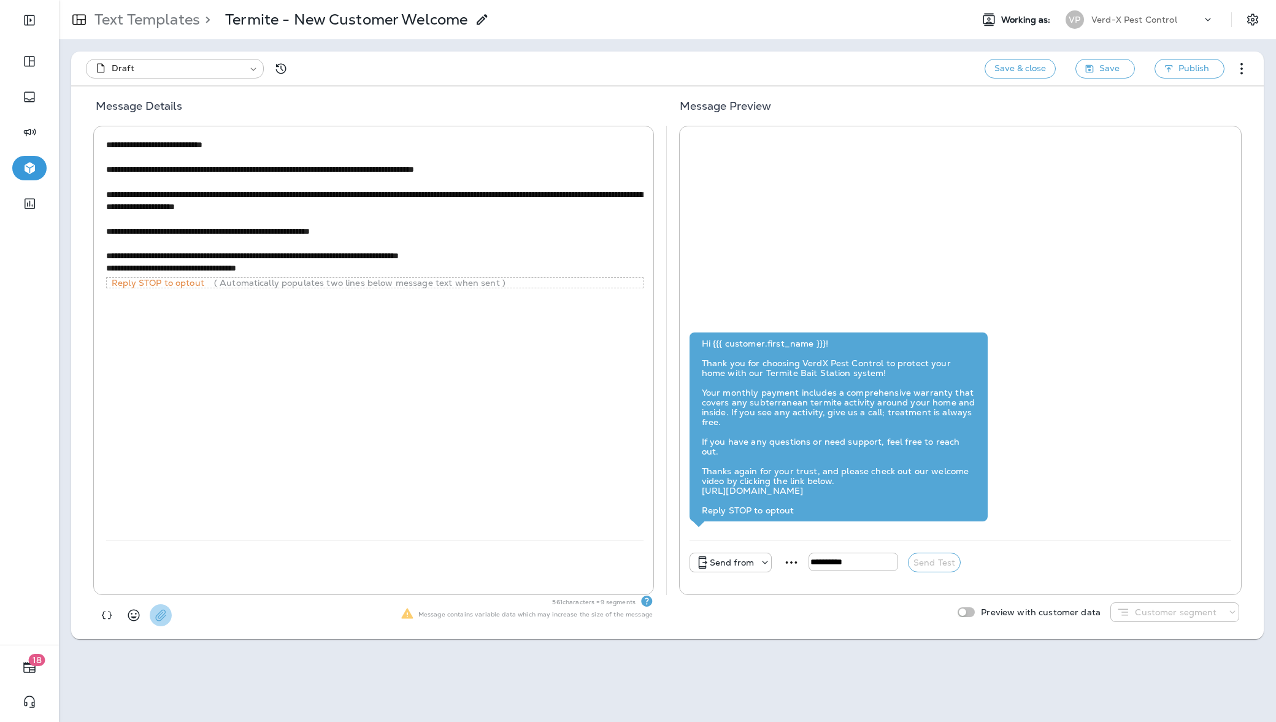
click at [166, 611] on icon "button" at bounding box center [161, 615] width 12 height 12
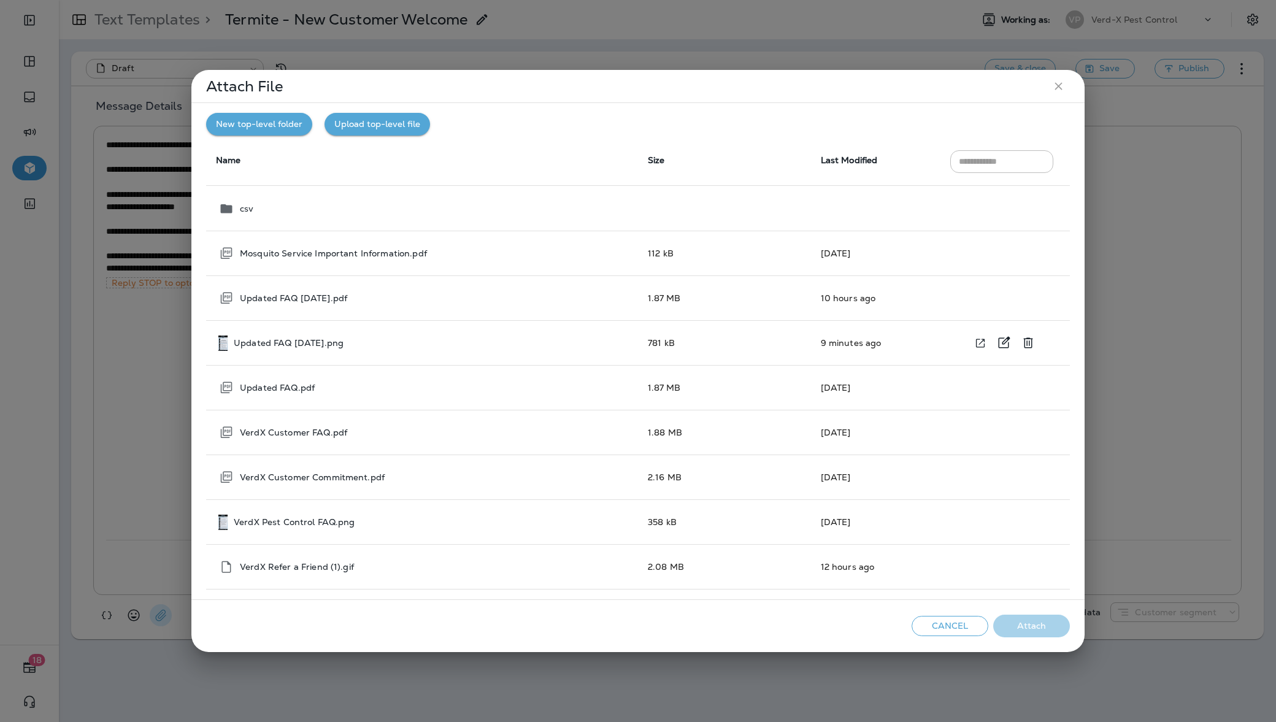
click at [371, 348] on div "Updated FAQ [DATE].png" at bounding box center [423, 343] width 410 height 15
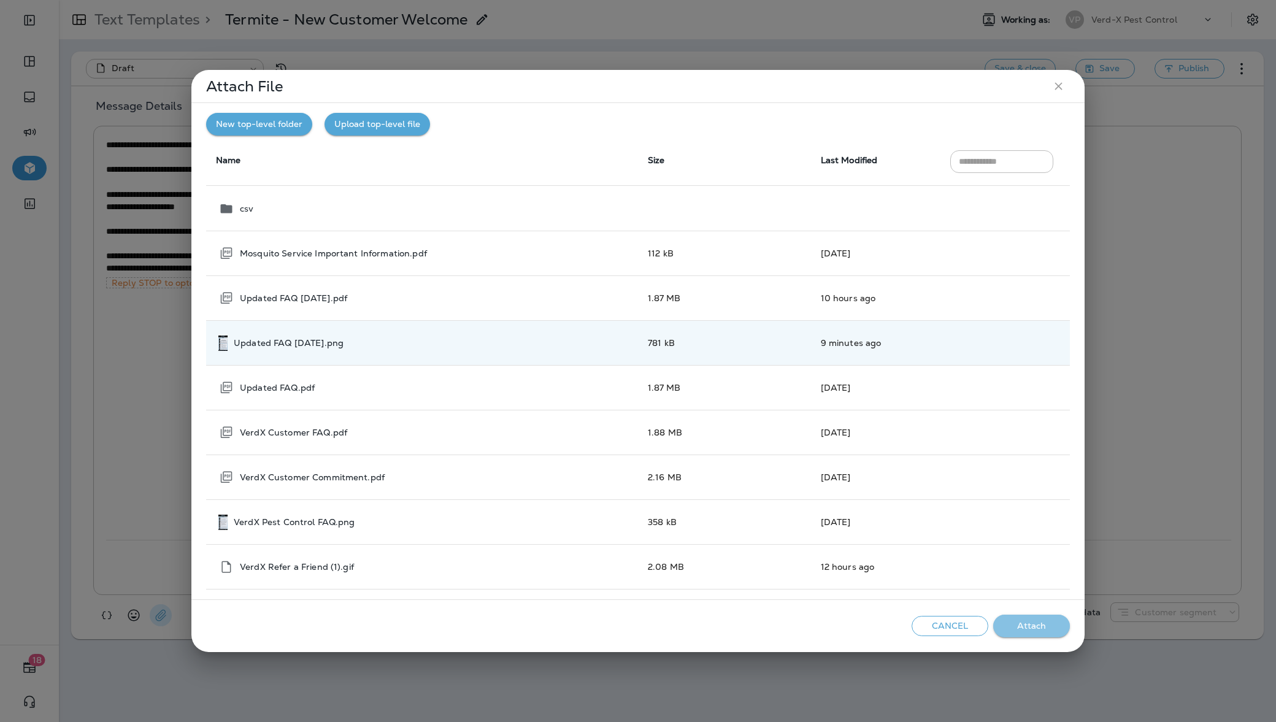
click at [1034, 626] on button "Attach" at bounding box center [1031, 626] width 77 height 23
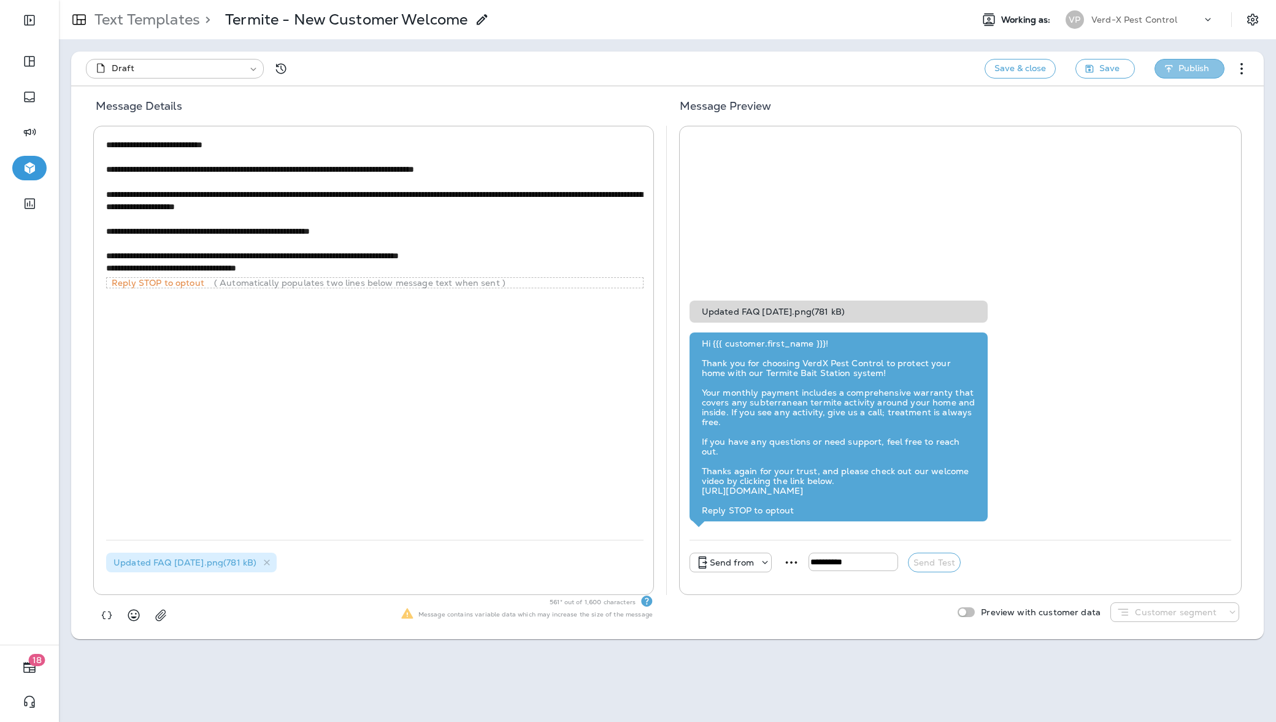
click at [1183, 63] on span "Publish" at bounding box center [1193, 68] width 31 height 15
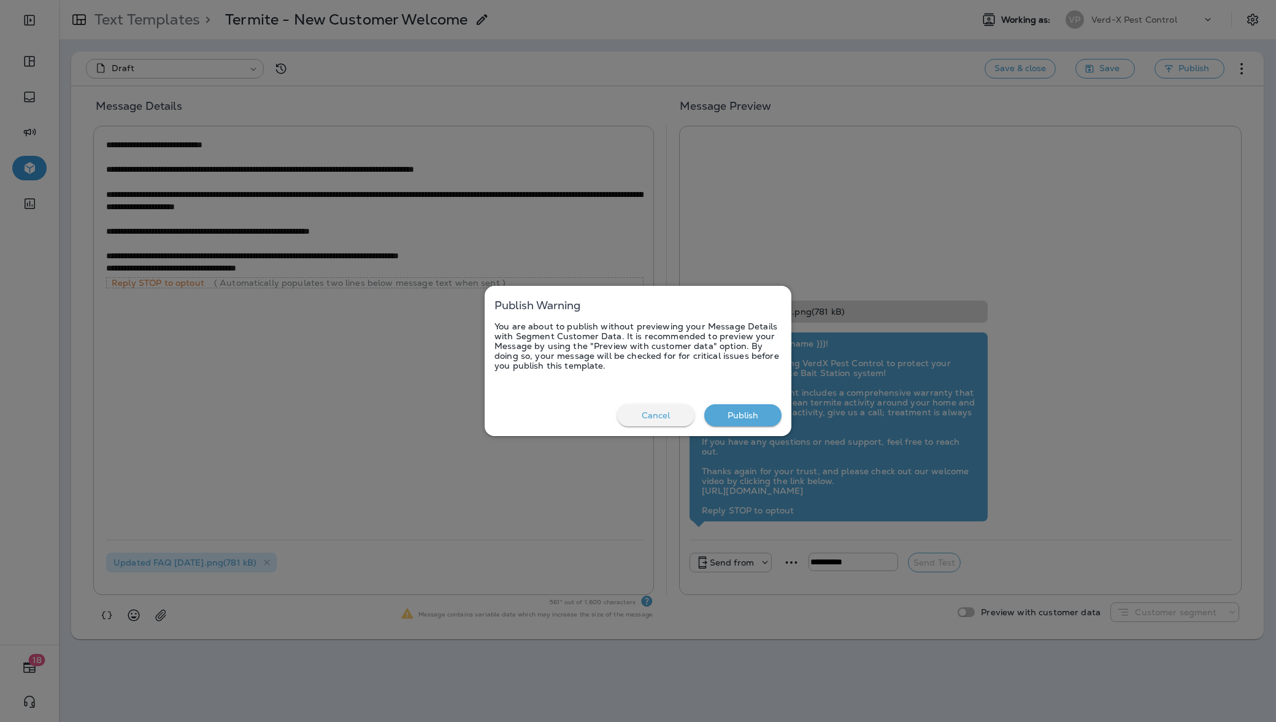
click at [763, 411] on button "Publish" at bounding box center [742, 415] width 77 height 23
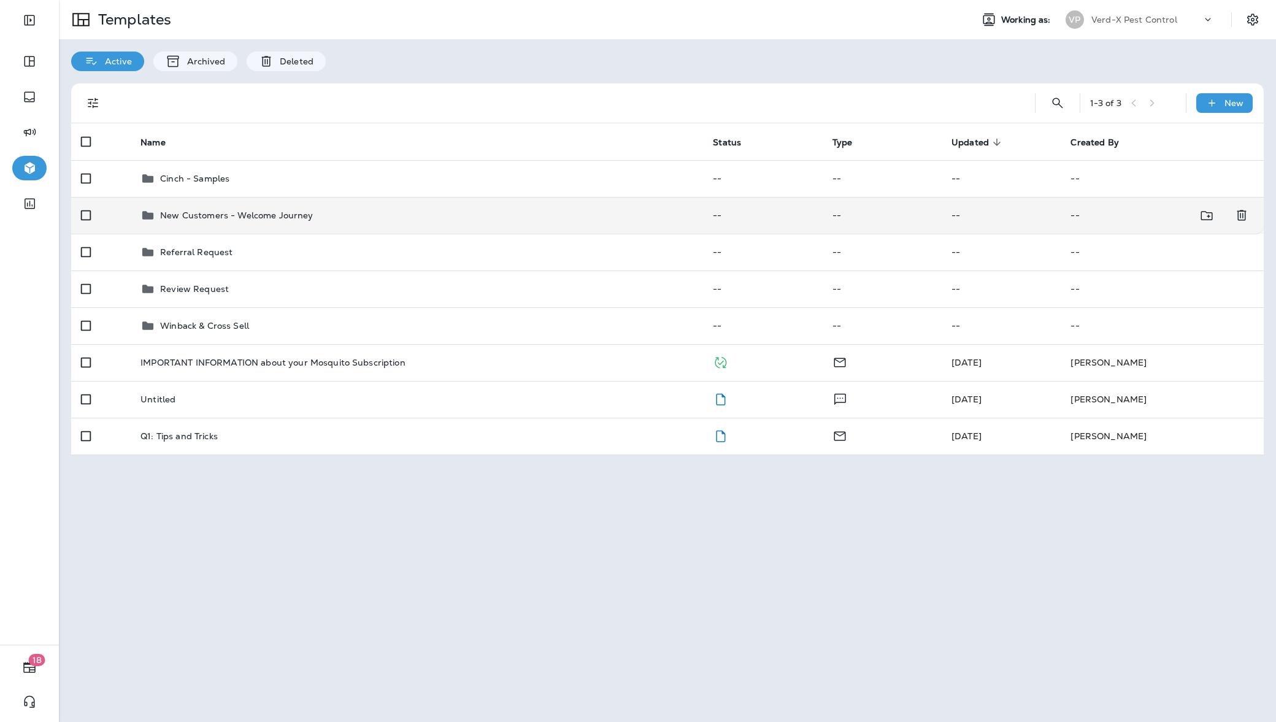
click at [447, 215] on div "New Customers - Welcome Journey" at bounding box center [416, 215] width 553 height 15
click at [611, 221] on div "New Customers - Welcome Journey" at bounding box center [416, 215] width 553 height 15
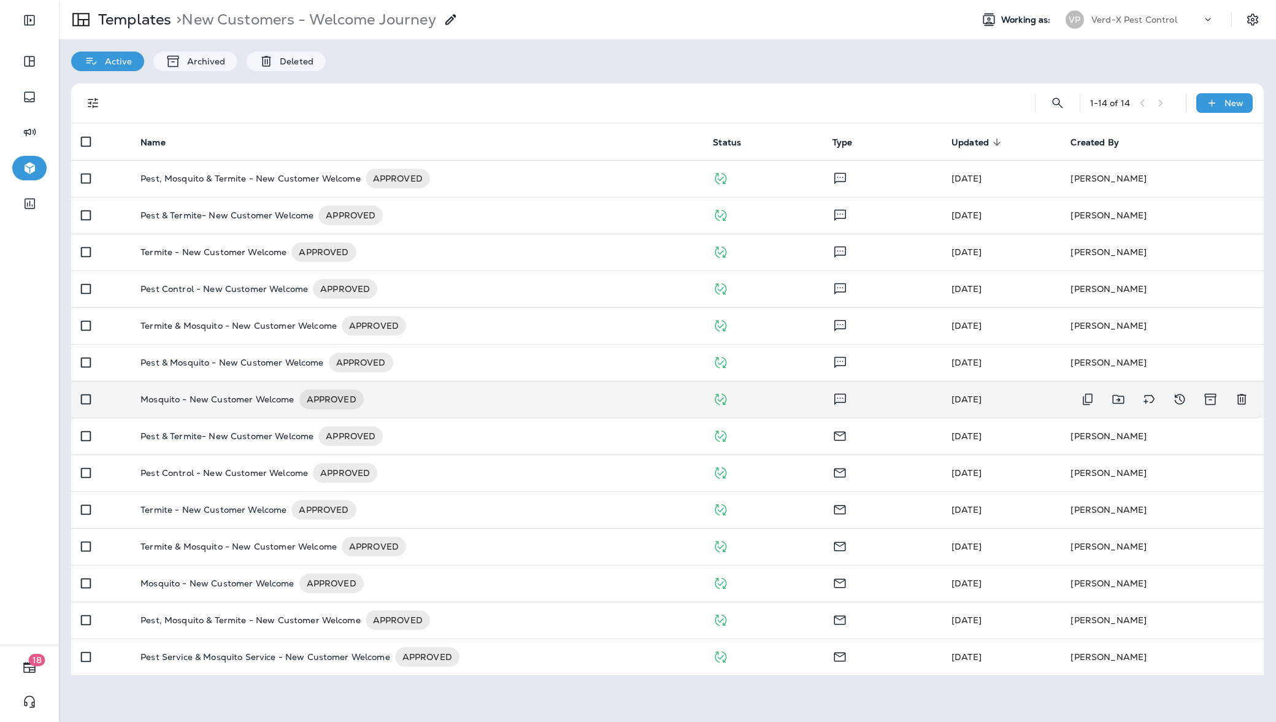
click at [603, 393] on div "Mosquito - New Customer Welcome APPROVED" at bounding box center [416, 400] width 553 height 20
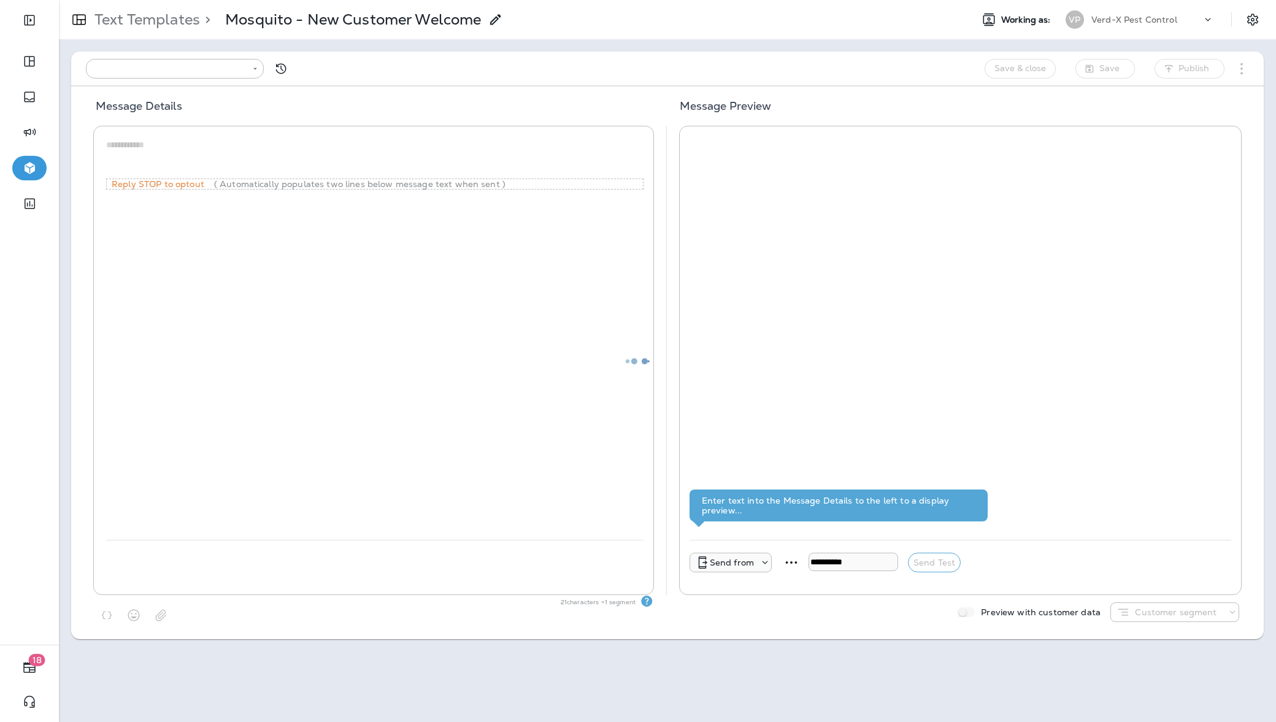
type input "**********"
type textarea "**********"
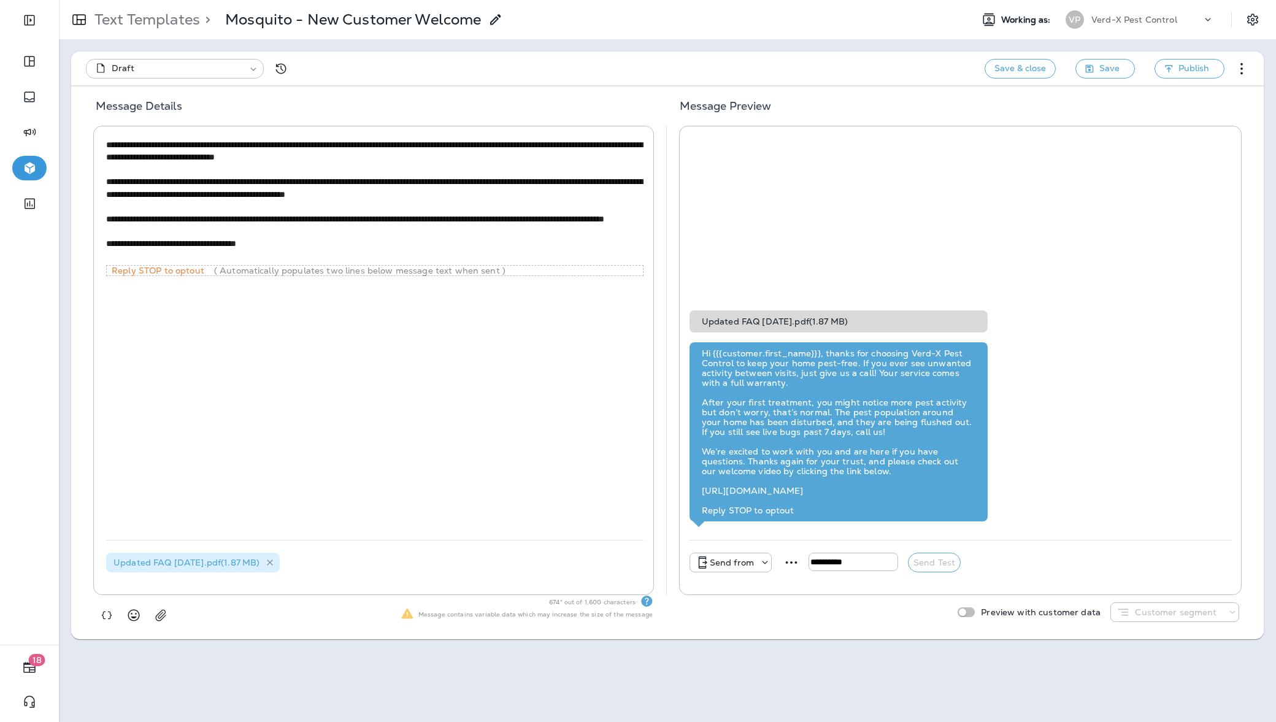
click at [274, 563] on icon at bounding box center [270, 563] width 6 height 6
click at [166, 620] on icon "button" at bounding box center [161, 615] width 12 height 12
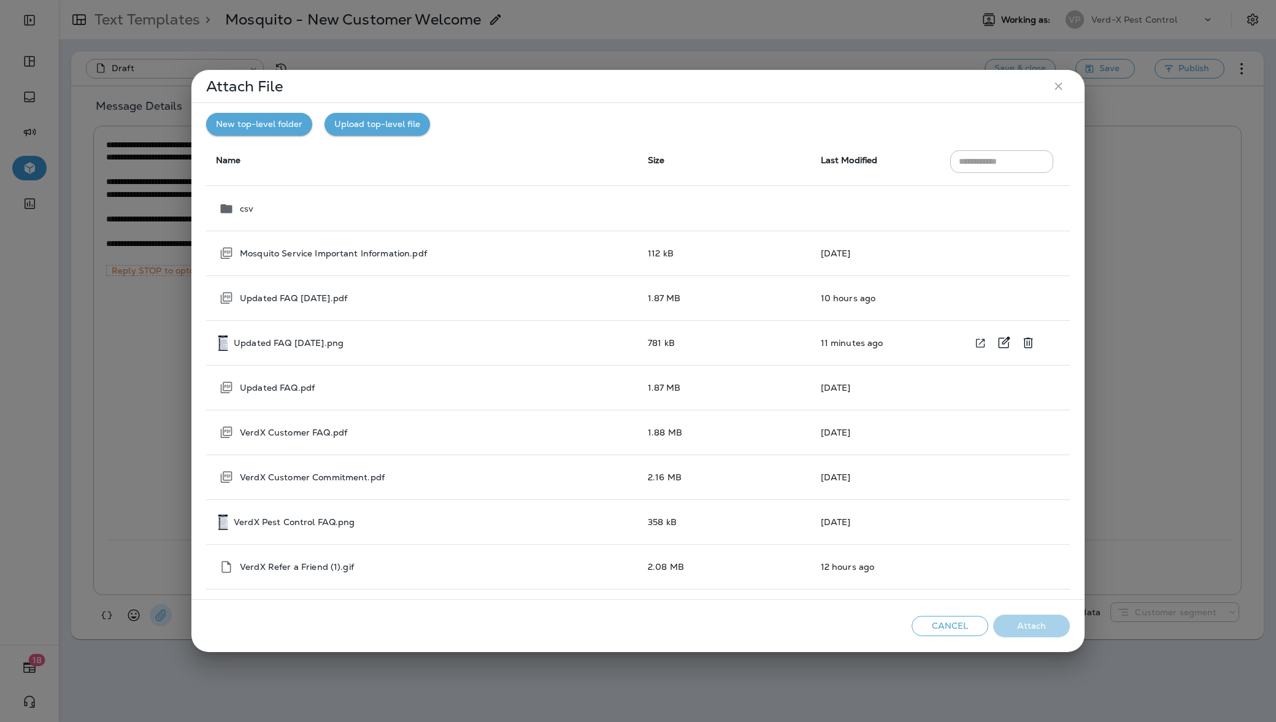
click at [404, 334] on td "Updated FAQ August25.png" at bounding box center [422, 343] width 432 height 45
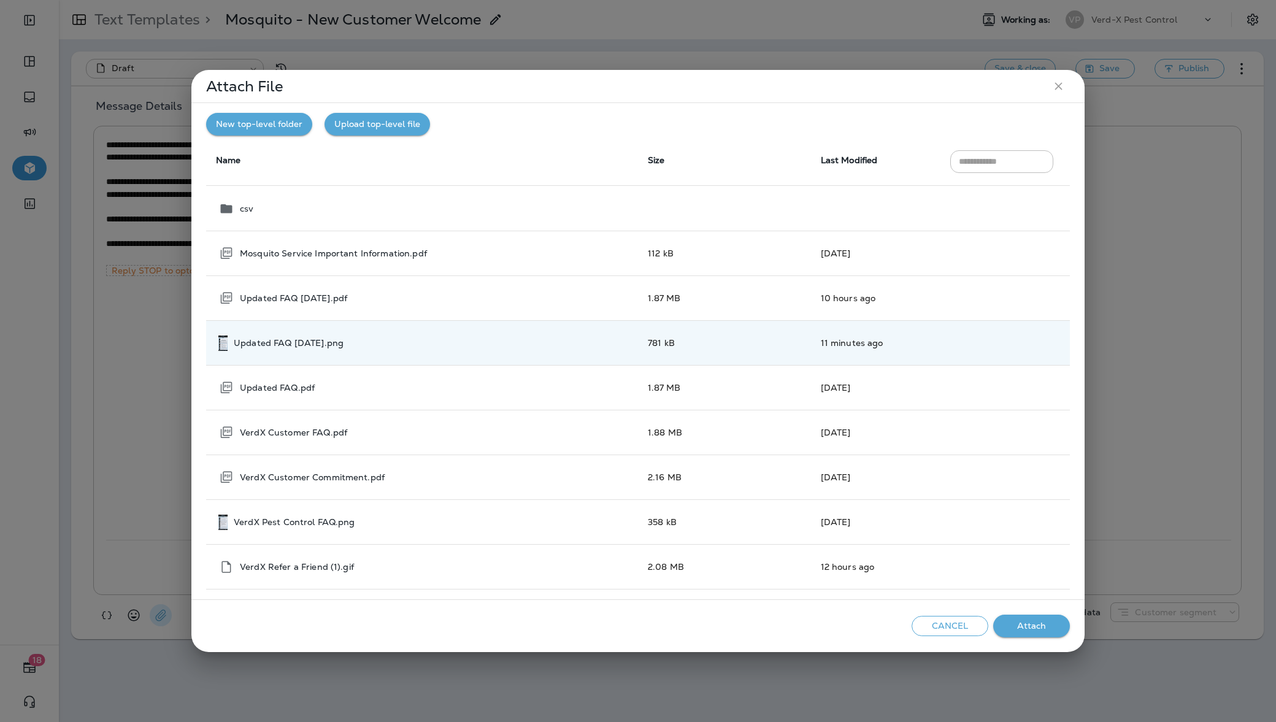
click at [1038, 624] on button "Attach" at bounding box center [1031, 626] width 77 height 23
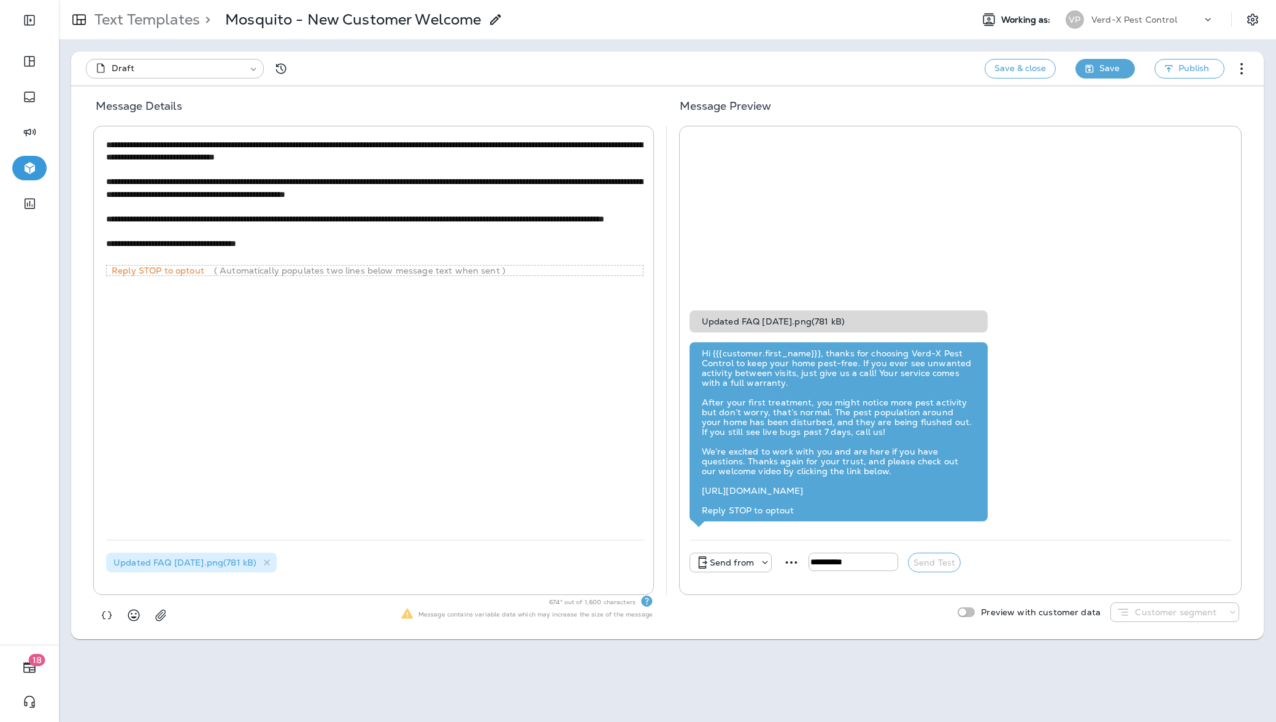
click at [1119, 67] on span "Save" at bounding box center [1109, 68] width 20 height 15
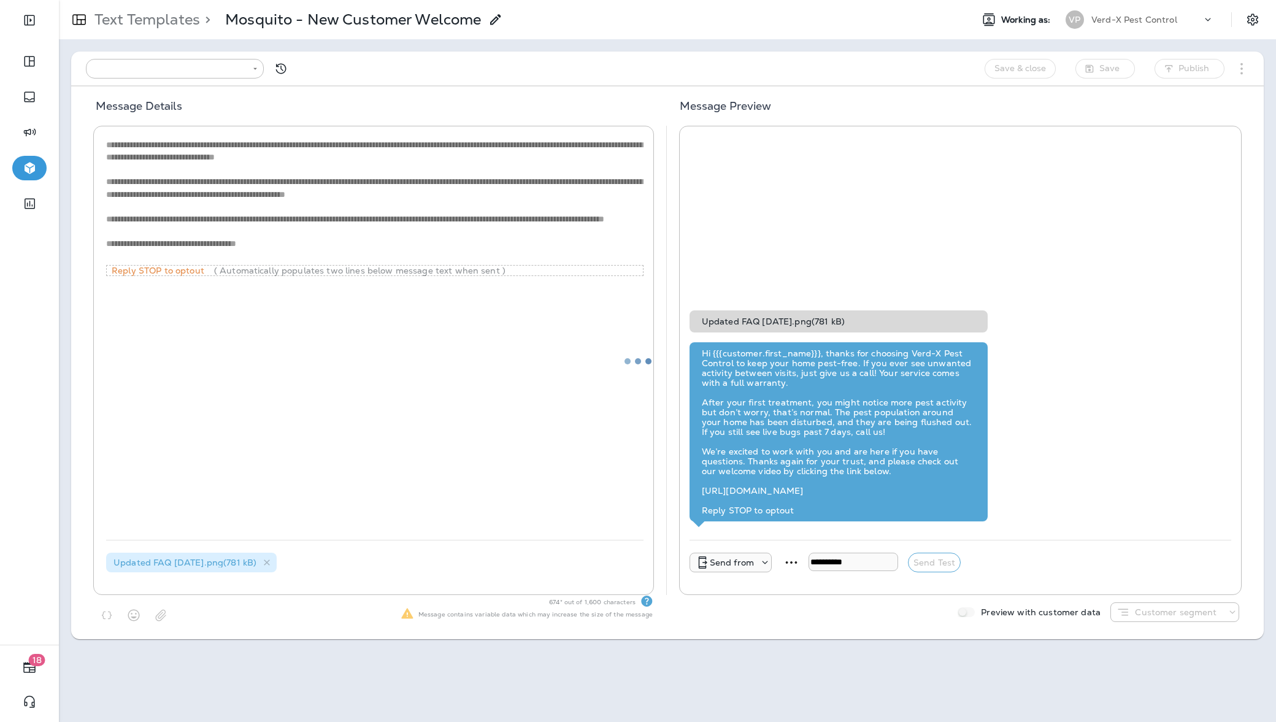
type input "**********"
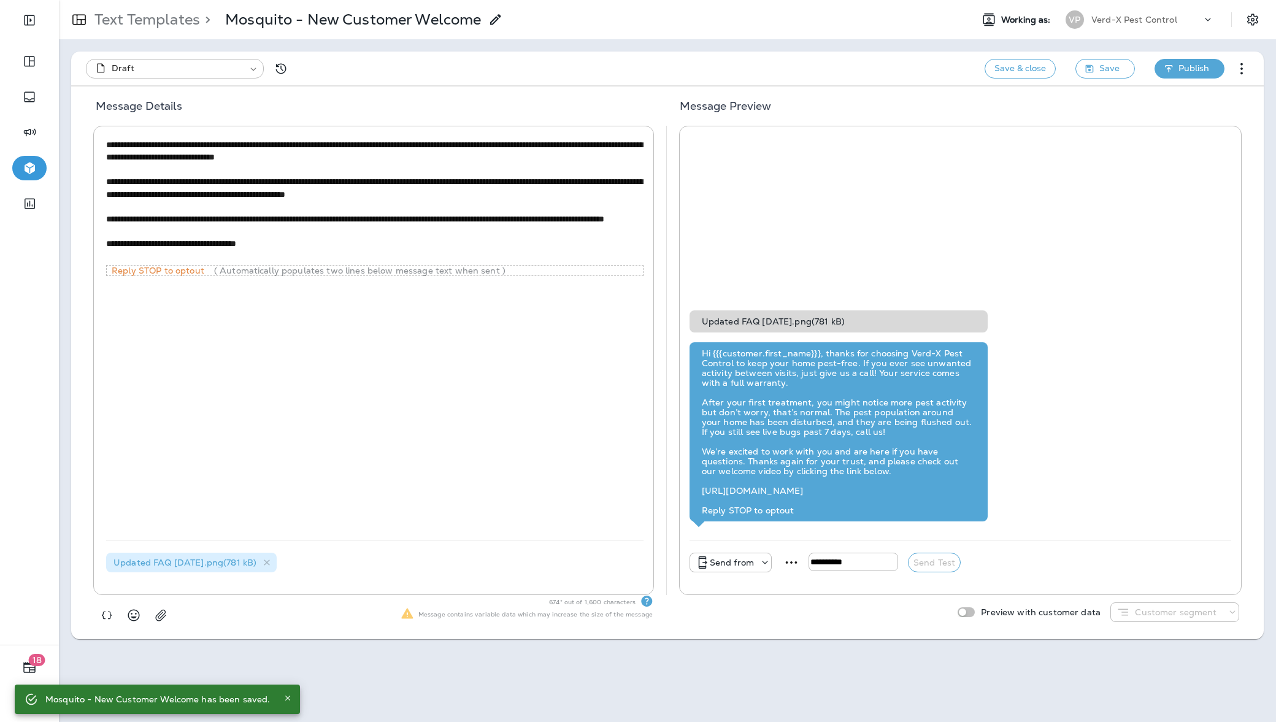
click at [1166, 71] on icon "button" at bounding box center [1168, 68] width 9 height 9
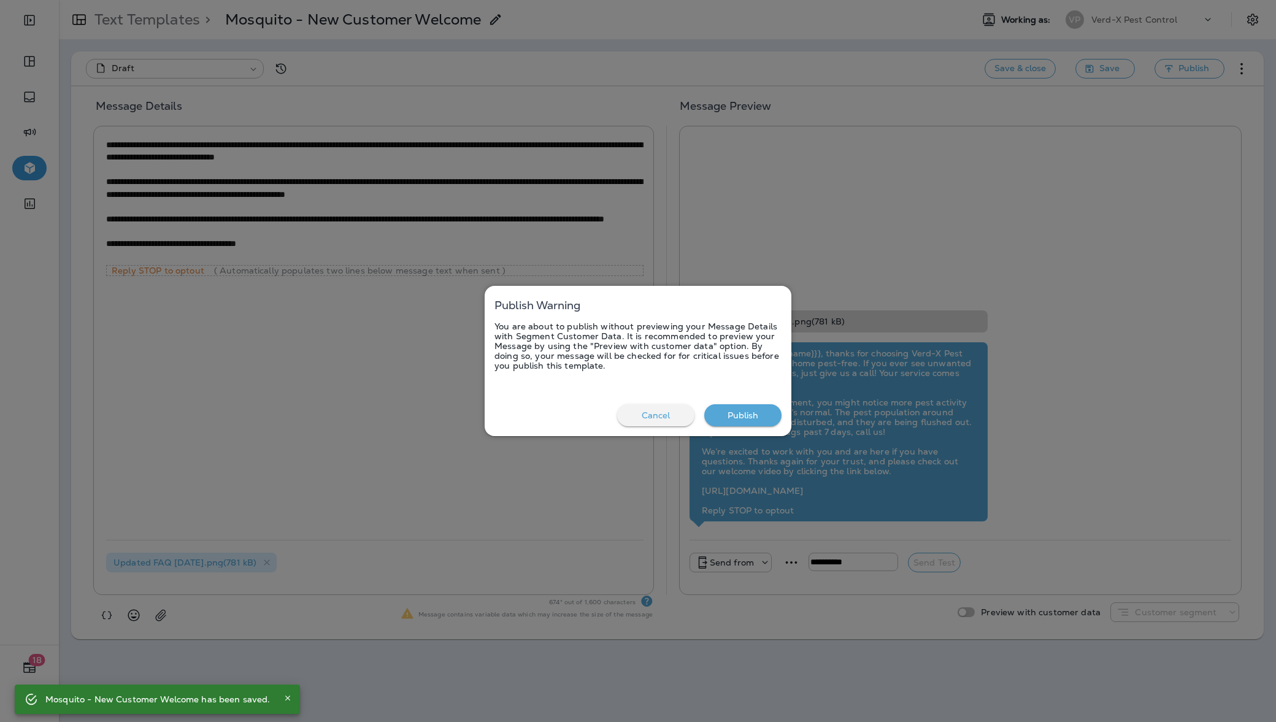
click at [737, 412] on button "Publish" at bounding box center [742, 415] width 77 height 23
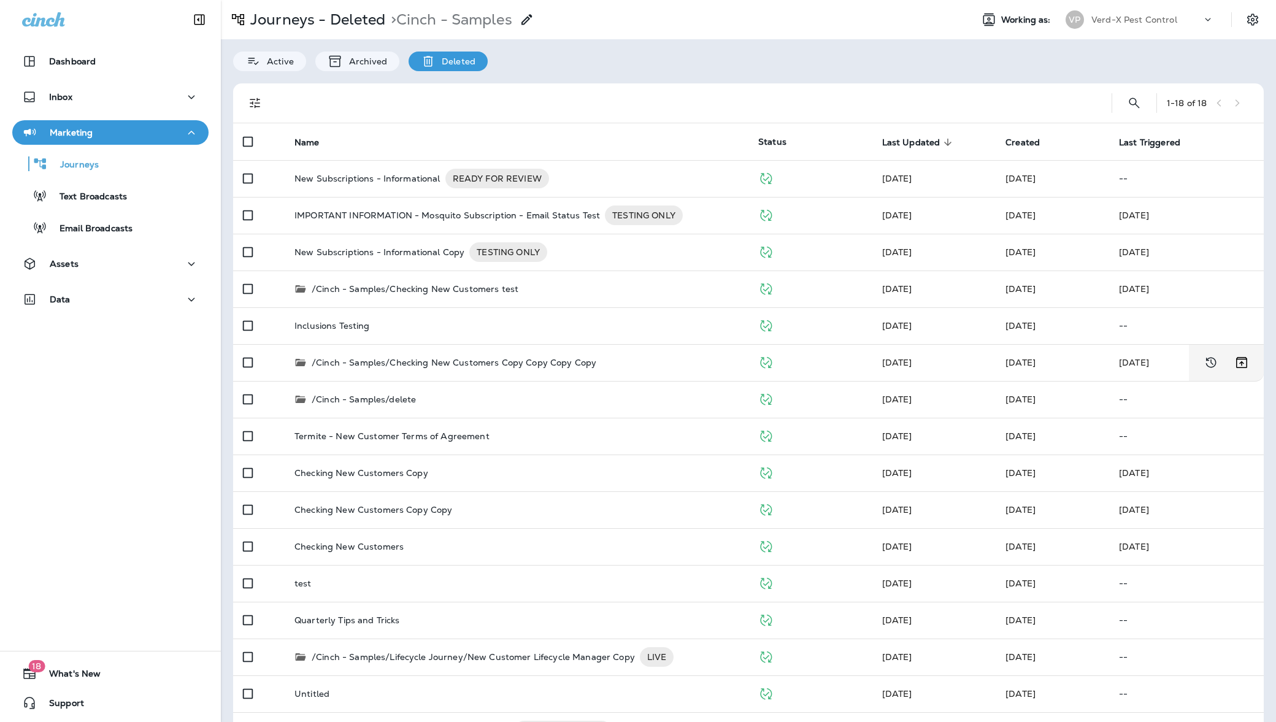
scroll to position [113, 0]
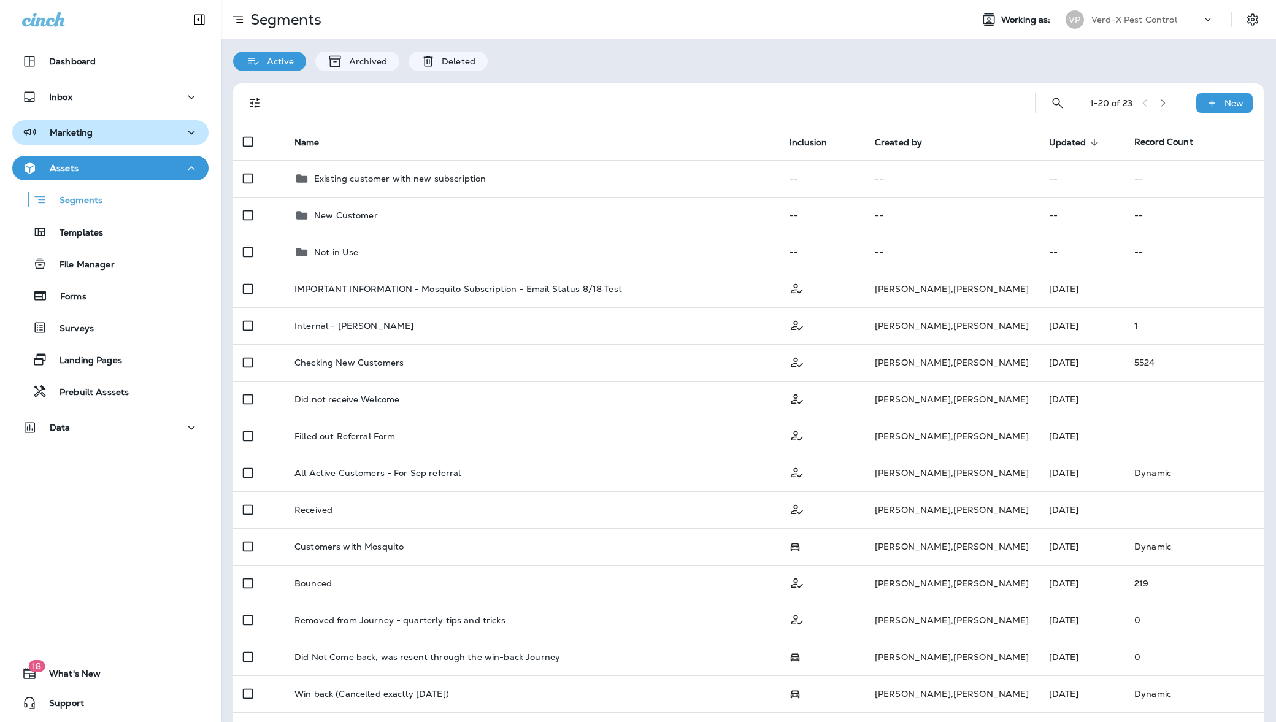
click at [161, 136] on div "Marketing" at bounding box center [110, 132] width 177 height 15
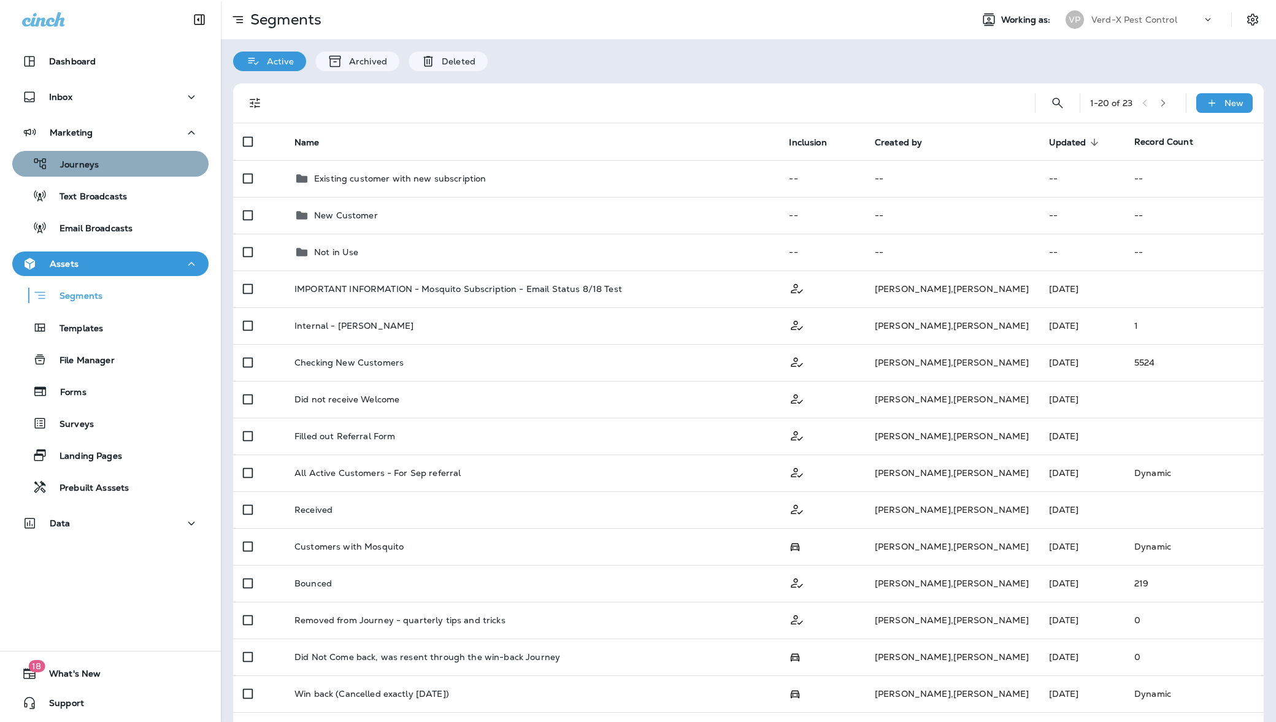
click at [128, 161] on div "Journeys" at bounding box center [110, 164] width 186 height 18
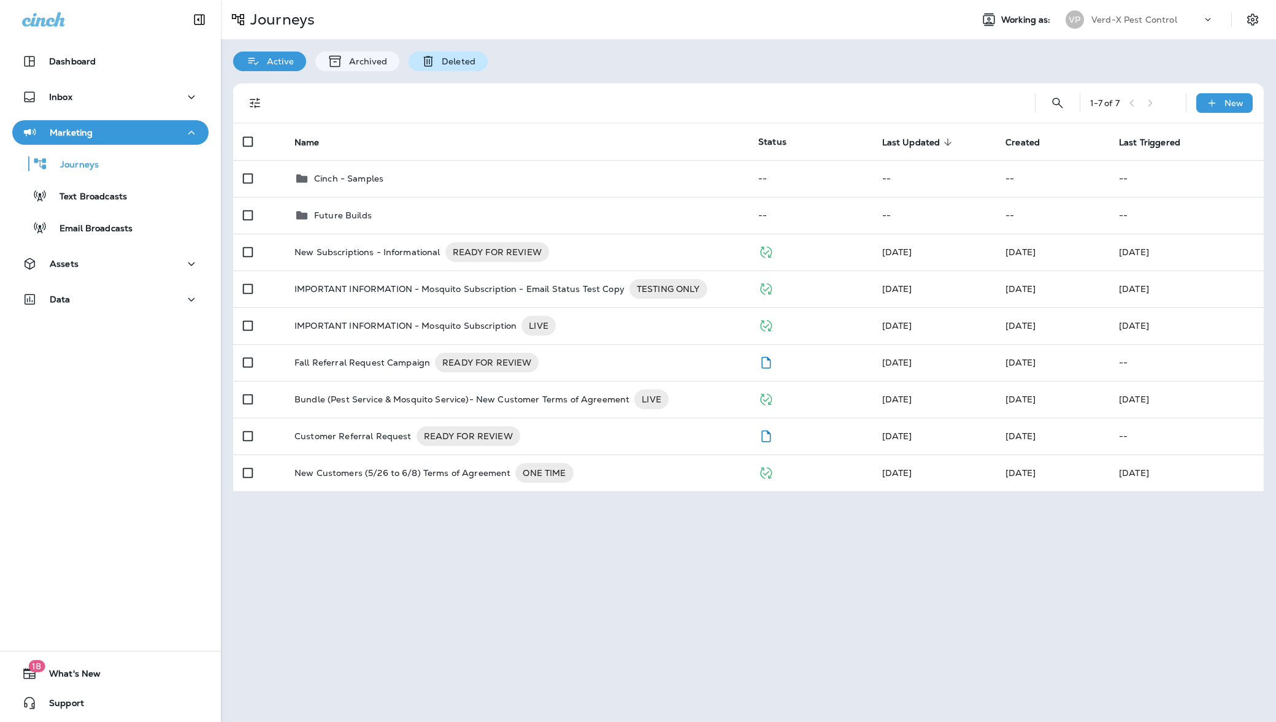
click at [453, 63] on p "Deleted" at bounding box center [456, 61] width 40 height 10
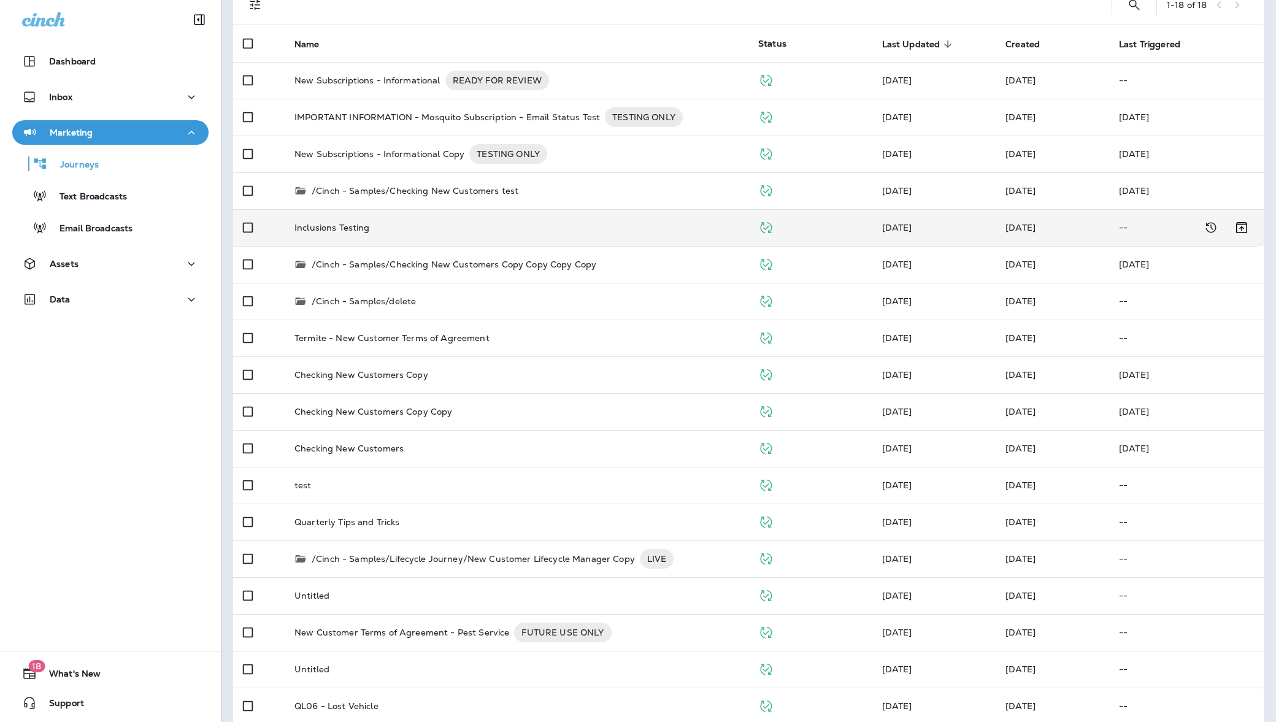
scroll to position [113, 0]
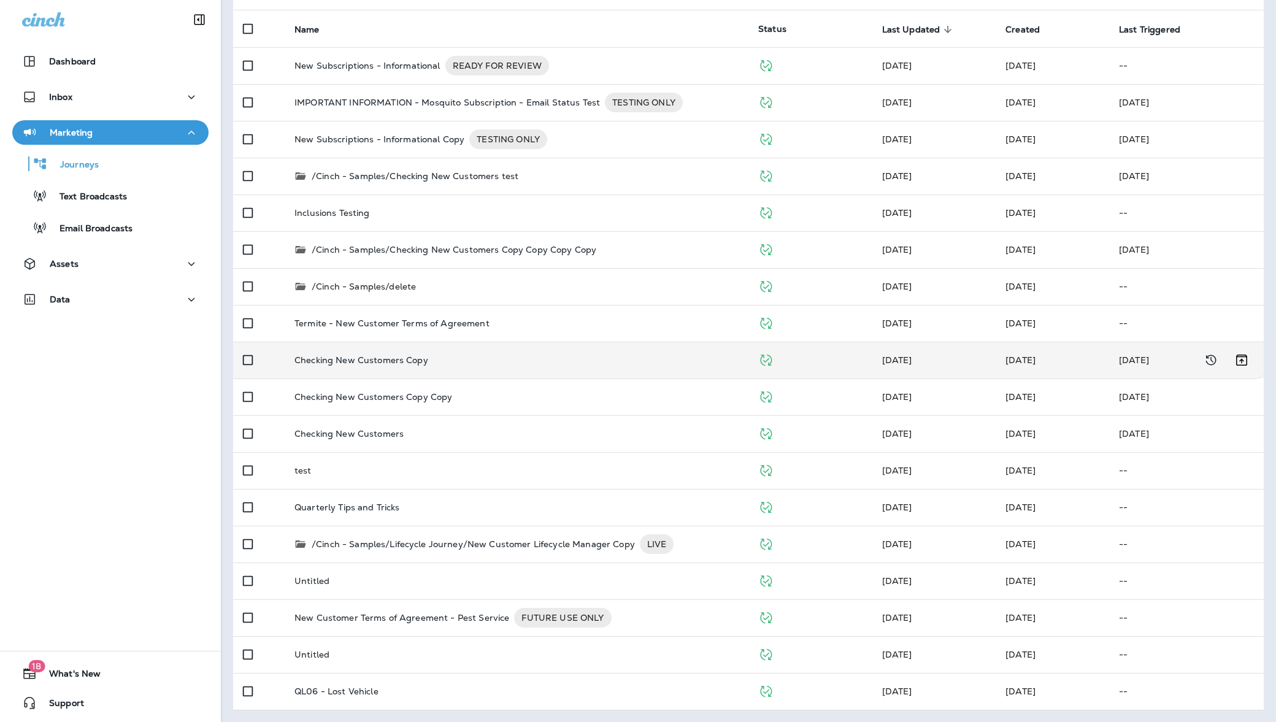
click at [650, 370] on td "Checking New Customers Copy" at bounding box center [517, 360] width 464 height 37
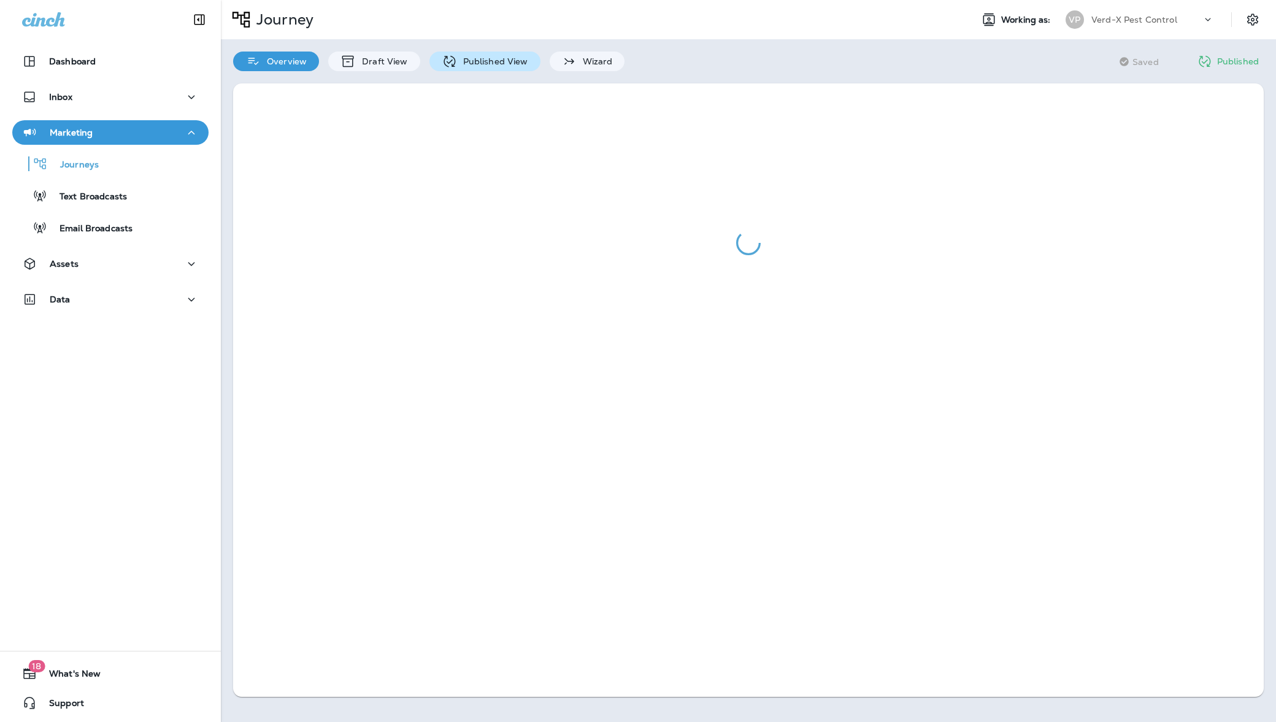
click at [517, 52] on div "Published View" at bounding box center [484, 62] width 111 height 20
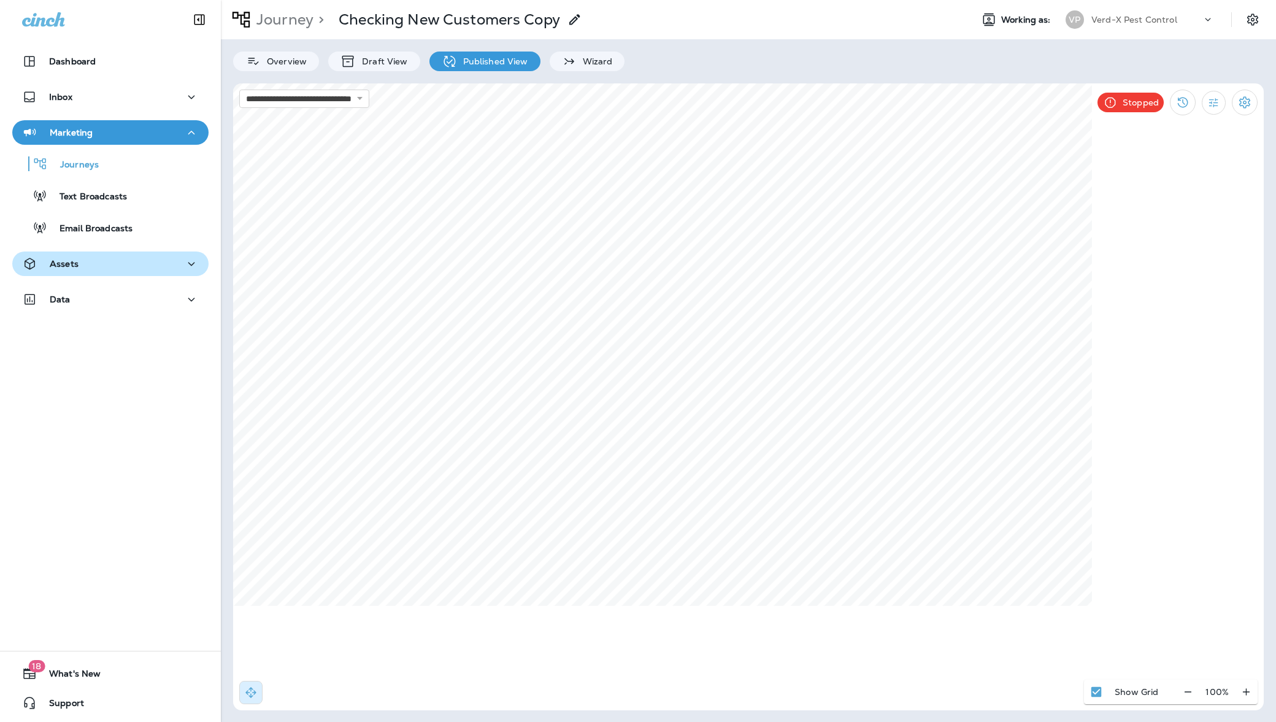
click at [98, 263] on div "Assets" at bounding box center [110, 263] width 177 height 15
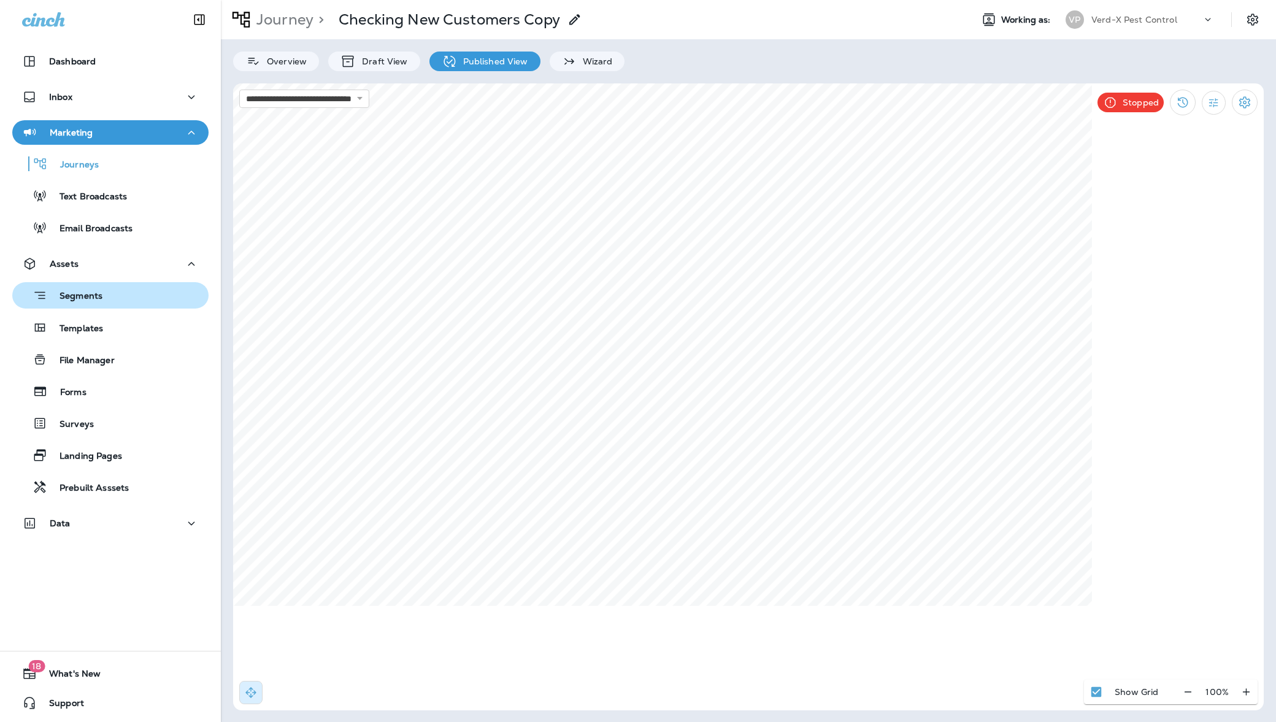
click at [92, 294] on p "Segments" at bounding box center [74, 297] width 55 height 12
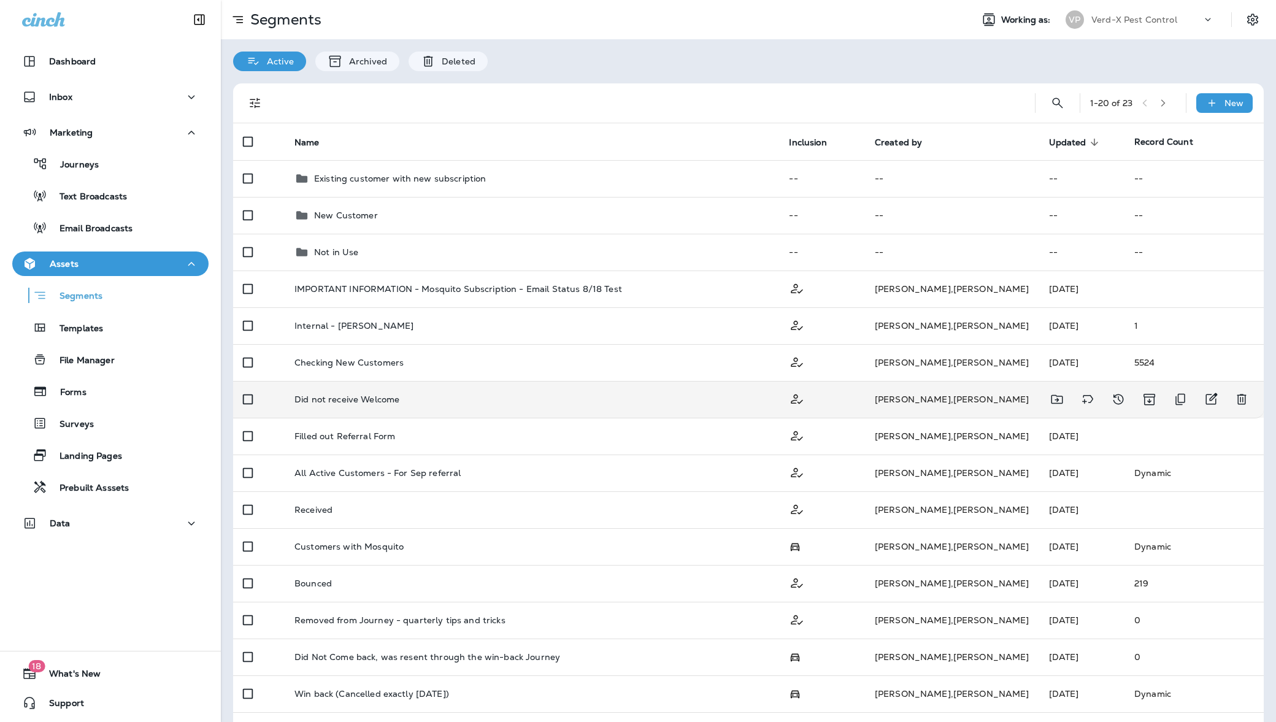
click at [442, 394] on div "Did not receive Welcome" at bounding box center [531, 399] width 475 height 10
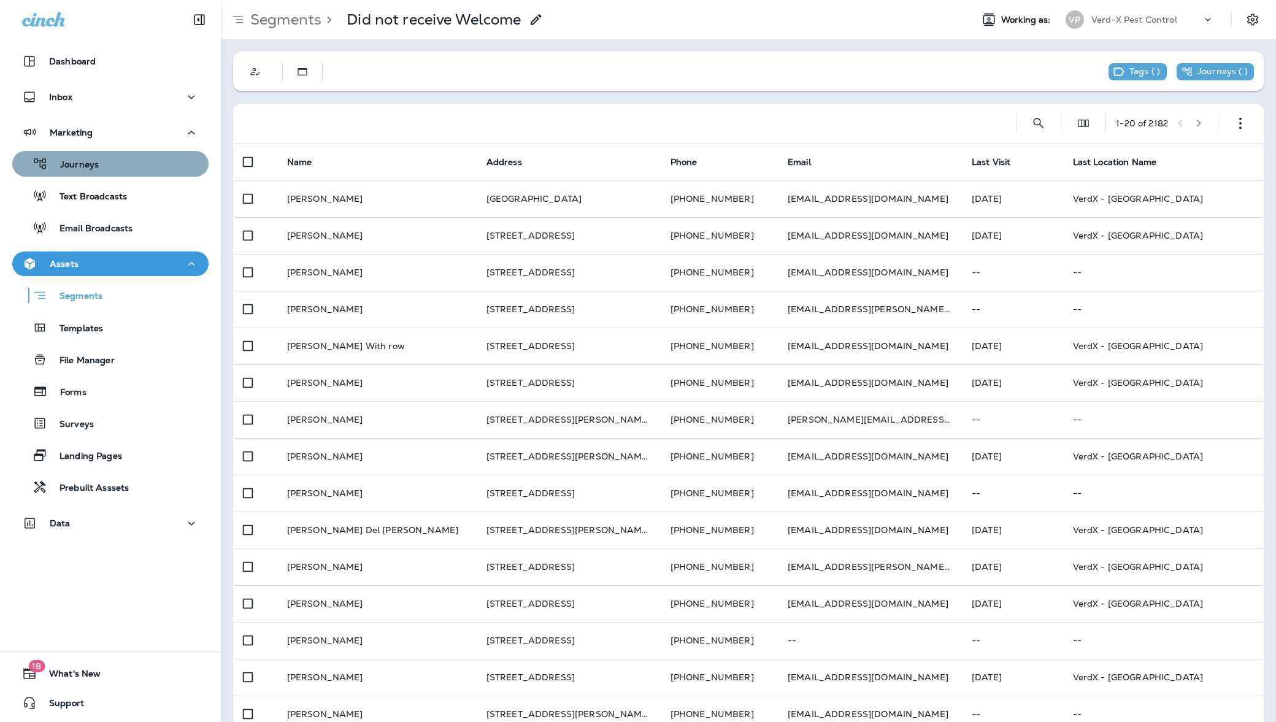
click at [114, 163] on div "Journeys" at bounding box center [110, 164] width 186 height 18
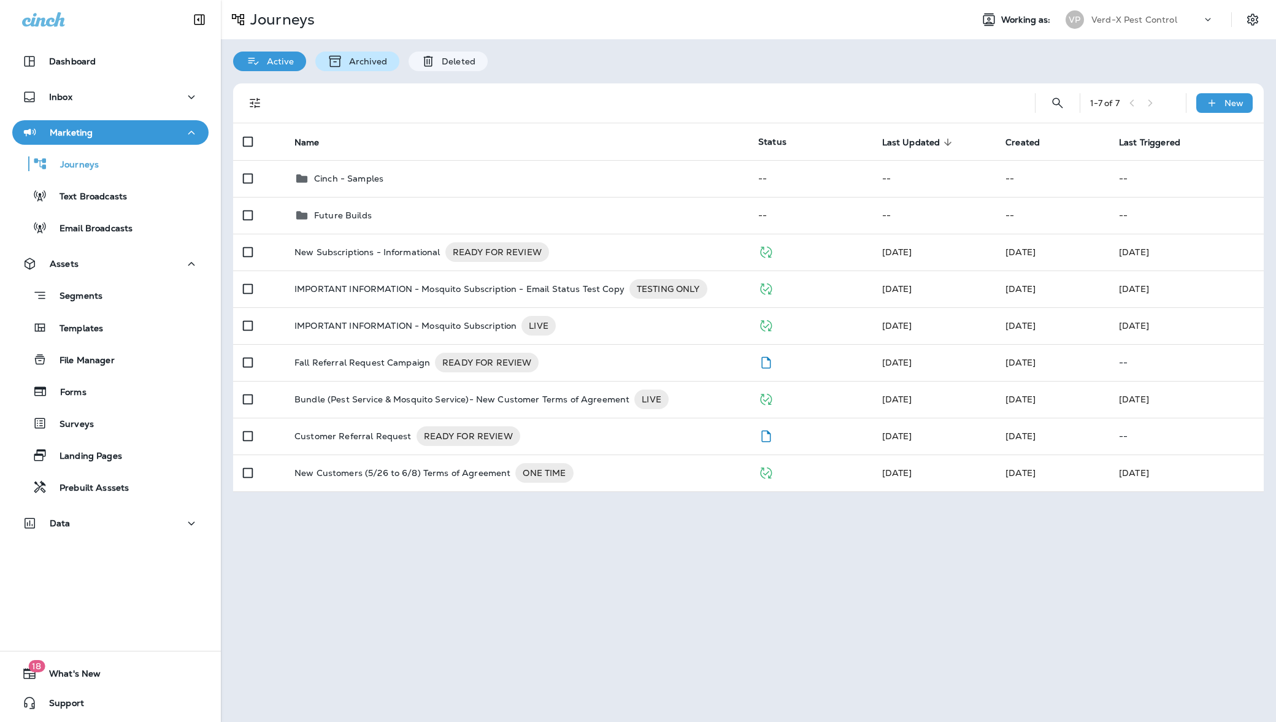
click at [377, 60] on p "Archived" at bounding box center [365, 61] width 44 height 10
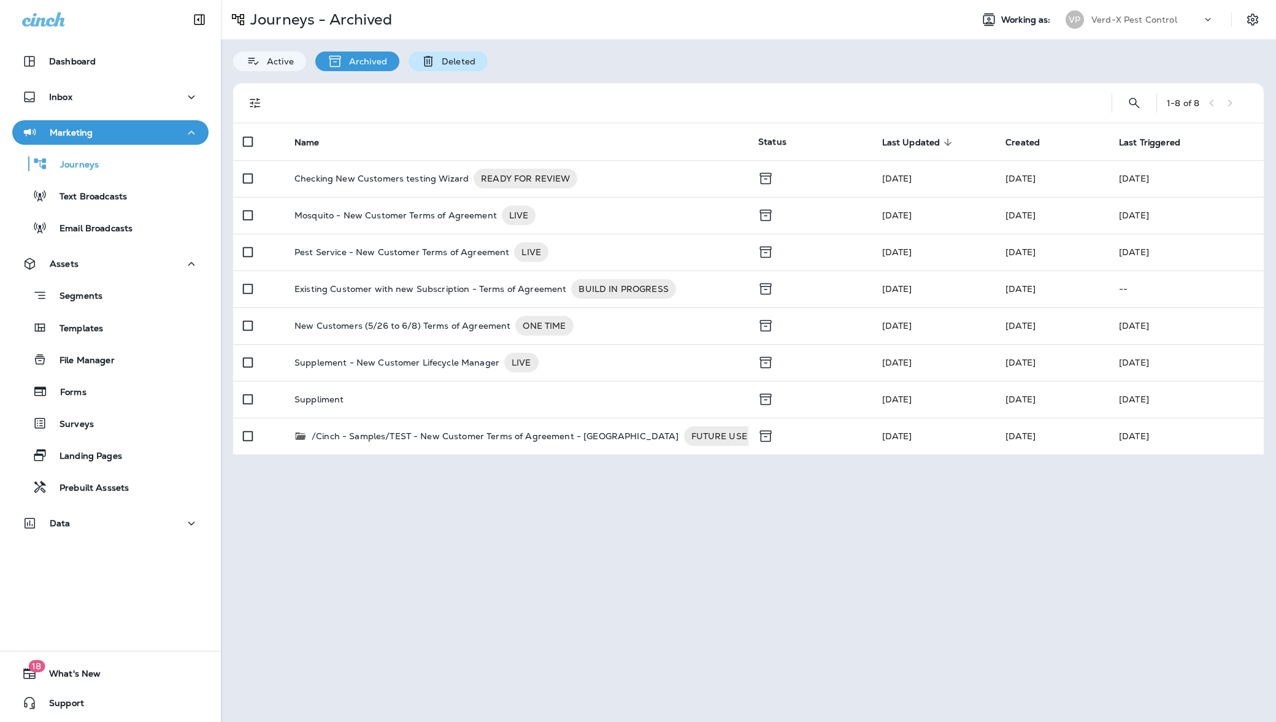
click at [452, 60] on p "Deleted" at bounding box center [456, 61] width 40 height 10
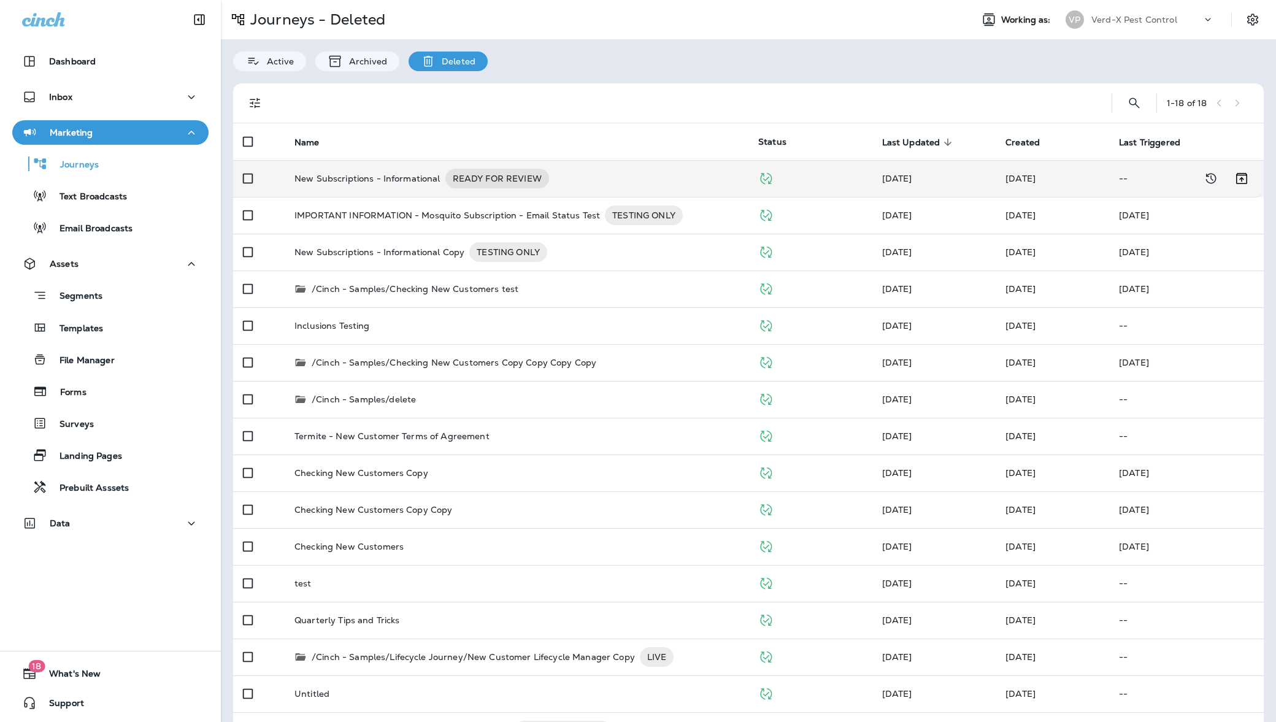
click at [1051, 170] on td "Aug 14, 2025" at bounding box center [1052, 178] width 113 height 37
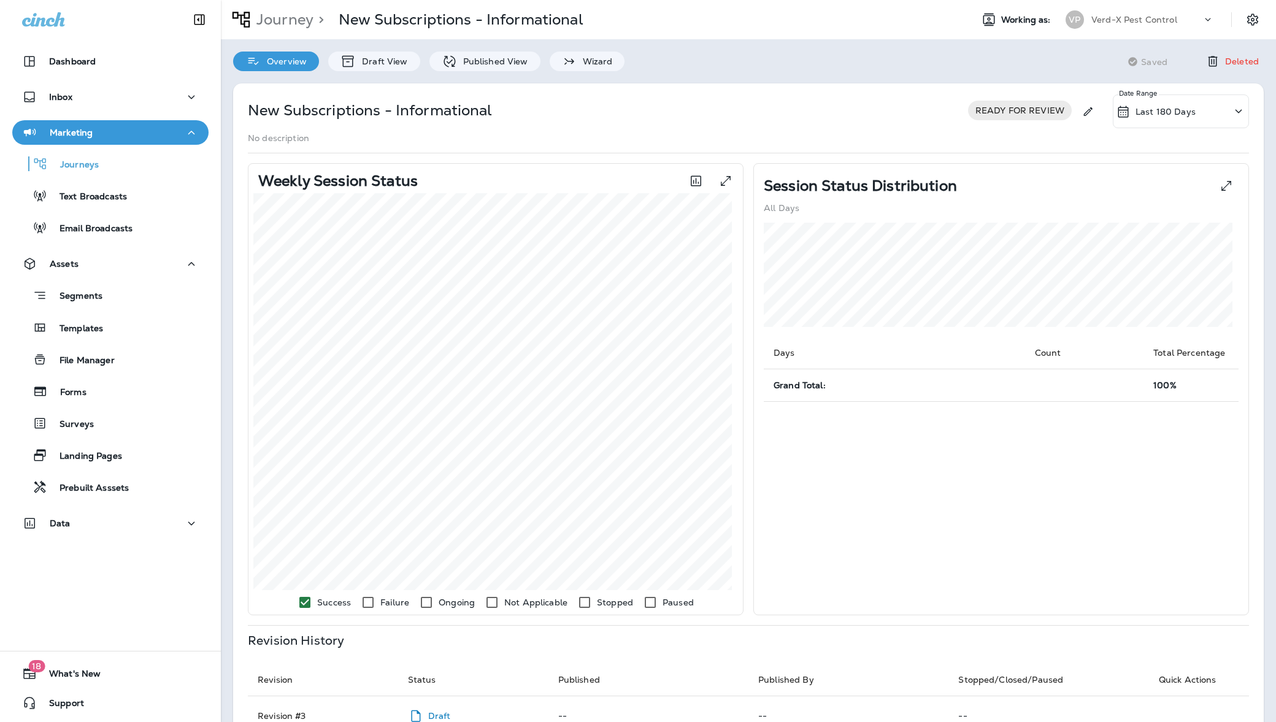
click at [1225, 62] on p "Deleted" at bounding box center [1242, 61] width 34 height 10
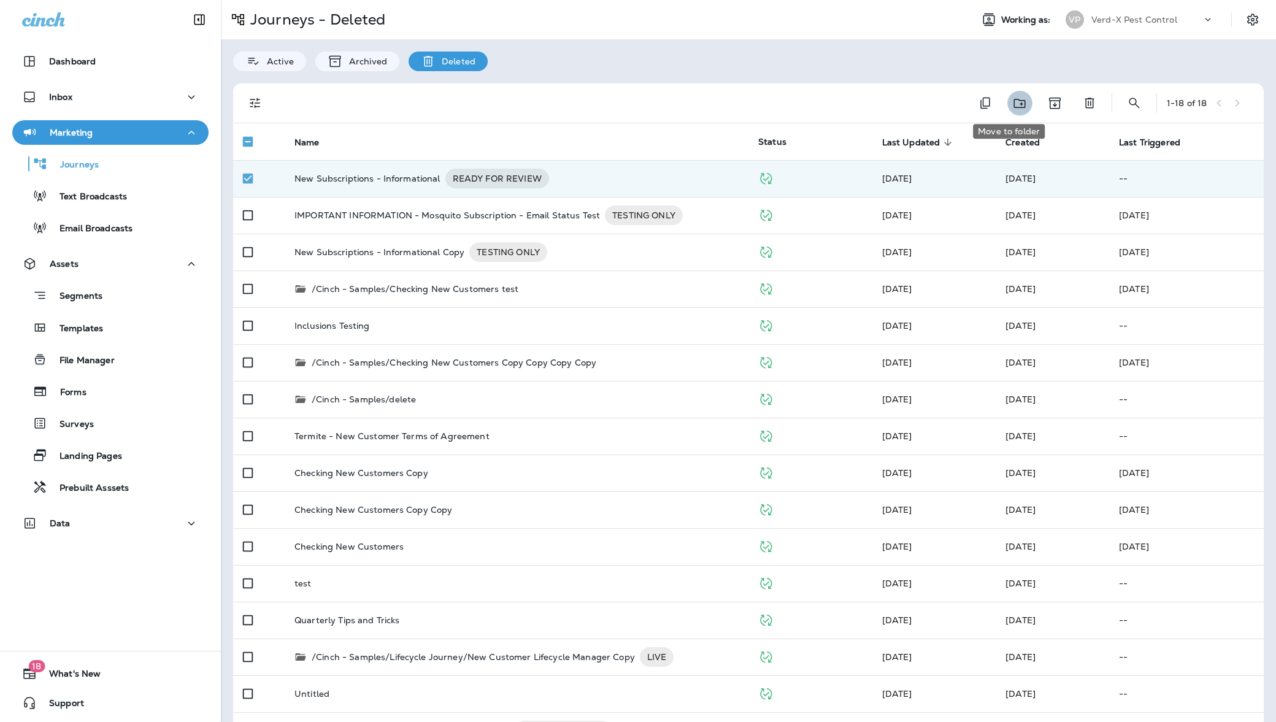
click at [1012, 106] on icon "Move to folder" at bounding box center [1019, 103] width 15 height 15
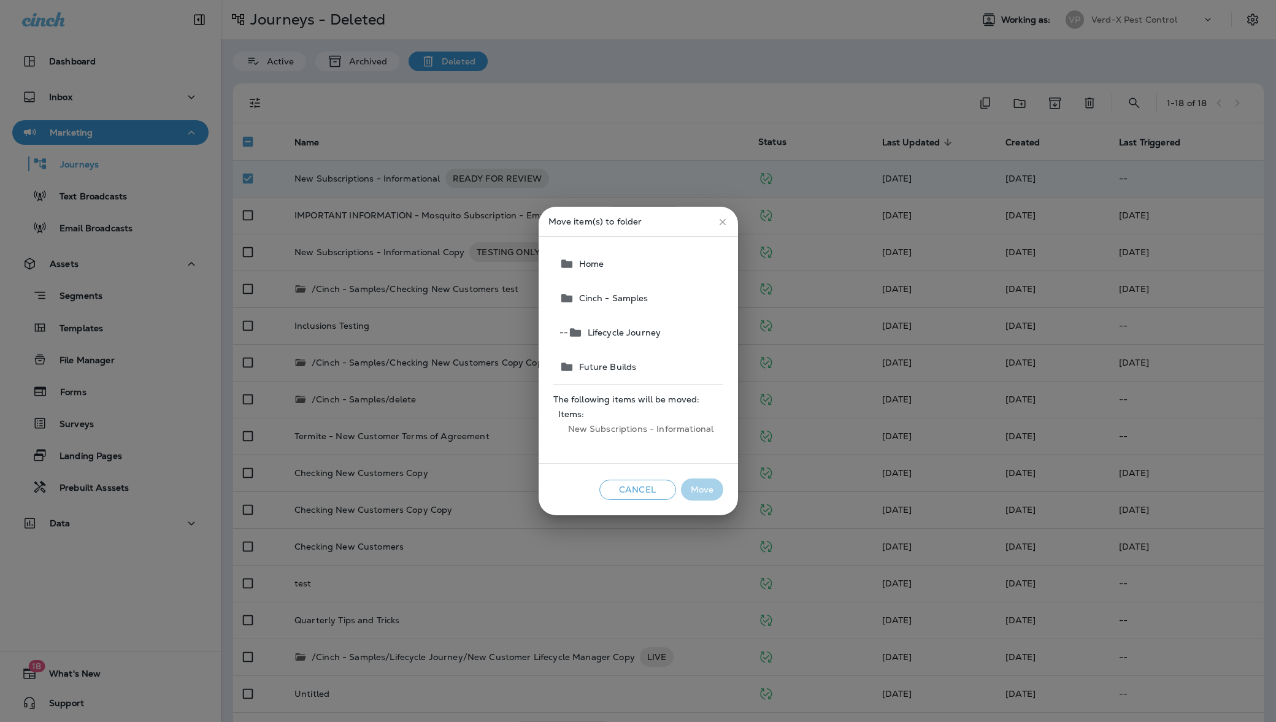
click at [622, 264] on span "Home" at bounding box center [638, 264] width 170 height 34
click at [586, 261] on span "Home" at bounding box center [638, 264] width 170 height 34
click at [705, 480] on div "Cancel Move" at bounding box center [638, 490] width 199 height 52
click at [650, 493] on button "Cancel" at bounding box center [637, 490] width 77 height 20
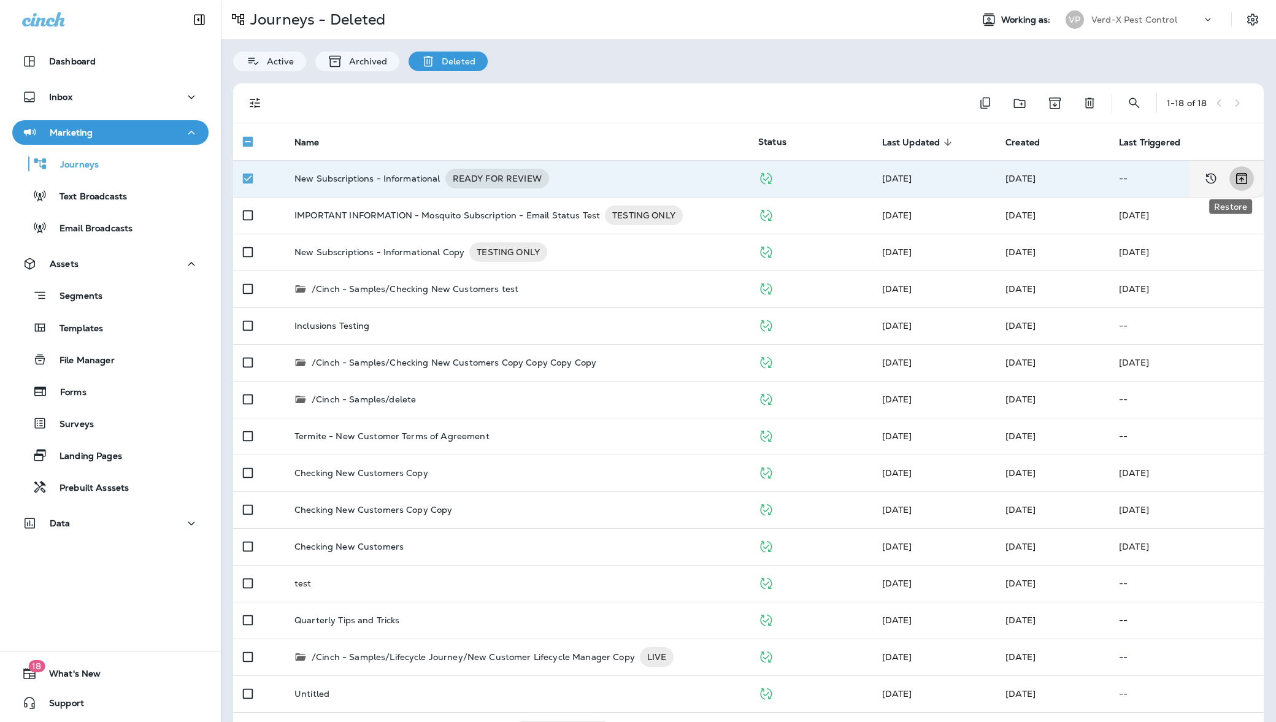
click at [1234, 179] on icon "Restore" at bounding box center [1241, 178] width 15 height 15
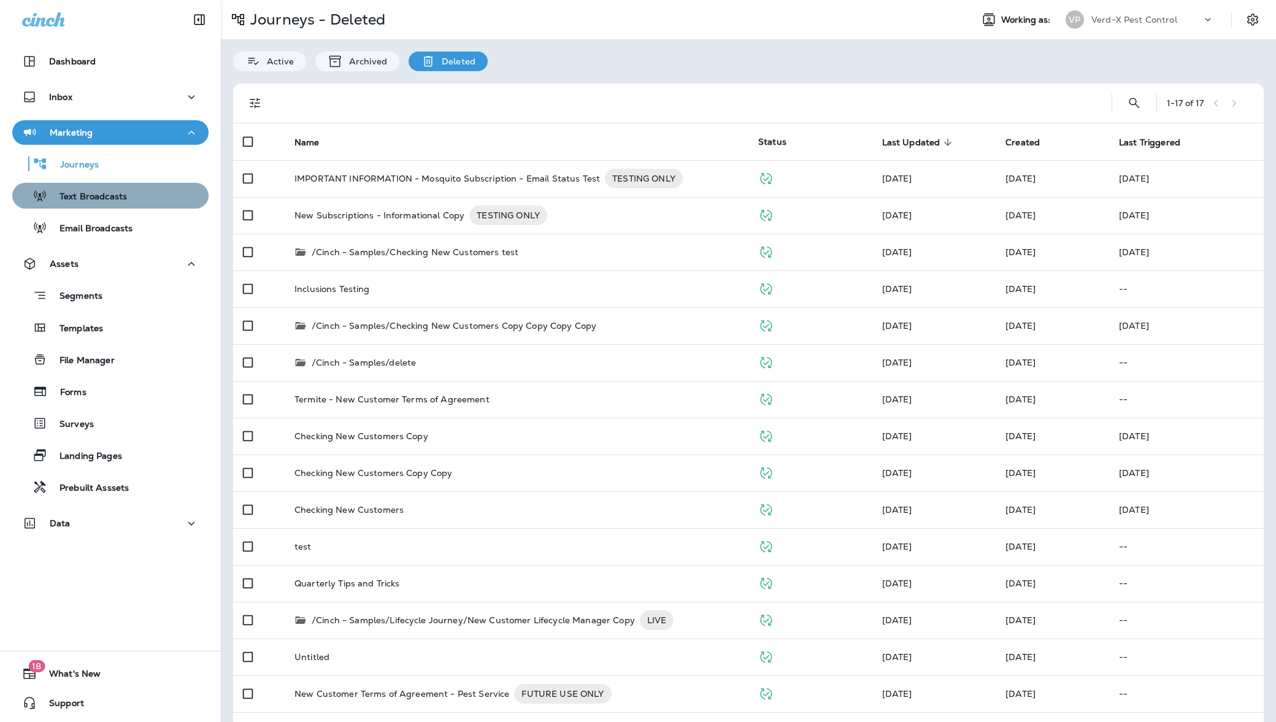
click at [121, 198] on p "Text Broadcasts" at bounding box center [87, 197] width 80 height 12
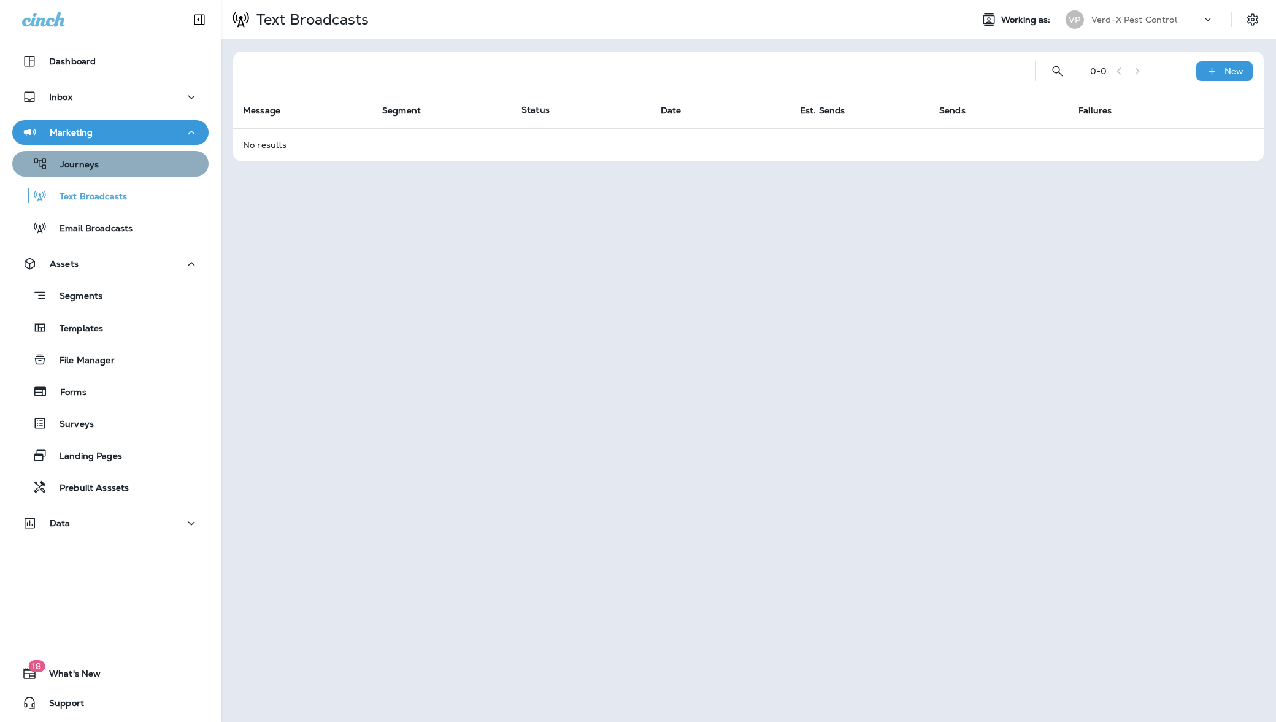
click at [120, 171] on div "Journeys" at bounding box center [110, 164] width 186 height 18
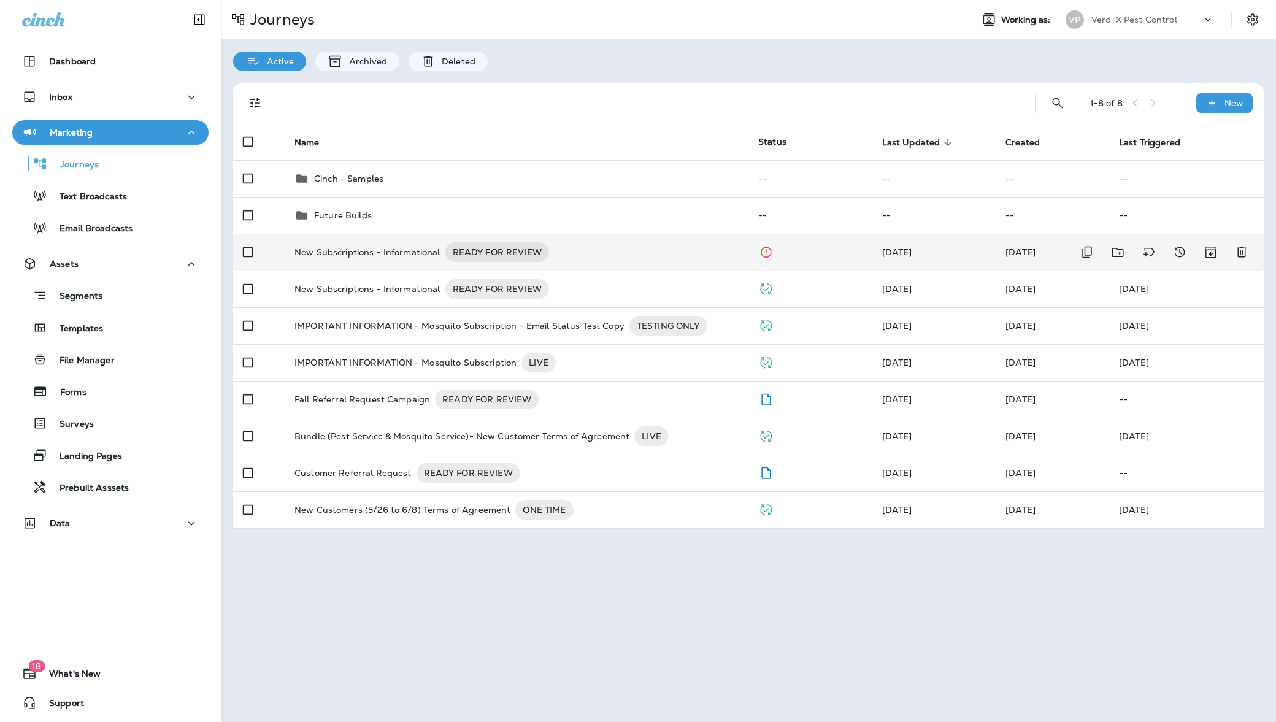
click at [601, 258] on div "New Subscriptions - Informational READY FOR REVIEW" at bounding box center [516, 252] width 444 height 20
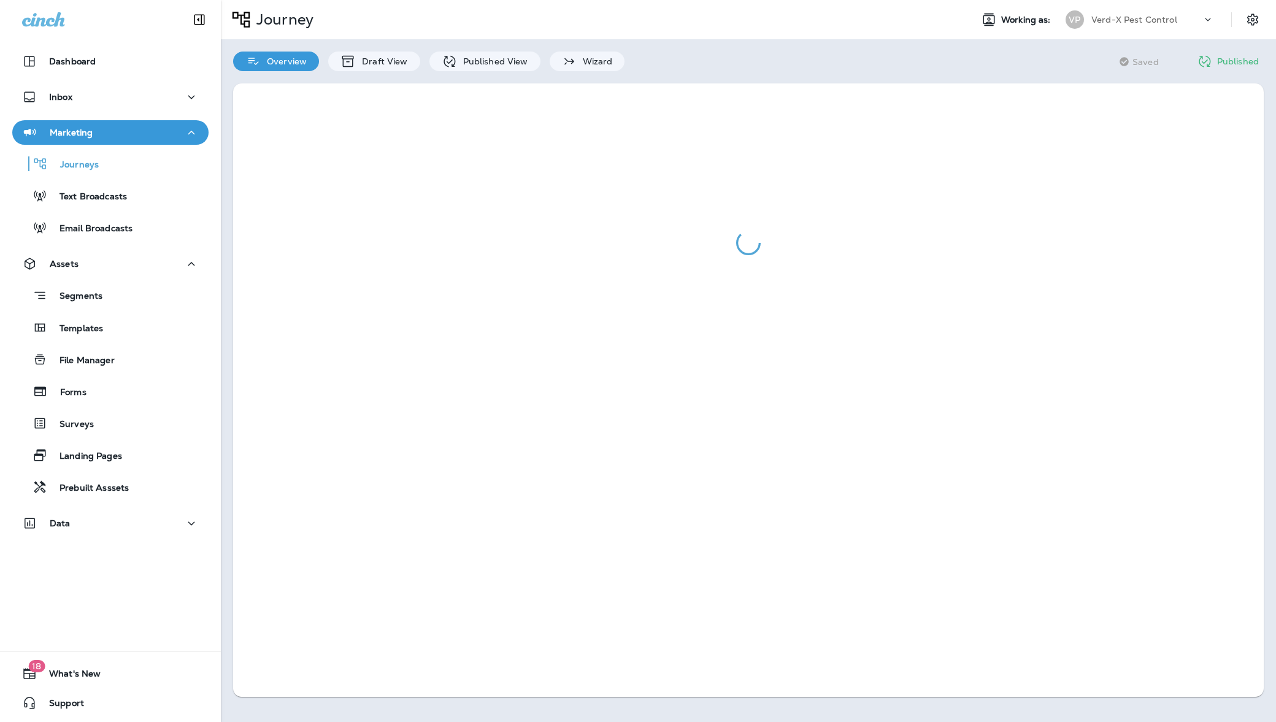
click at [507, 49] on div "Overview Draft View Published View Wizard" at bounding box center [429, 55] width 416 height 32
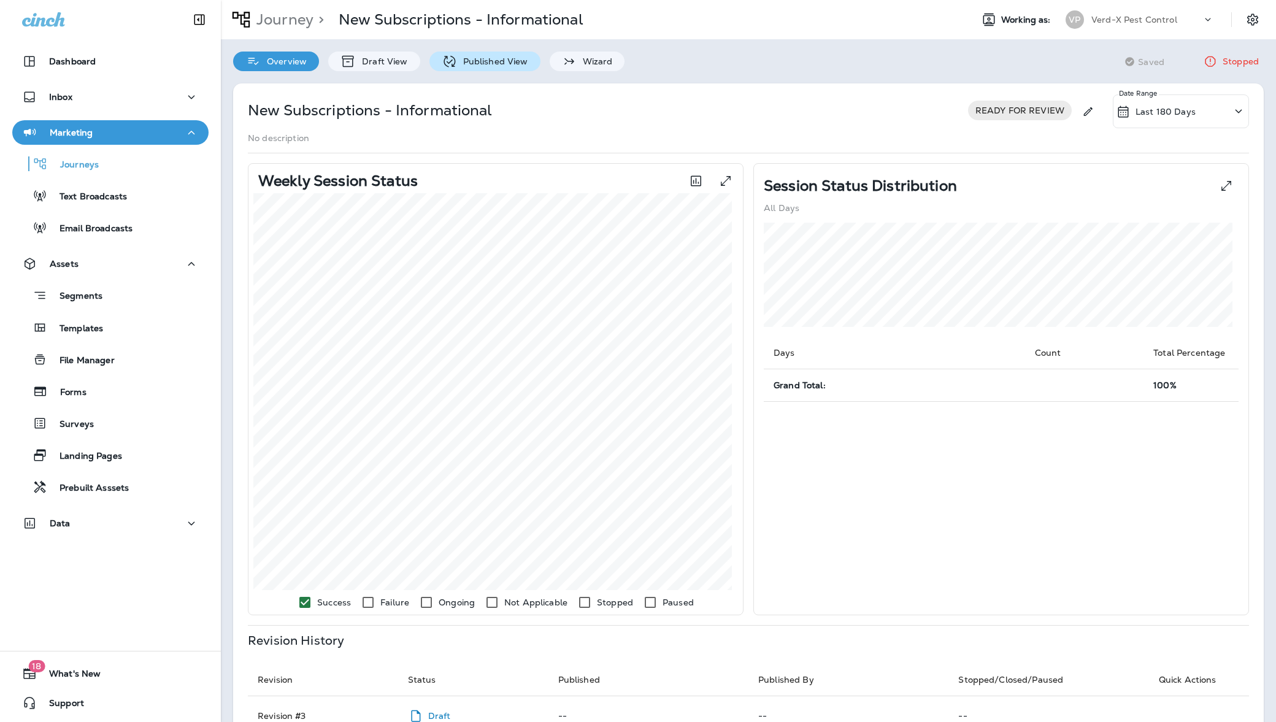
click at [507, 57] on p "Published View" at bounding box center [492, 61] width 71 height 10
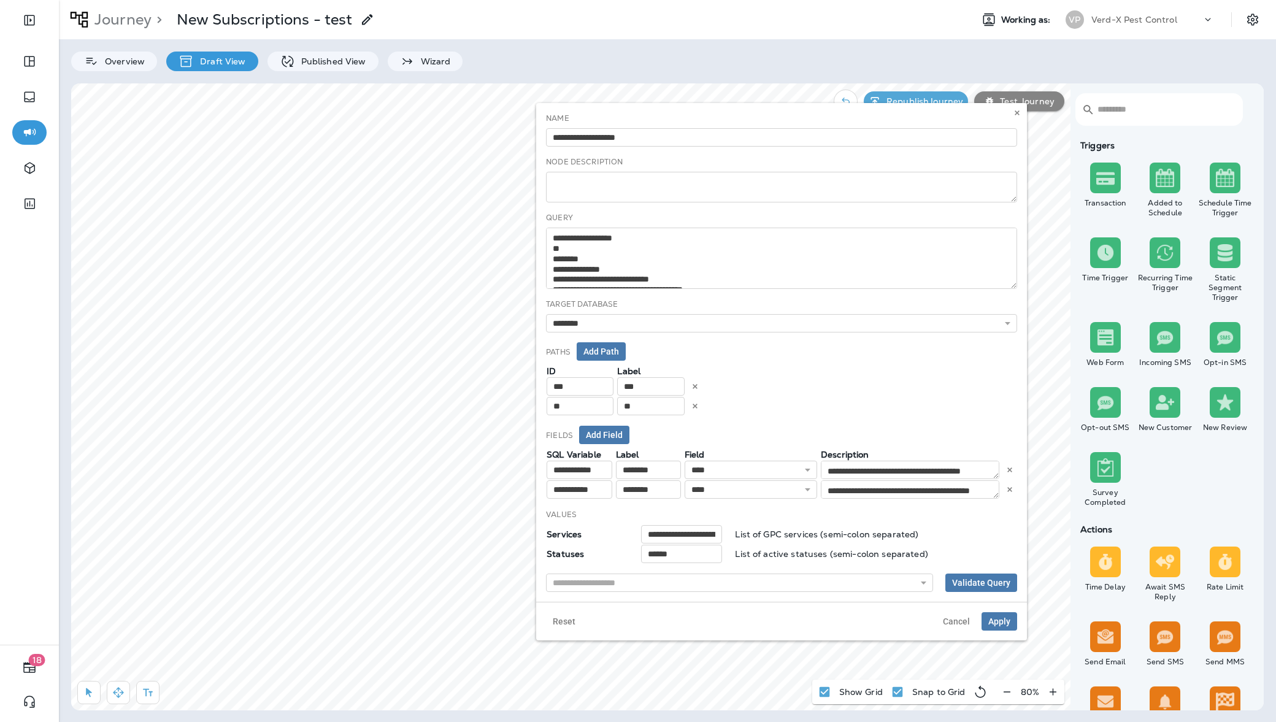
type input "******"
click at [1015, 617] on button "Apply" at bounding box center [1000, 621] width 36 height 18
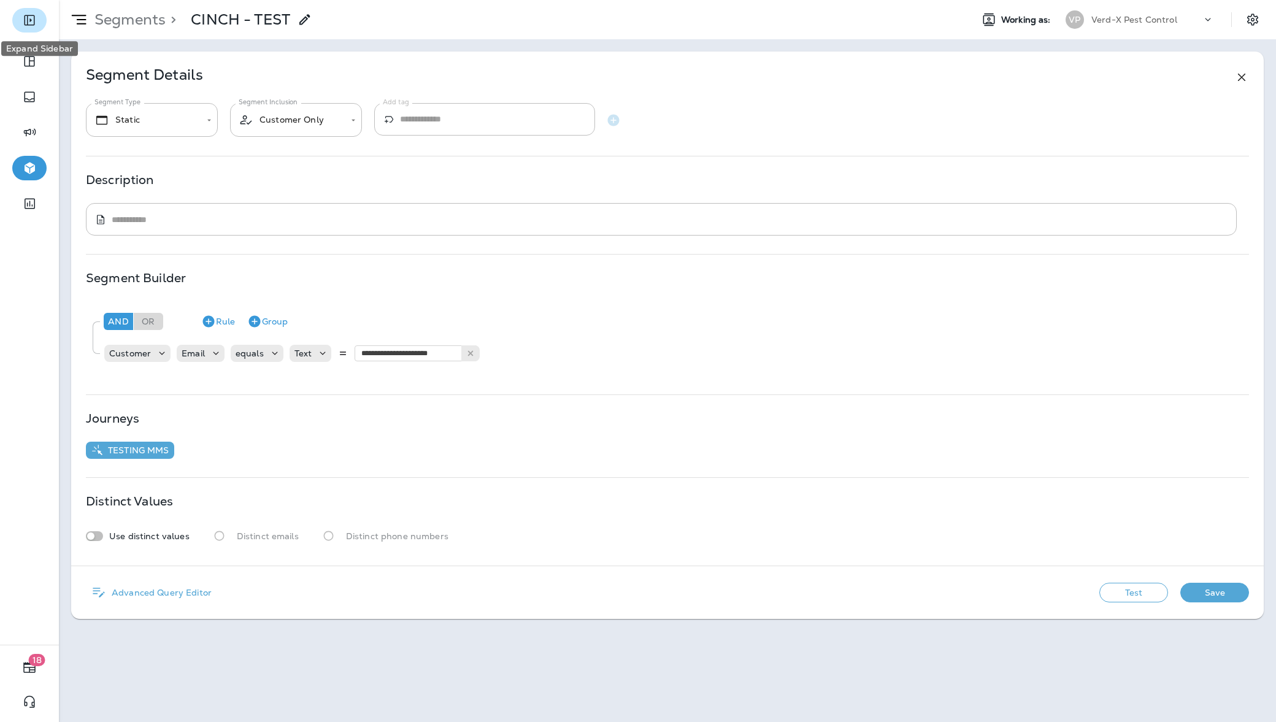
click at [34, 21] on icon "Expand Sidebar" at bounding box center [29, 20] width 10 height 10
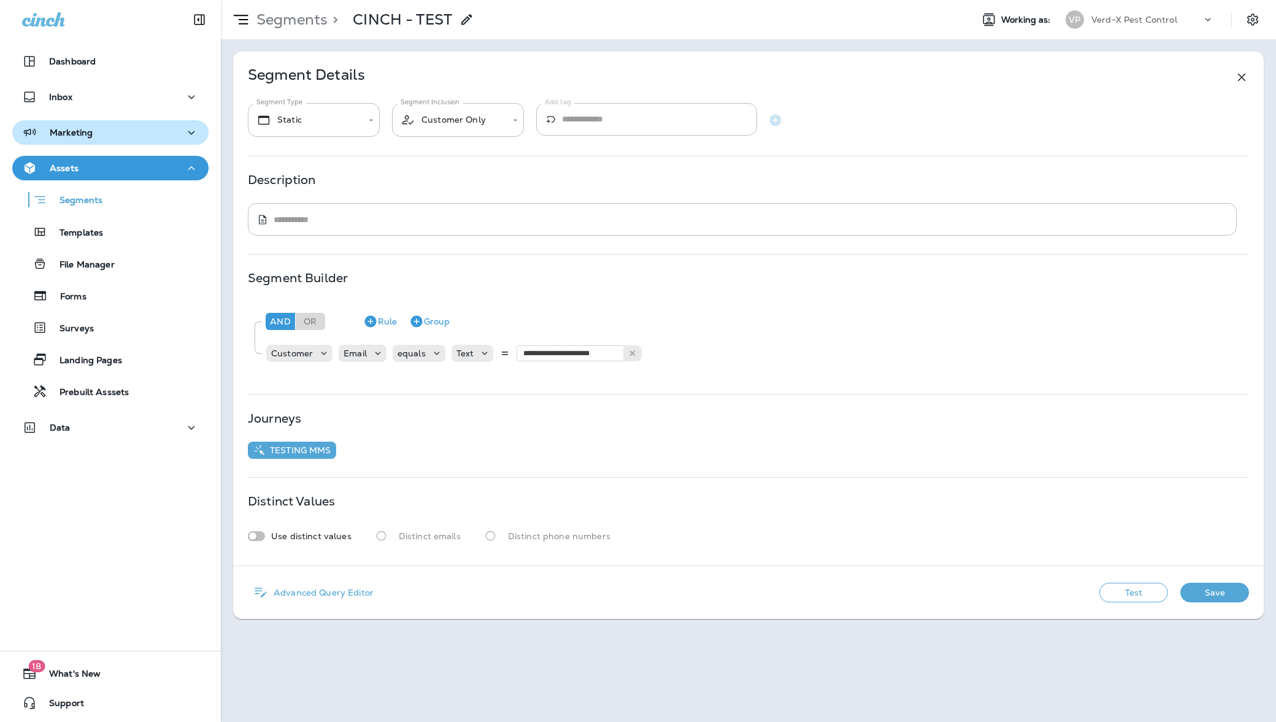
click at [92, 139] on div "Marketing" at bounding box center [110, 132] width 177 height 15
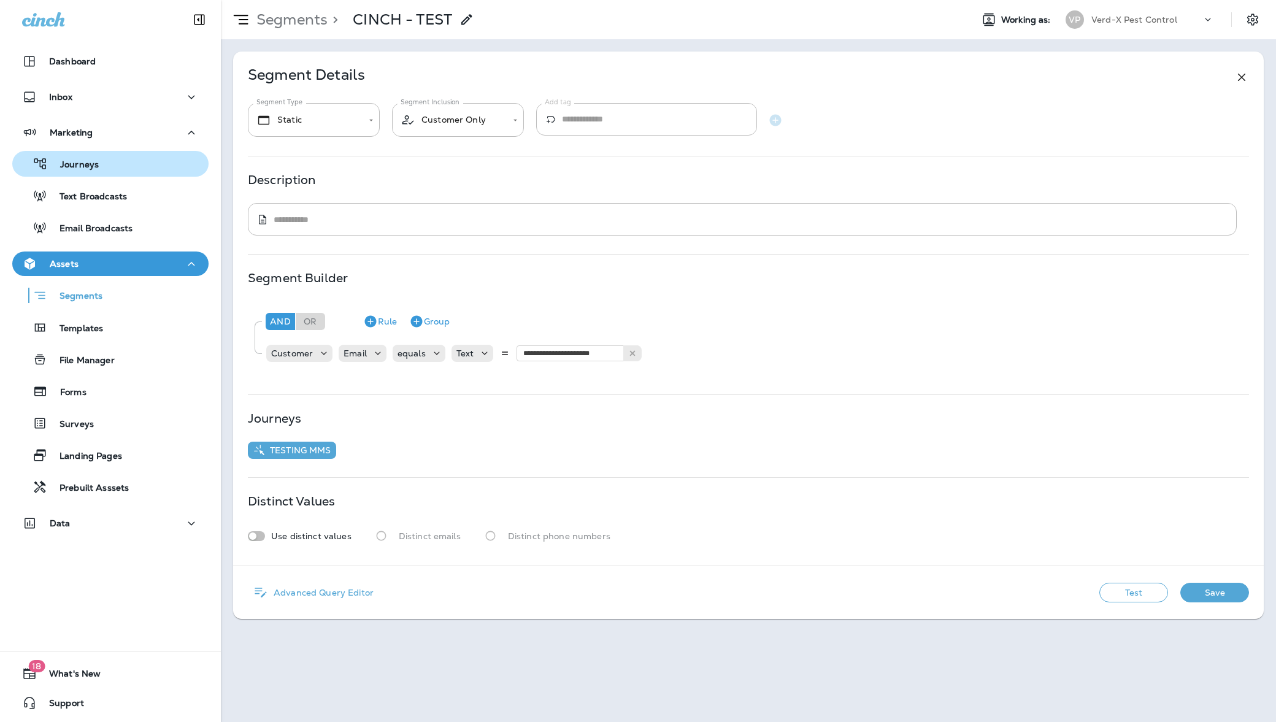
click at [90, 166] on p "Journeys" at bounding box center [73, 165] width 51 height 12
